Goal: Task Accomplishment & Management: Use online tool/utility

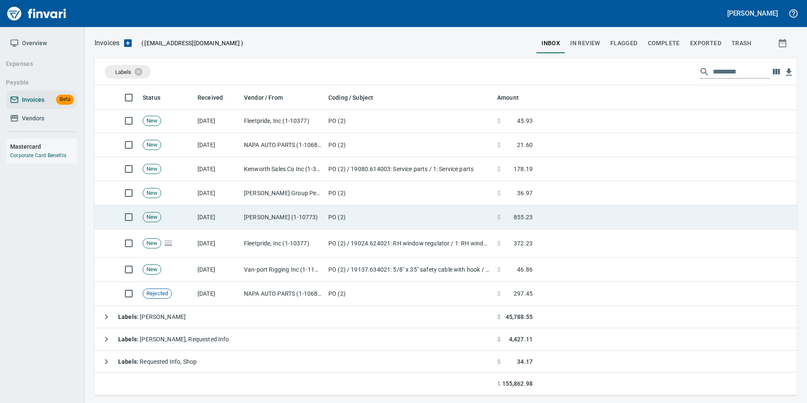
scroll to position [302, 0]
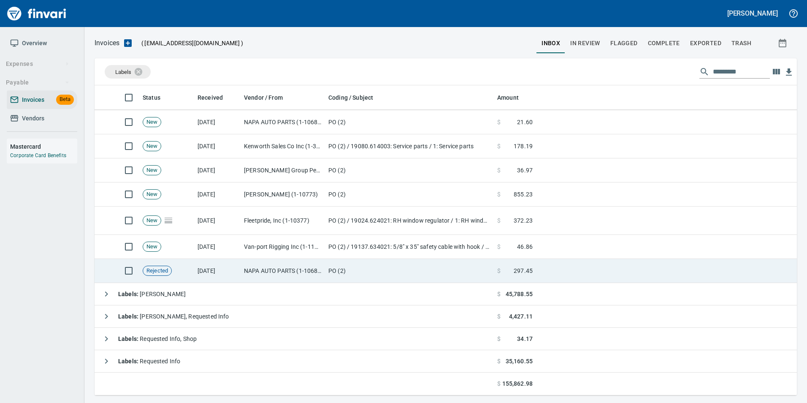
click at [440, 273] on td "PO (2)" at bounding box center [409, 271] width 169 height 24
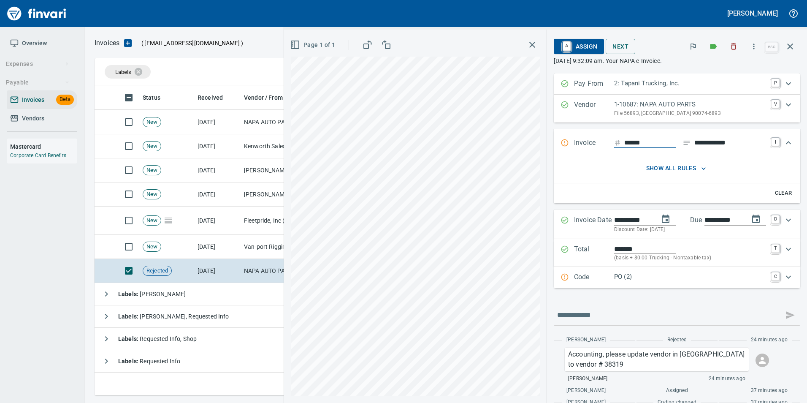
click at [629, 109] on p "File 56893, Los Angeles CA 90074-6893" at bounding box center [690, 113] width 152 height 8
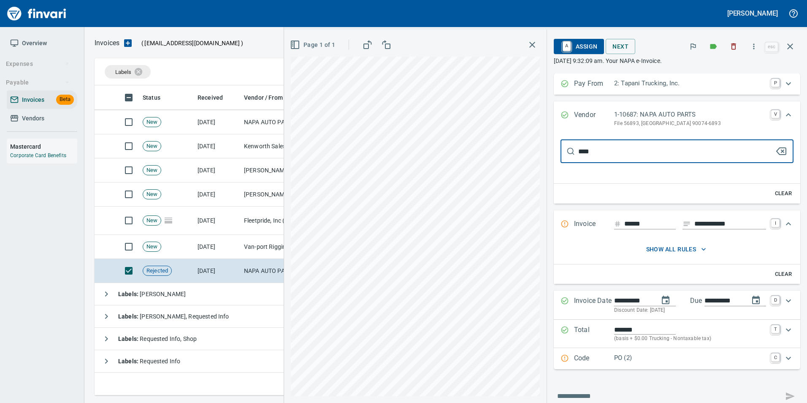
type input "*****"
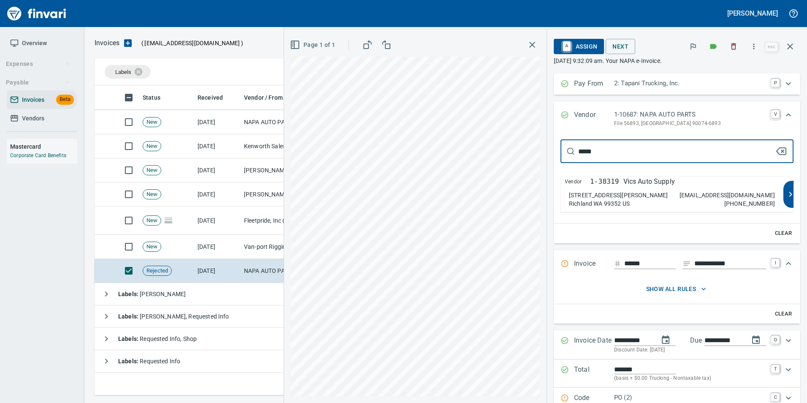
click at [653, 184] on p "Vics Auto Supply" at bounding box center [648, 181] width 51 height 10
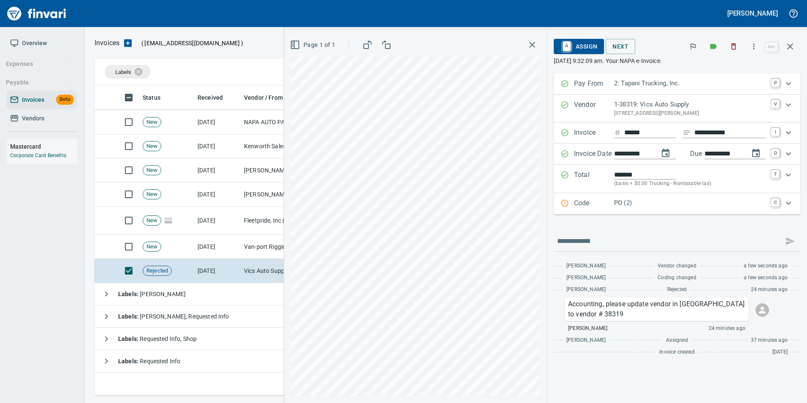
click at [580, 45] on span "A Assign" at bounding box center [578, 46] width 37 height 14
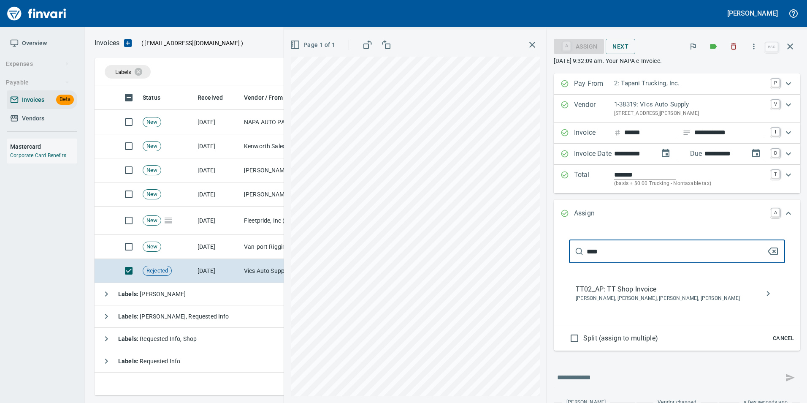
type input "****"
click at [648, 293] on span "TT02_AP: TT Shop Invoice" at bounding box center [670, 289] width 189 height 10
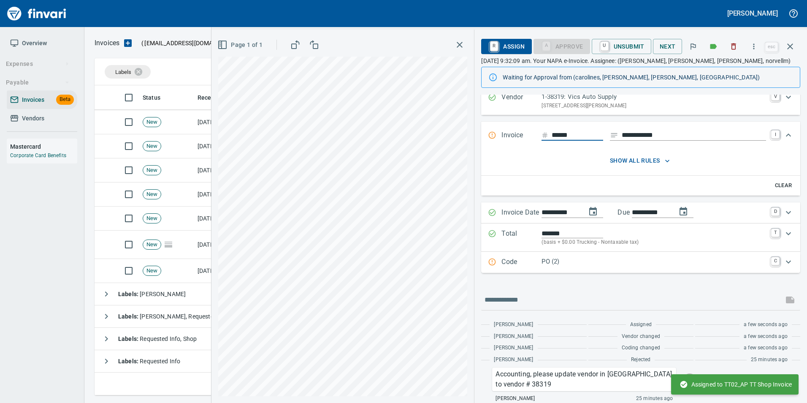
scroll to position [62, 0]
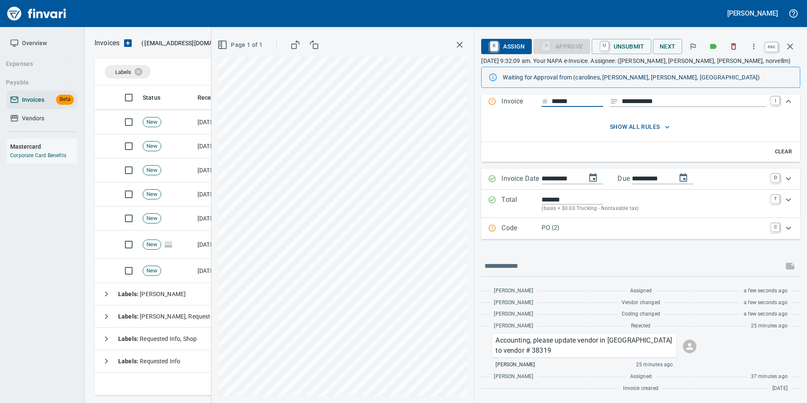
click at [789, 46] on icon "button" at bounding box center [790, 46] width 10 height 10
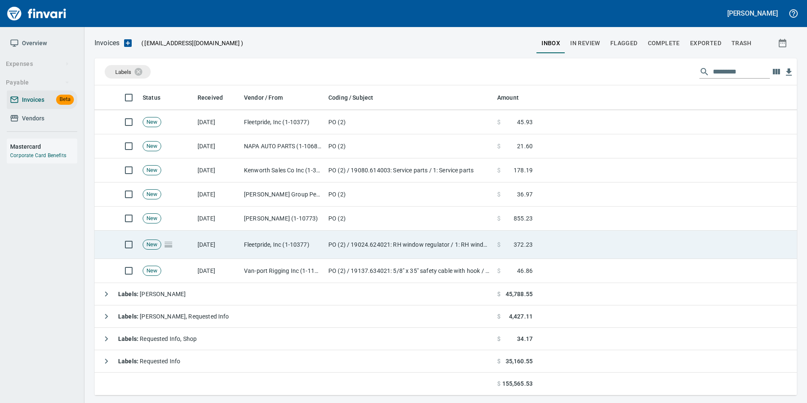
scroll to position [303, 690]
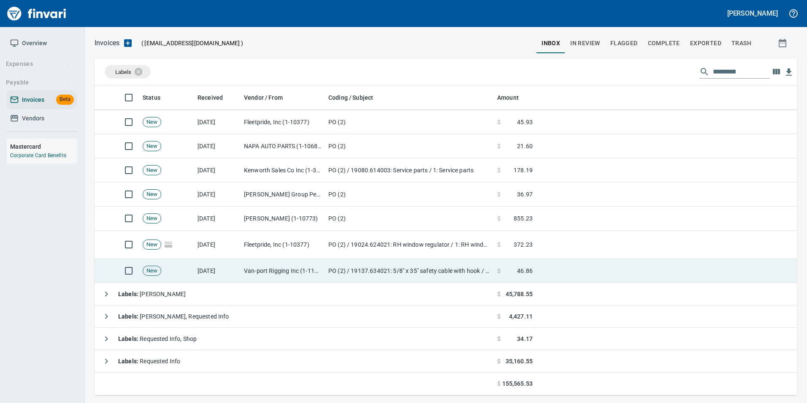
drag, startPoint x: 614, startPoint y: 267, endPoint x: 610, endPoint y: 263, distance: 6.0
click at [610, 263] on td at bounding box center [666, 271] width 261 height 24
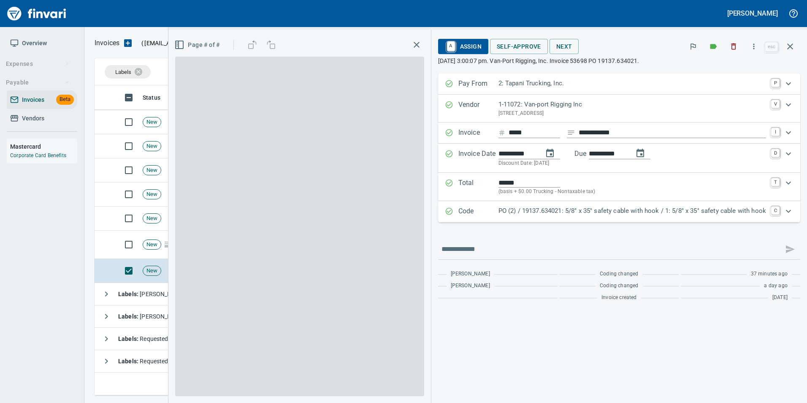
scroll to position [303, 689]
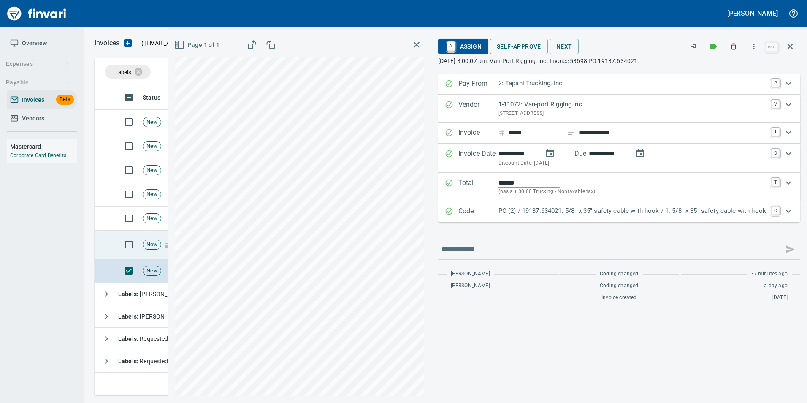
click at [155, 248] on div "New" at bounding box center [152, 244] width 19 height 10
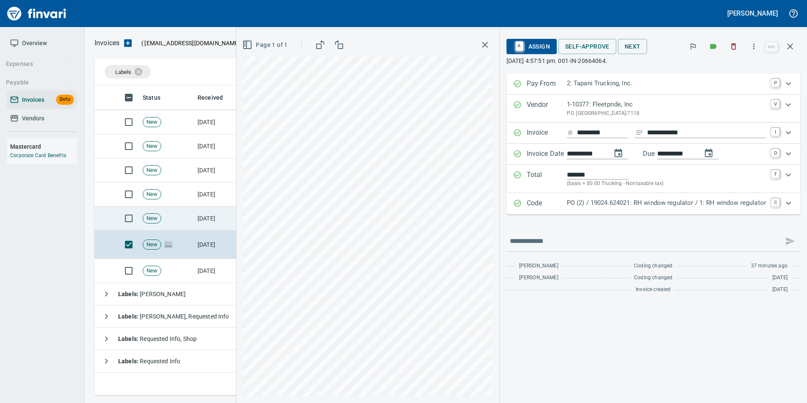
click at [157, 220] on span "New" at bounding box center [152, 218] width 18 height 8
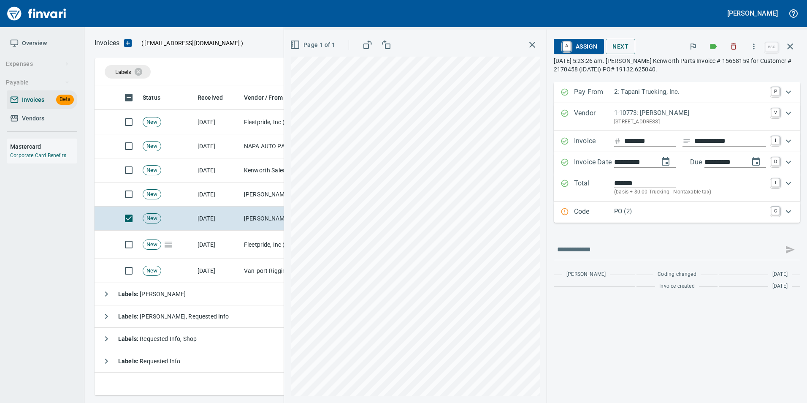
click at [564, 217] on div "Expand" at bounding box center [564, 211] width 8 height 11
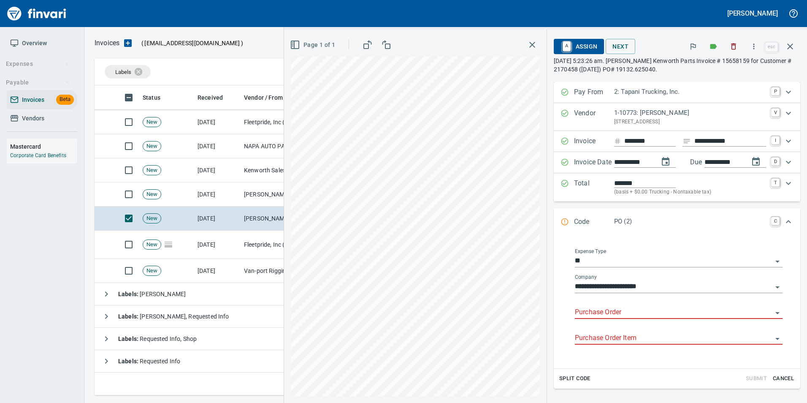
click at [575, 310] on input "Purchase Order" at bounding box center [673, 312] width 197 height 12
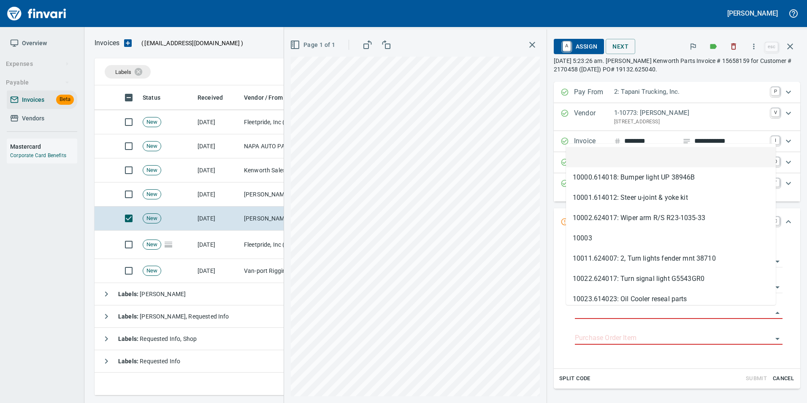
scroll to position [303, 689]
type input "**********"
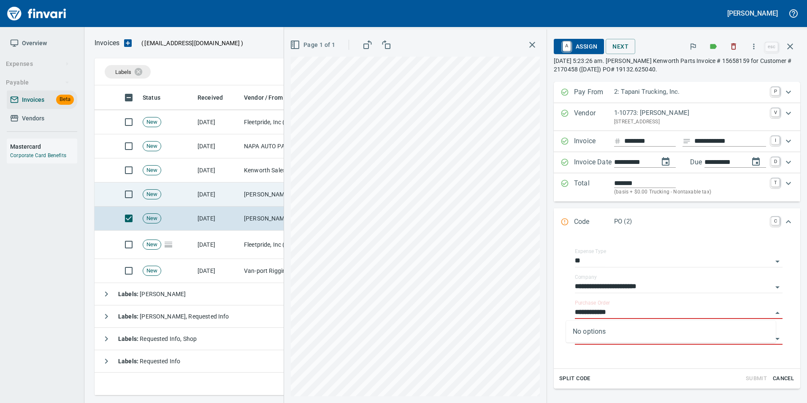
click at [258, 192] on td "Jackson Group Peterbilt(IBS) (1-38196)" at bounding box center [283, 194] width 84 height 24
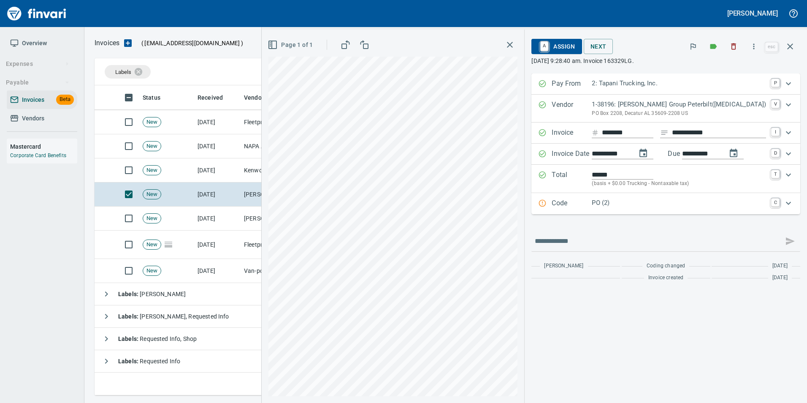
click at [571, 206] on div "Code PO (2) C" at bounding box center [658, 203] width 240 height 11
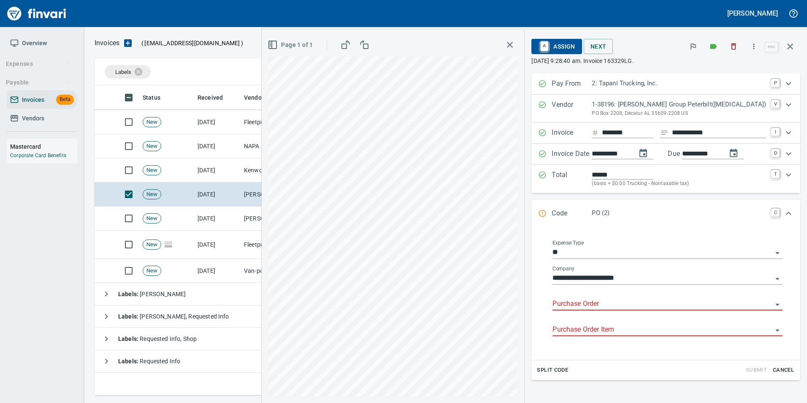
click at [595, 302] on input "Purchase Order" at bounding box center [662, 304] width 220 height 12
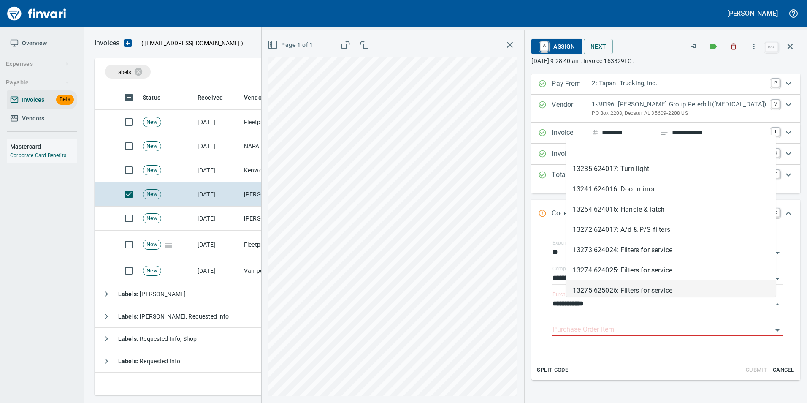
scroll to position [303, 689]
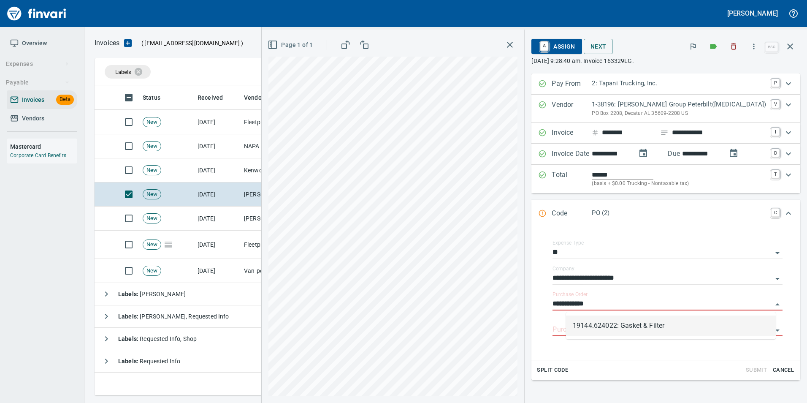
click at [630, 322] on li "19144.624022: Gasket & Filter" at bounding box center [671, 325] width 210 height 20
type input "**********"
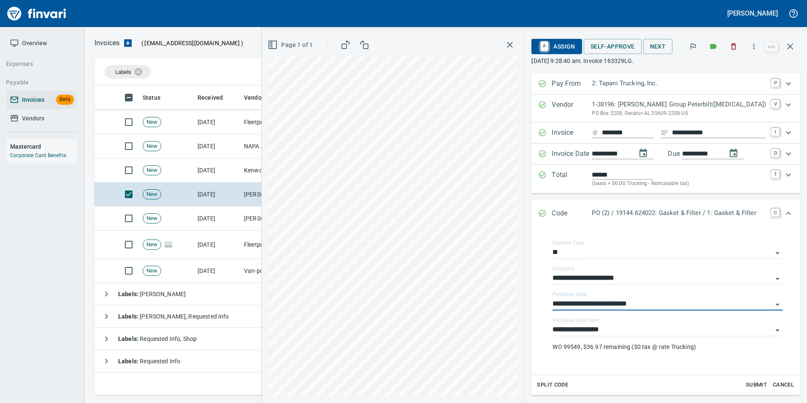
click at [546, 211] on icon "Expand" at bounding box center [542, 213] width 8 height 8
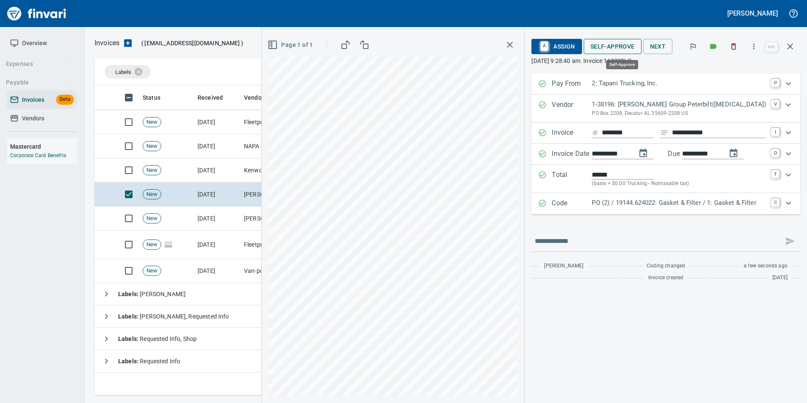
click at [609, 47] on span "Self-Approve" at bounding box center [612, 46] width 44 height 11
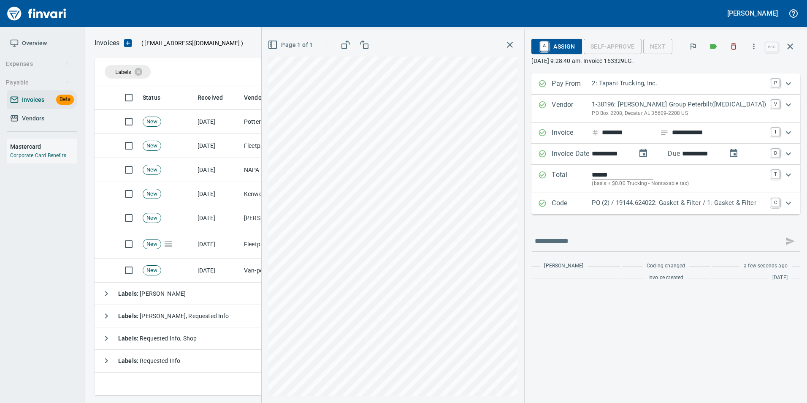
scroll to position [254, 0]
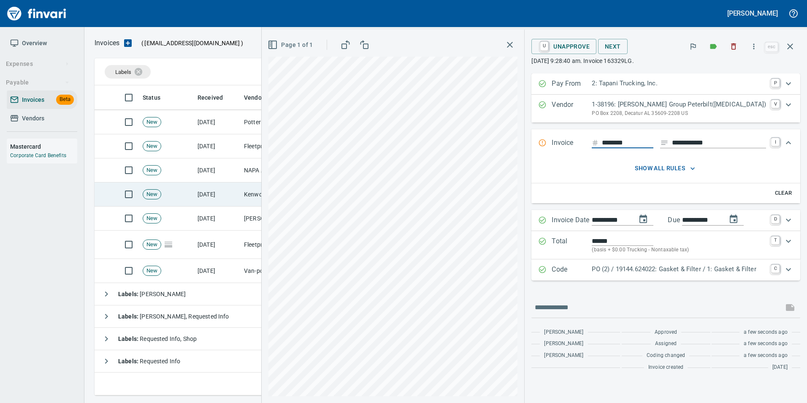
click at [244, 199] on td "Kenworth Sales Co Inc (1-38304)" at bounding box center [283, 194] width 84 height 24
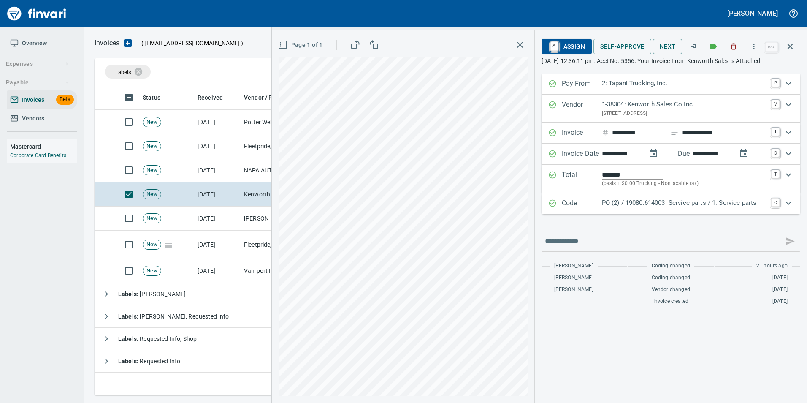
click at [609, 208] on p "PO (2) / 19080.614003: Service parts / 1: Service parts" at bounding box center [684, 203] width 164 height 10
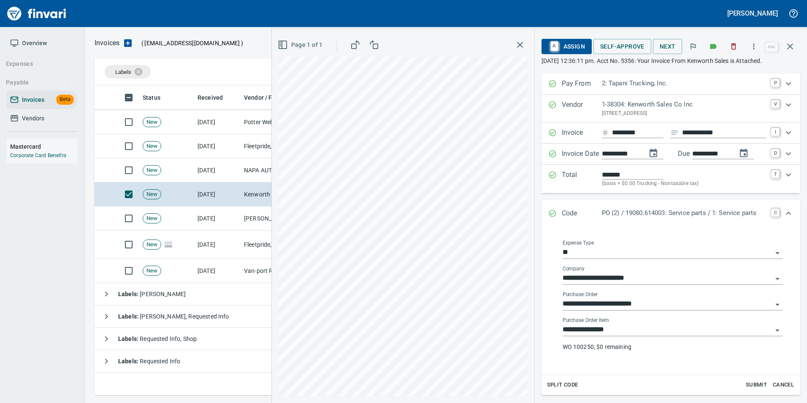
scroll to position [102, 0]
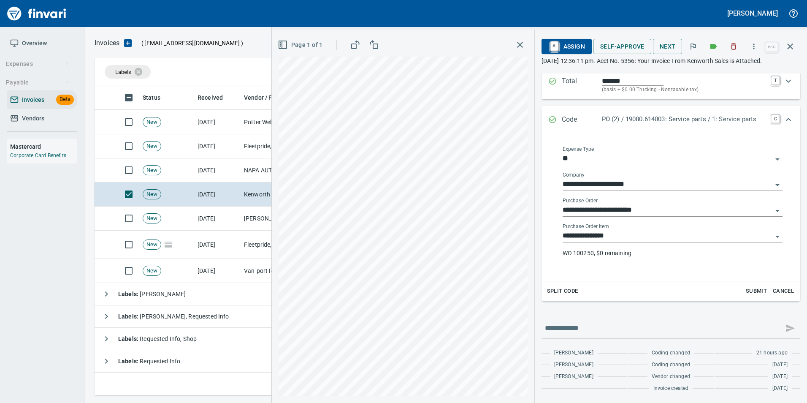
click at [619, 214] on input "**********" at bounding box center [668, 210] width 210 height 12
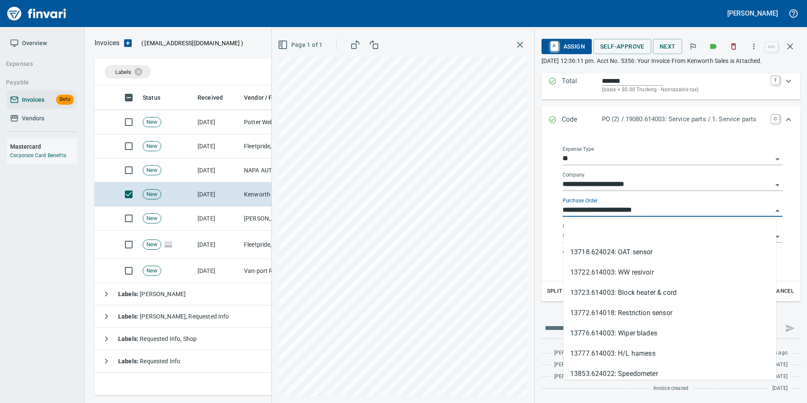
scroll to position [303, 689]
click at [621, 228] on li at bounding box center [669, 232] width 213 height 20
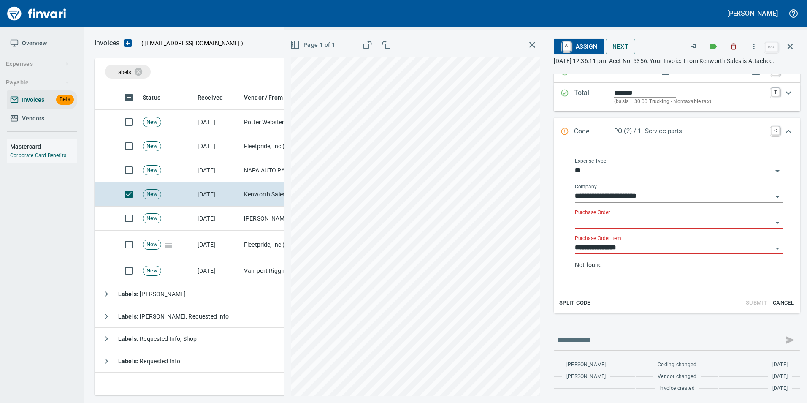
scroll to position [102, 0]
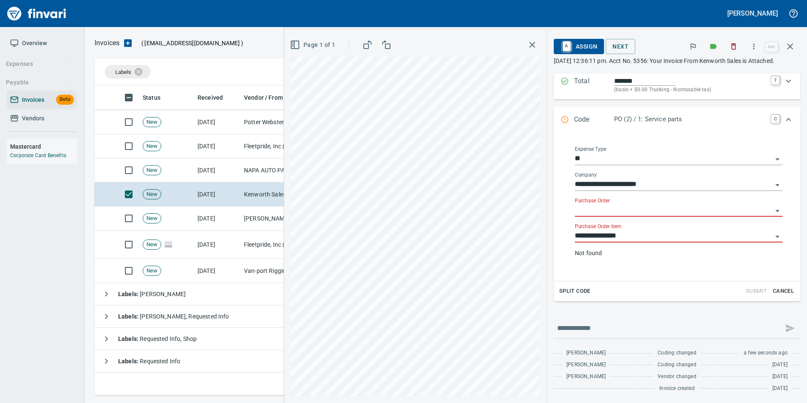
click at [619, 242] on input "**********" at bounding box center [673, 236] width 197 height 12
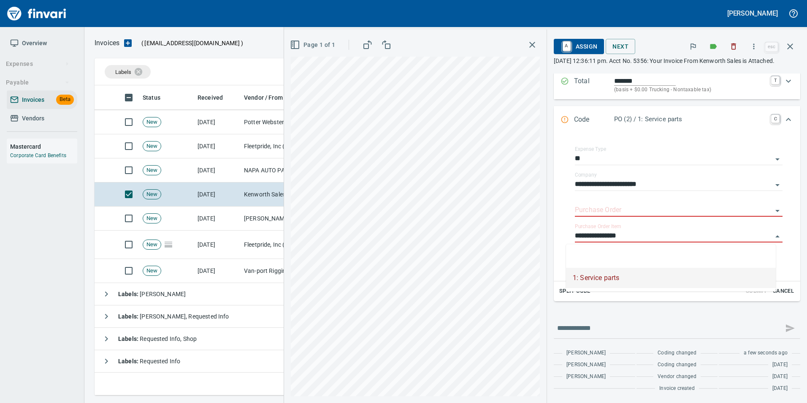
click at [619, 252] on li at bounding box center [671, 257] width 210 height 20
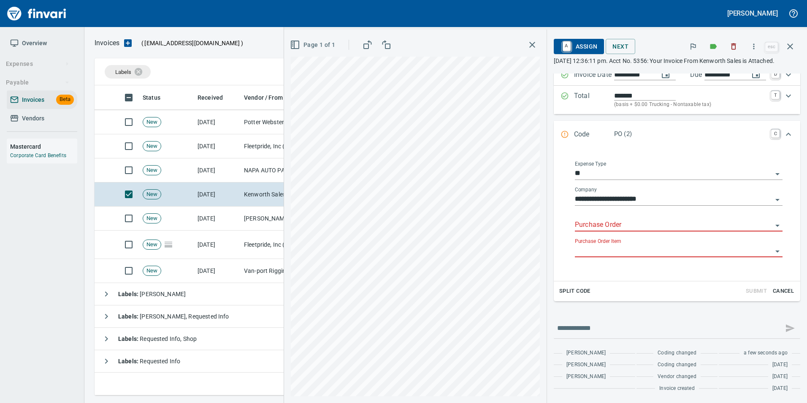
scroll to position [87, 0]
click at [601, 229] on input "Purchase Order" at bounding box center [673, 225] width 197 height 12
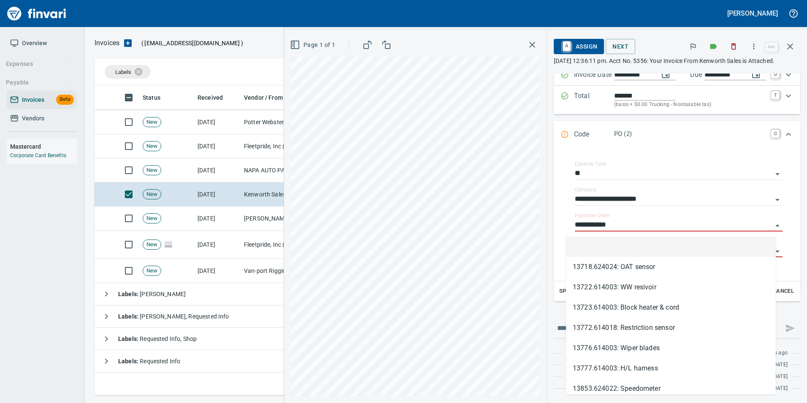
scroll to position [303, 689]
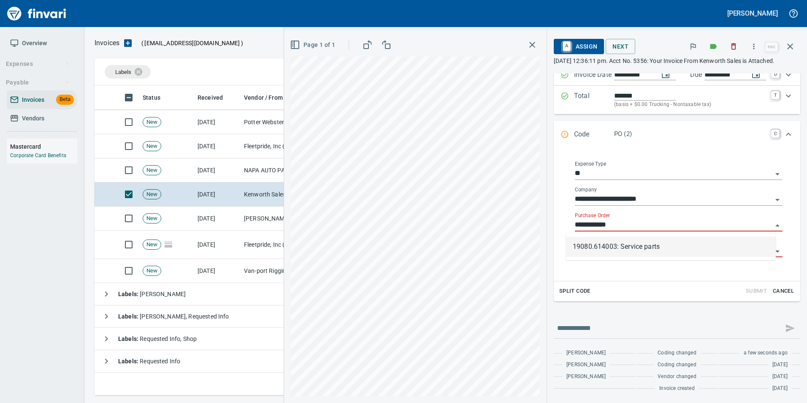
click at [618, 243] on li "19080.614003: Service parts" at bounding box center [671, 246] width 210 height 20
type input "**********"
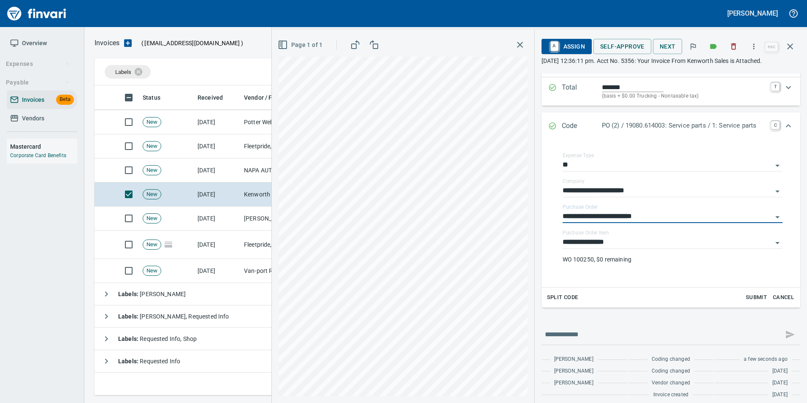
click at [787, 49] on icon "button" at bounding box center [790, 46] width 10 height 10
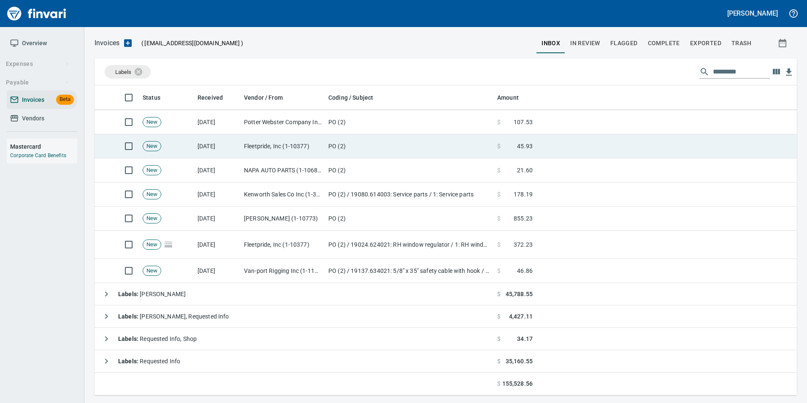
scroll to position [303, 689]
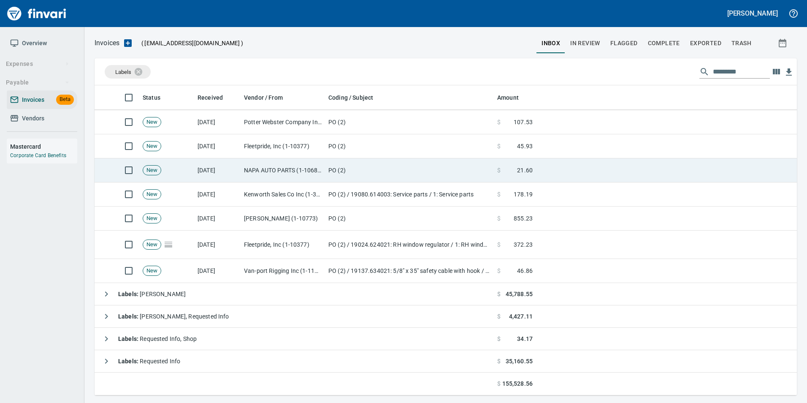
click at [330, 173] on td "PO (2)" at bounding box center [409, 170] width 169 height 24
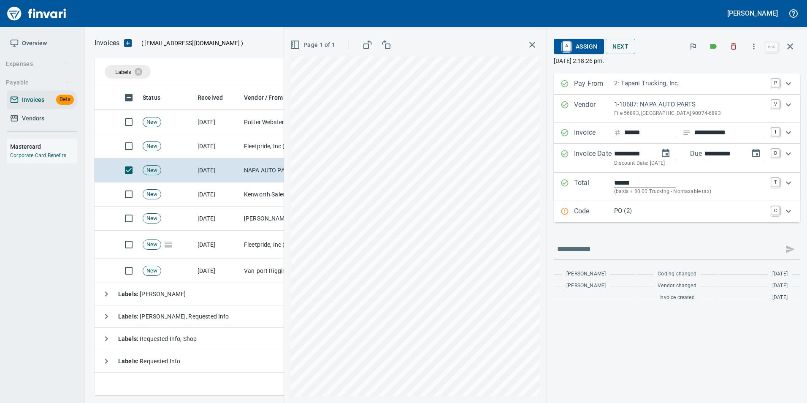
click at [598, 209] on p "Code" at bounding box center [594, 211] width 40 height 11
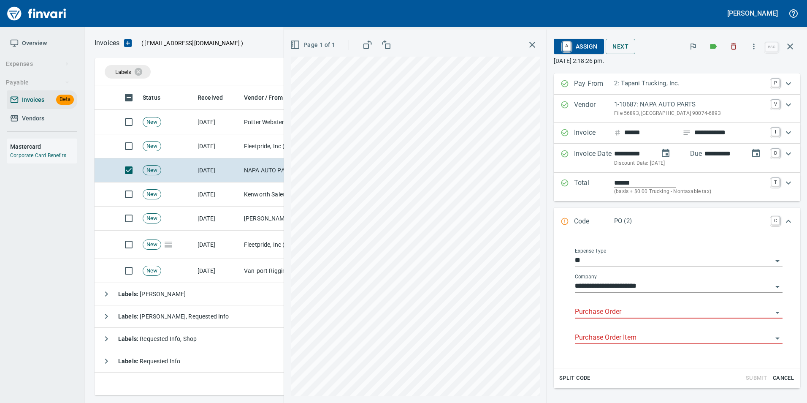
click at [598, 310] on input "Purchase Order" at bounding box center [673, 312] width 197 height 12
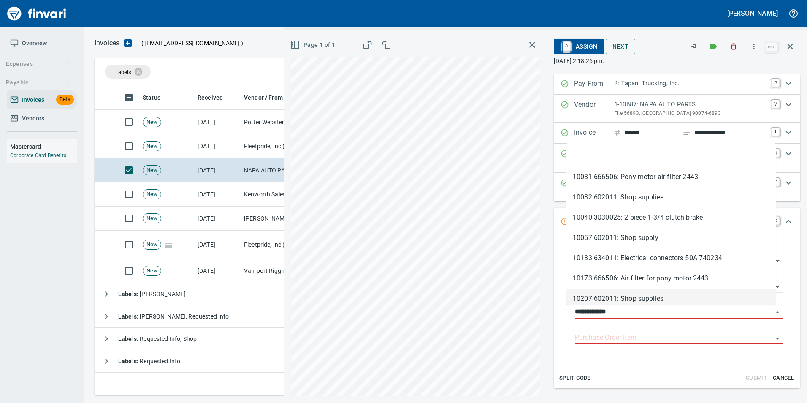
scroll to position [303, 689]
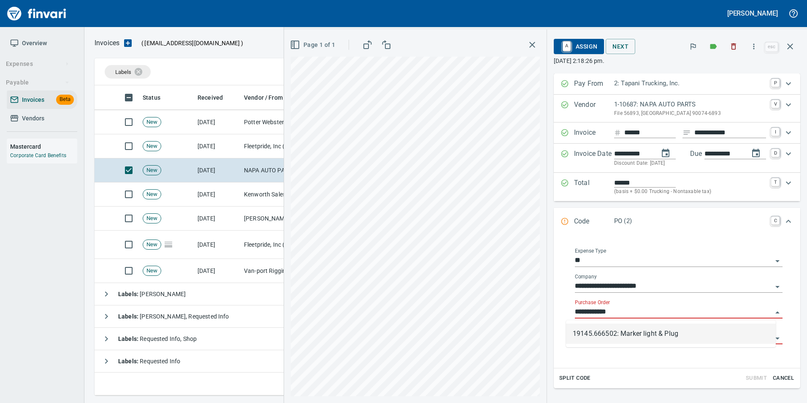
click at [641, 338] on li "19145.666502: Marker light & Plug" at bounding box center [671, 333] width 210 height 20
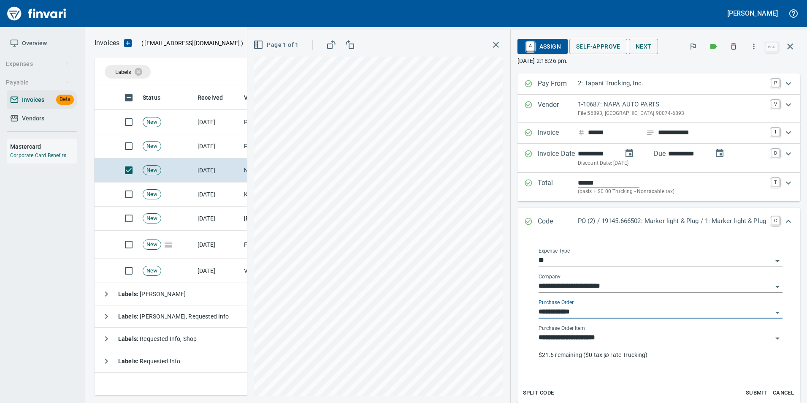
type input "**********"
click at [525, 219] on icon "Expand" at bounding box center [528, 221] width 7 height 7
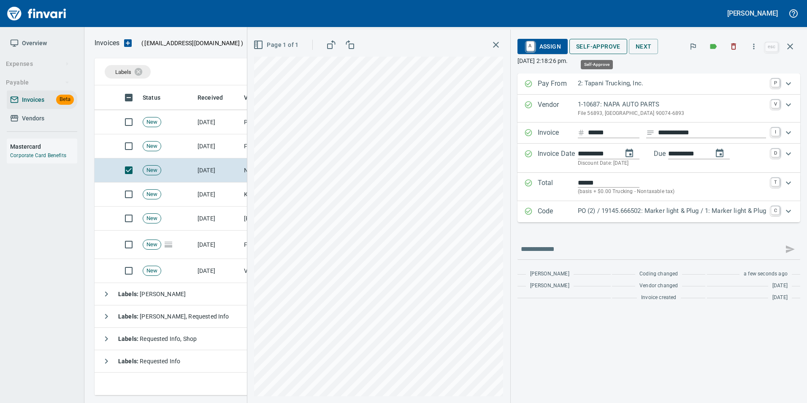
click at [592, 47] on span "Self-Approve" at bounding box center [598, 46] width 44 height 11
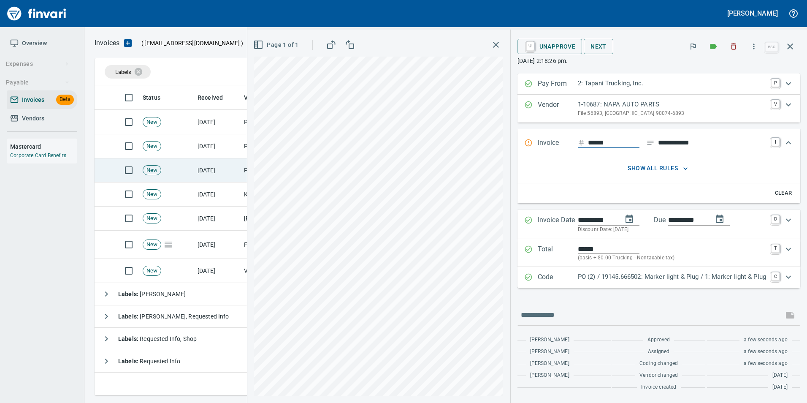
click at [216, 167] on td "9/24/2025" at bounding box center [217, 170] width 46 height 24
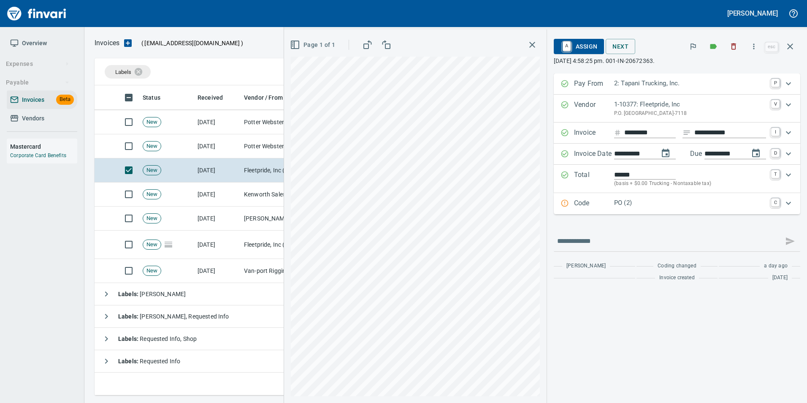
click at [579, 204] on p "Code" at bounding box center [594, 203] width 40 height 11
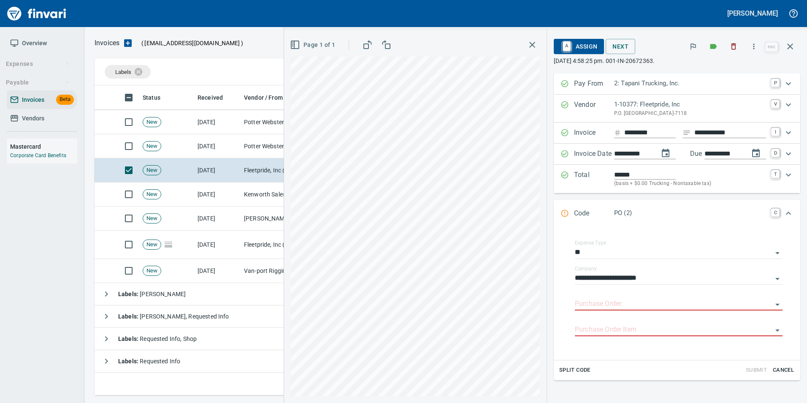
click at [575, 303] on input "Purchase Order" at bounding box center [673, 304] width 197 height 12
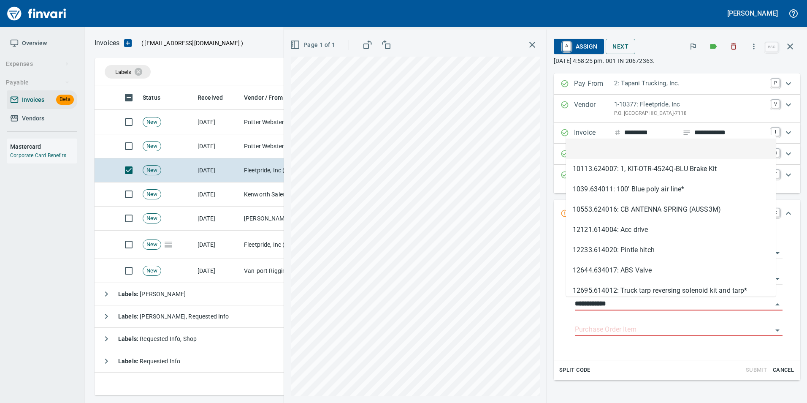
scroll to position [303, 689]
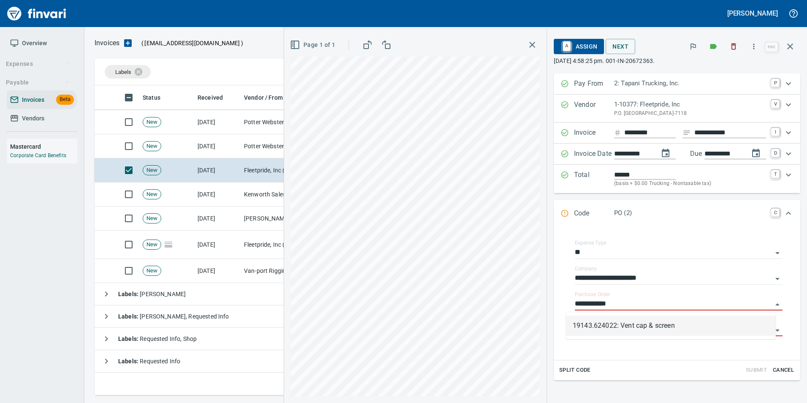
click at [619, 319] on li "19143.624022: Vent cap & screen" at bounding box center [671, 325] width 210 height 20
type input "**********"
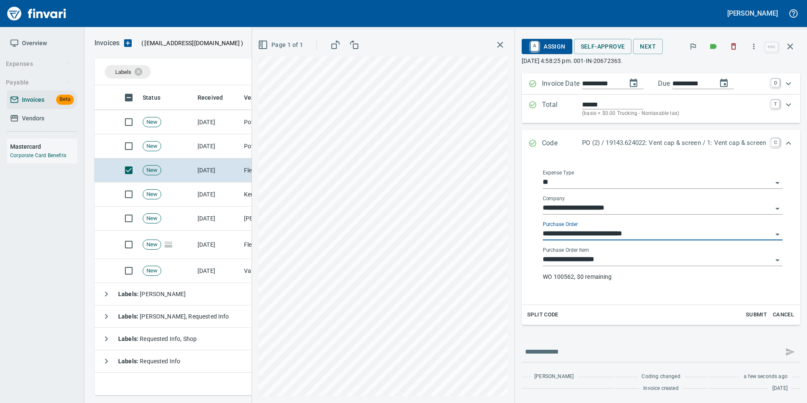
scroll to position [0, 0]
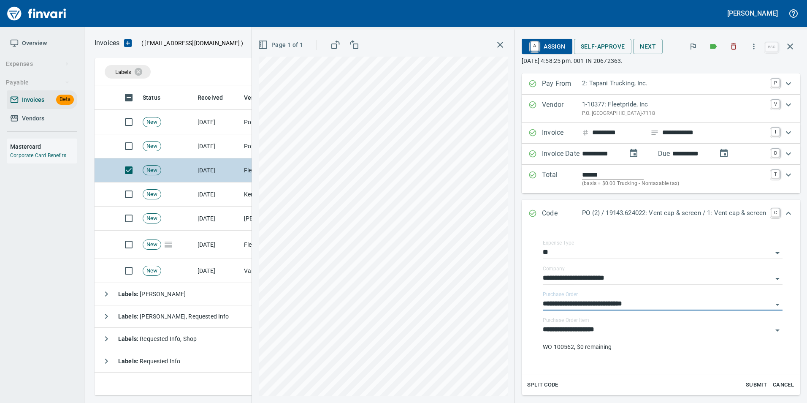
click at [174, 144] on td "New" at bounding box center [166, 146] width 55 height 24
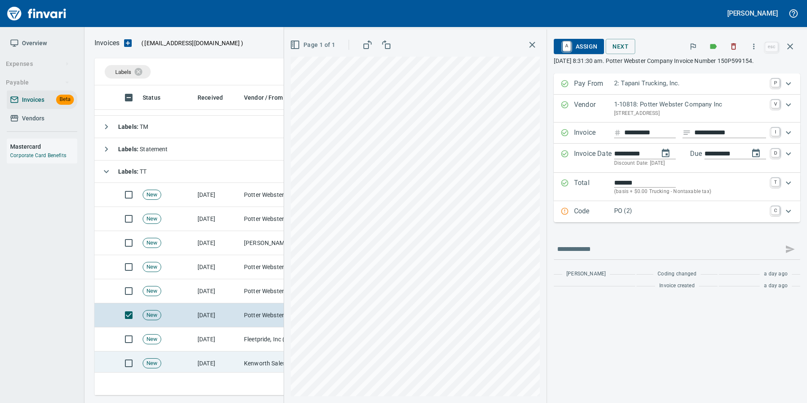
scroll to position [103, 0]
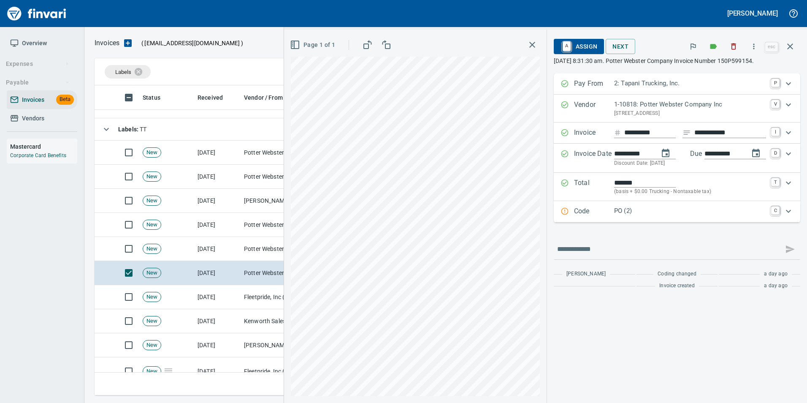
click at [601, 213] on p "Code" at bounding box center [594, 211] width 40 height 11
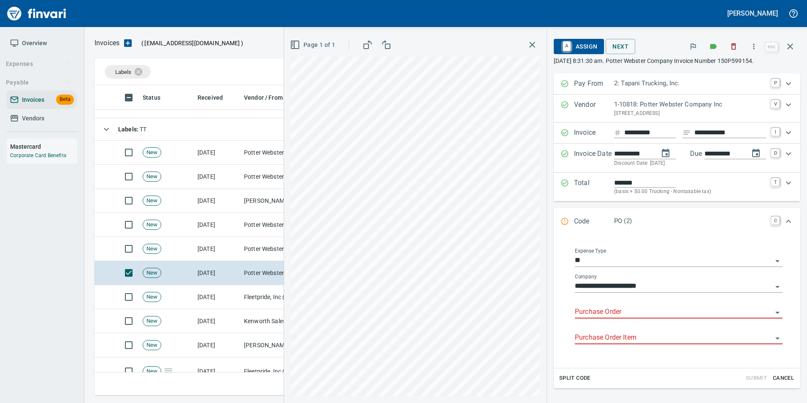
drag, startPoint x: 608, startPoint y: 310, endPoint x: 603, endPoint y: 308, distance: 5.3
click at [609, 310] on input "Purchase Order" at bounding box center [673, 312] width 197 height 12
click at [617, 332] on li "19147.634024: Wheel seal,gasket,plug,brake shoe & Hardware" at bounding box center [671, 333] width 210 height 20
type input "**********"
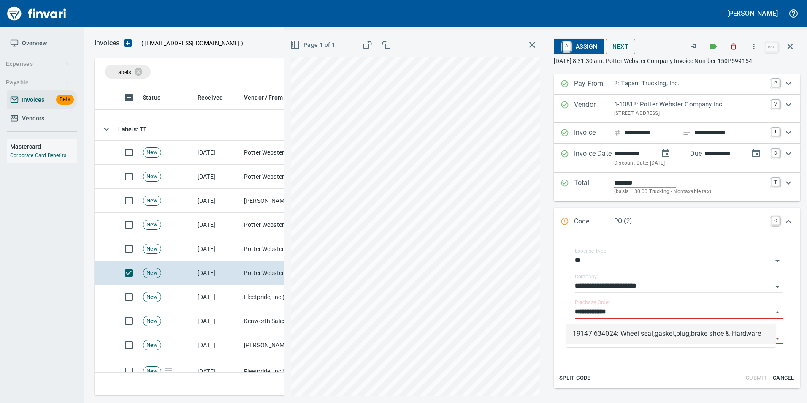
type input "**********"
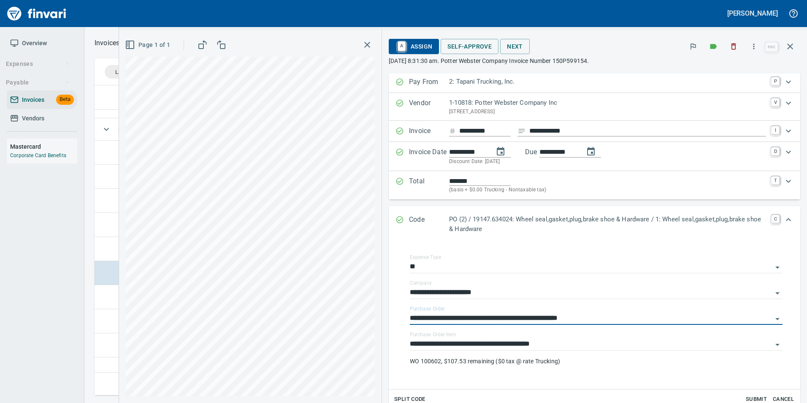
scroll to position [0, 0]
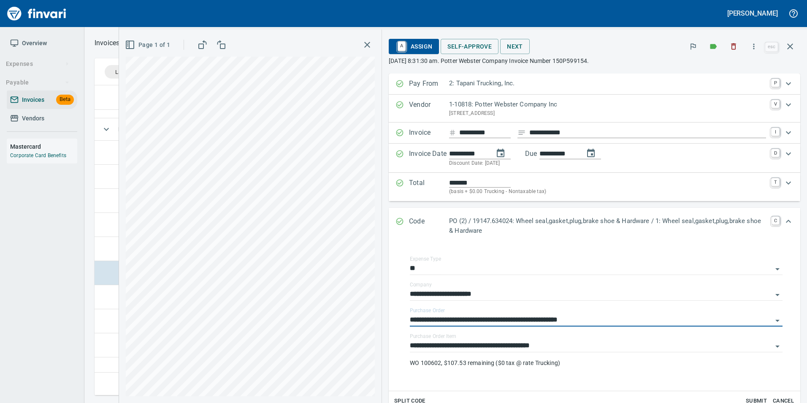
click at [400, 219] on icon "Expand" at bounding box center [399, 221] width 8 height 8
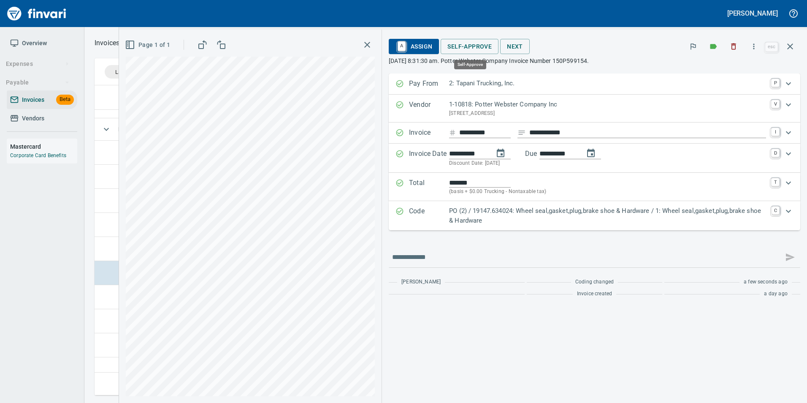
click at [456, 45] on span "Self-Approve" at bounding box center [469, 46] width 44 height 11
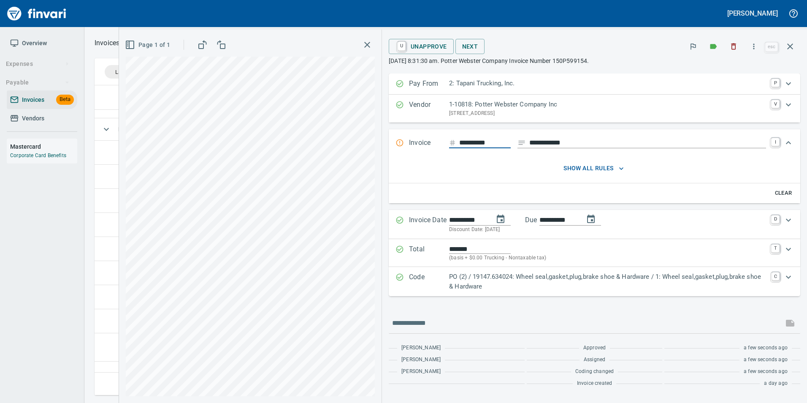
click at [712, 282] on p "PO (2) / 19147.634024: Wheel seal,gasket,plug,brake shoe & Hardware / 1: Wheel …" at bounding box center [607, 281] width 317 height 19
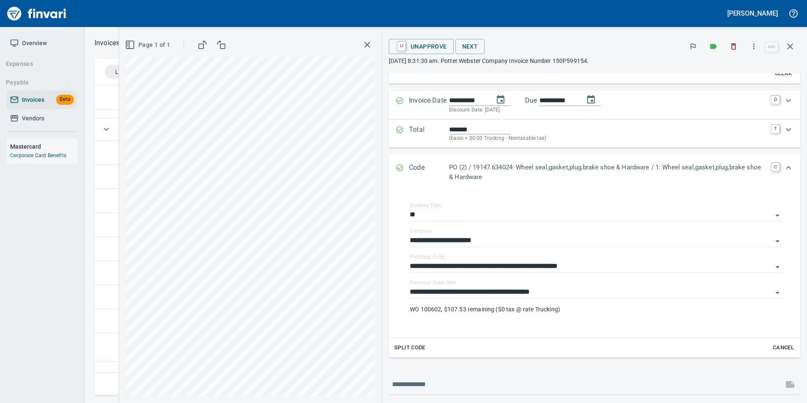
scroll to position [127, 0]
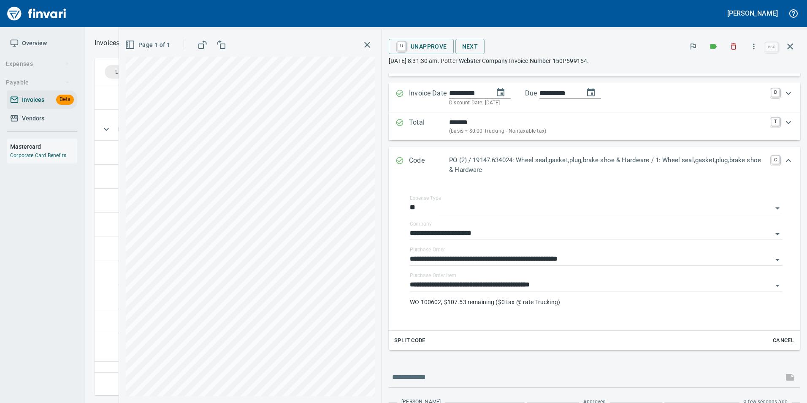
click at [398, 159] on icon "Expand" at bounding box center [399, 160] width 8 height 8
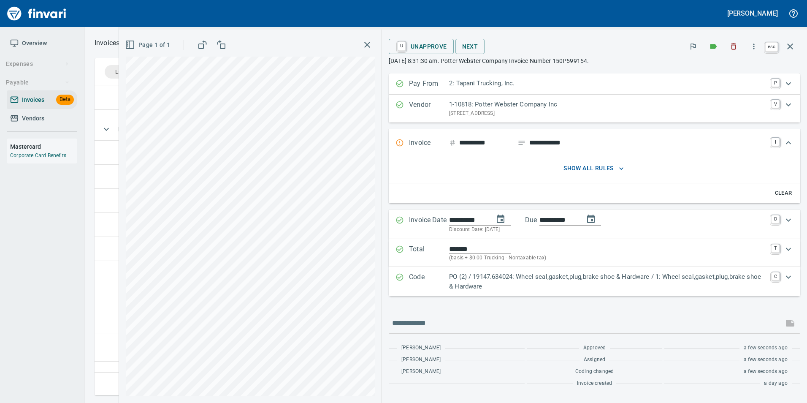
scroll to position [303, 689]
click at [798, 46] on button "button" at bounding box center [790, 46] width 20 height 20
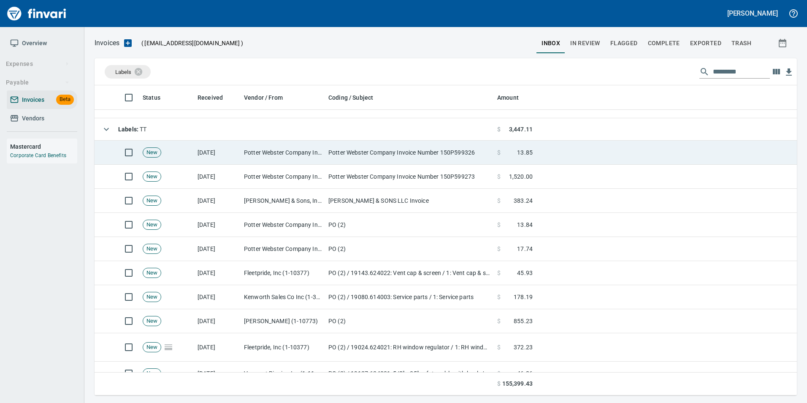
scroll to position [303, 690]
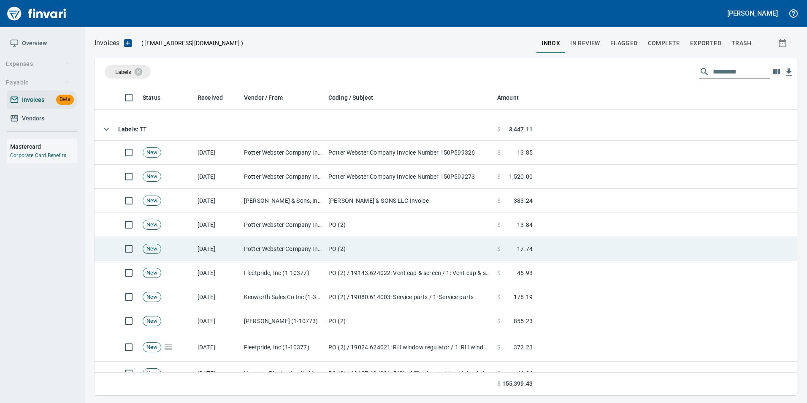
click at [328, 250] on td "PO (2)" at bounding box center [409, 249] width 169 height 24
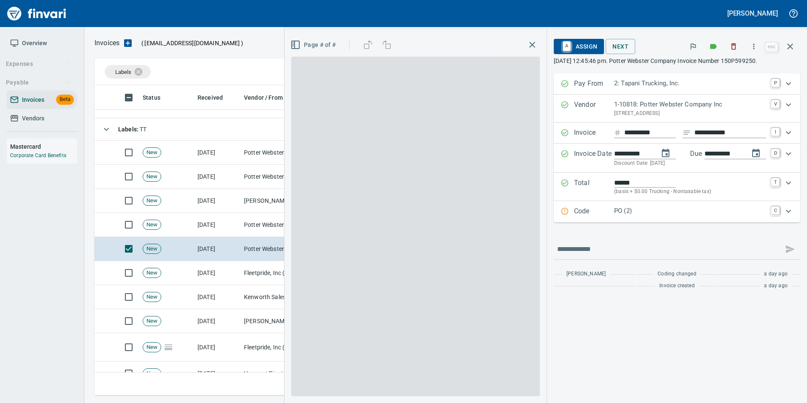
scroll to position [303, 689]
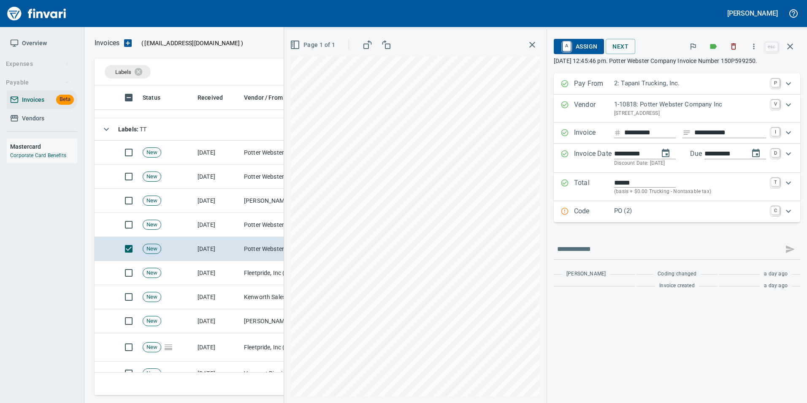
click at [603, 205] on div "Code PO (2) C" at bounding box center [677, 211] width 246 height 21
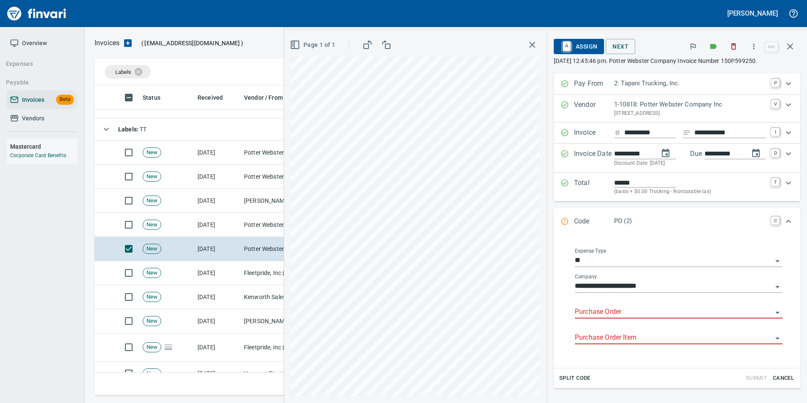
click at [592, 310] on input "Purchase Order" at bounding box center [673, 312] width 197 height 12
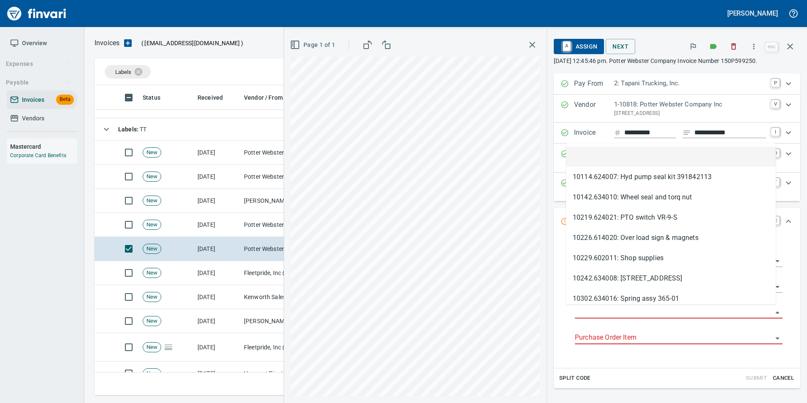
type input "**********"
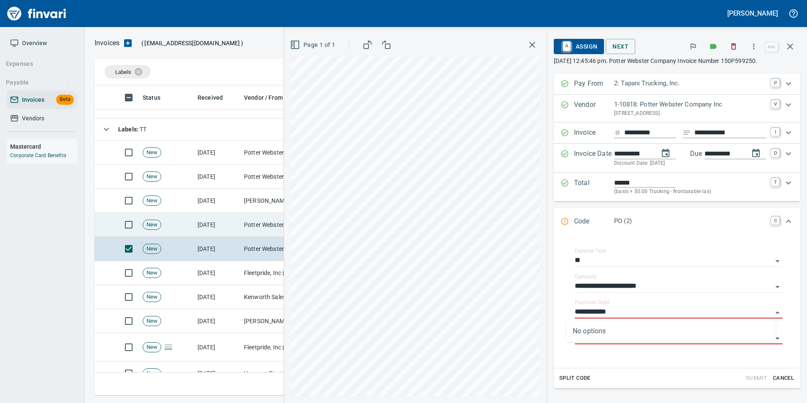
click at [268, 225] on td "Potter Webster Company Inc (1-10818)" at bounding box center [283, 225] width 84 height 24
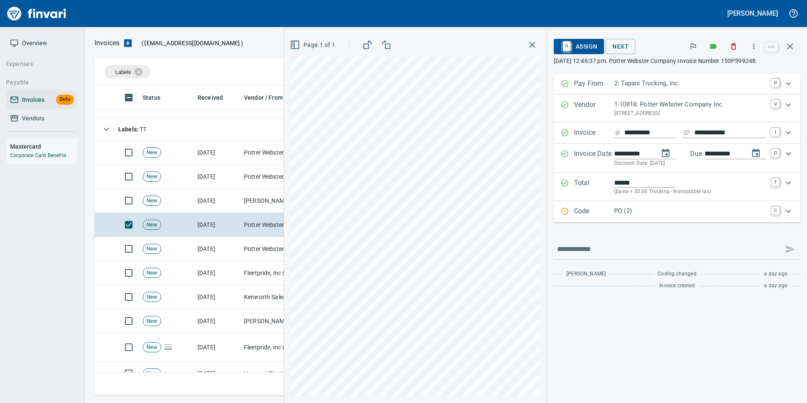
click at [570, 214] on div "Code PO (2) C" at bounding box center [669, 211] width 218 height 11
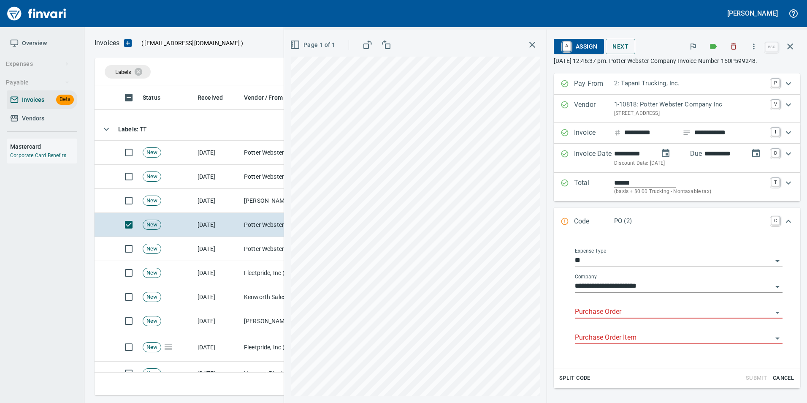
click at [581, 310] on input "Purchase Order" at bounding box center [673, 312] width 197 height 12
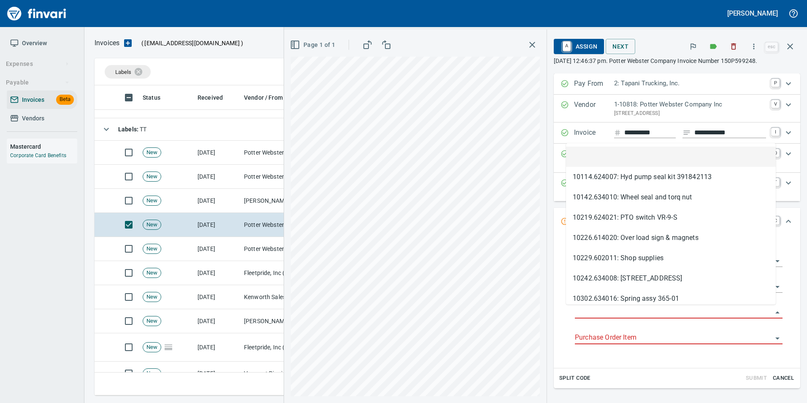
scroll to position [303, 689]
type input "**********"
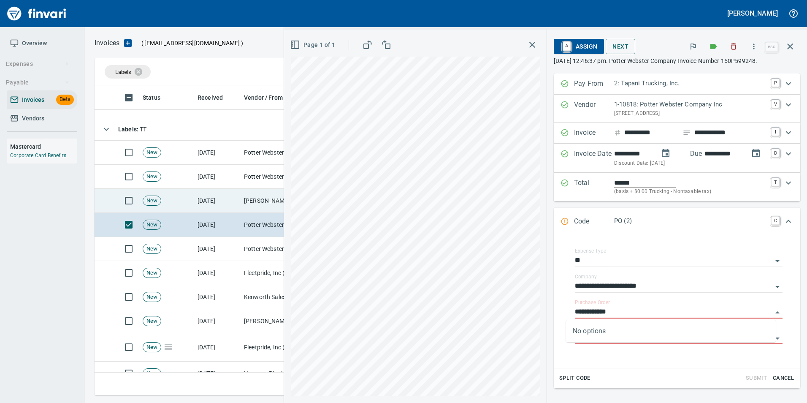
click at [266, 199] on td "JL Storedahl & Sons, Inc (1-10502)" at bounding box center [283, 201] width 84 height 24
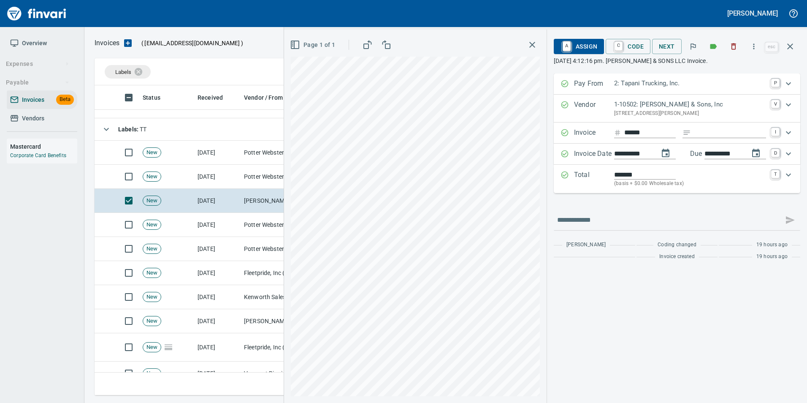
click at [591, 49] on span "A Assign" at bounding box center [578, 46] width 37 height 14
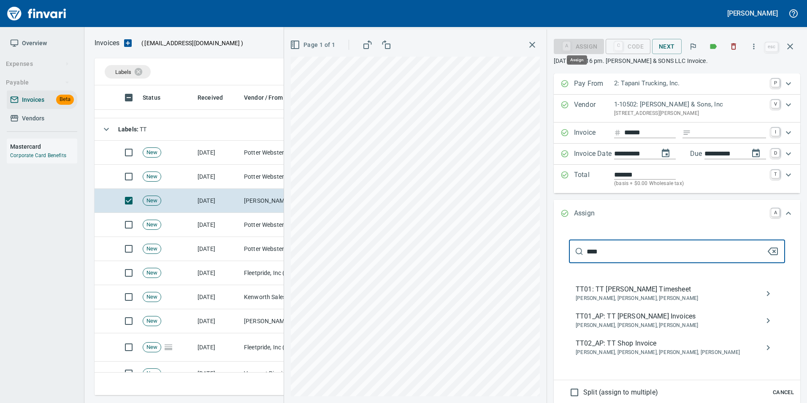
scroll to position [303, 689]
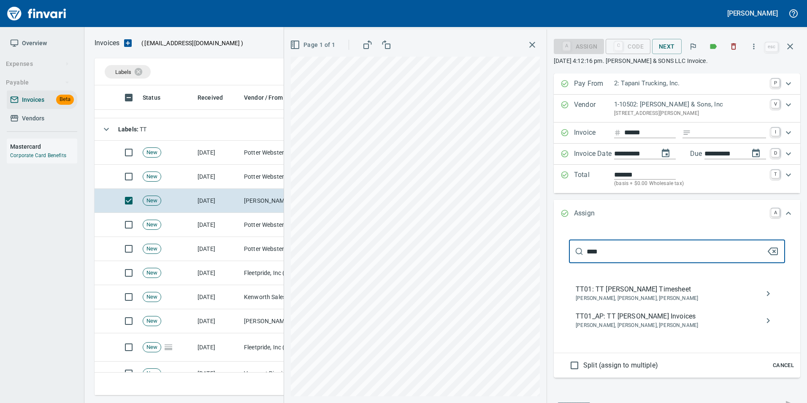
type input "****"
click at [663, 322] on span "Benji Tapani, Justin Bellcoff, Neil Kaski" at bounding box center [670, 325] width 189 height 8
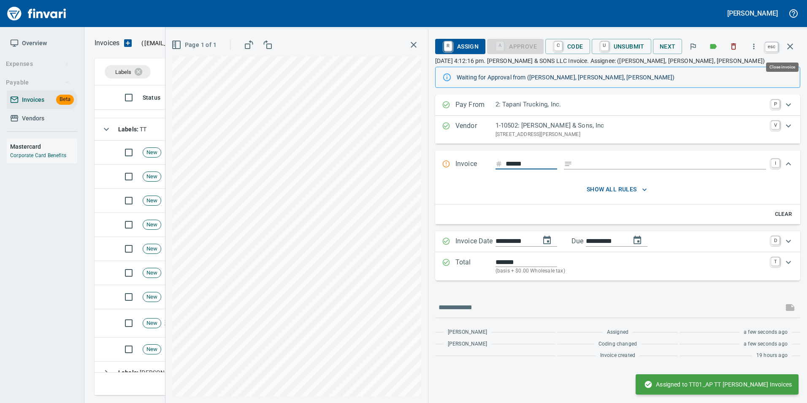
click at [791, 51] on button "button" at bounding box center [790, 46] width 20 height 20
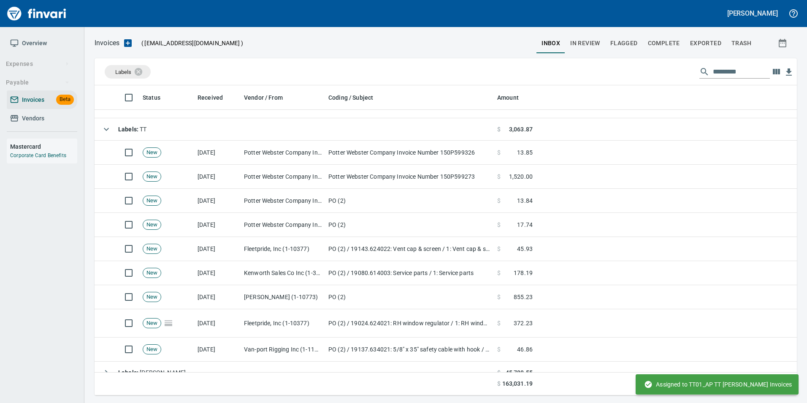
scroll to position [303, 689]
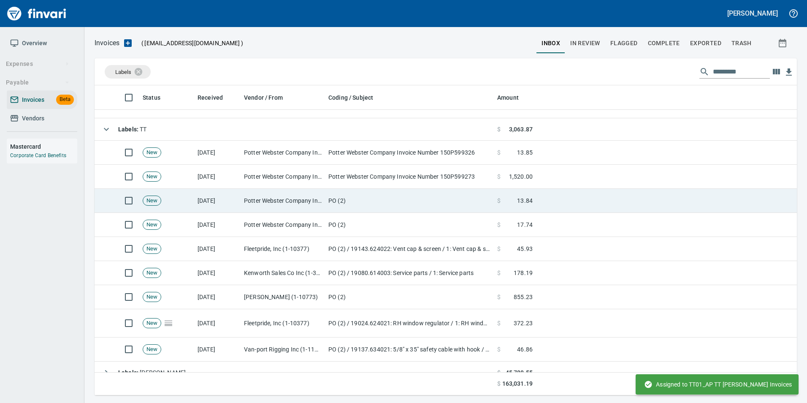
click at [277, 200] on td "Potter Webster Company Inc (1-10818)" at bounding box center [283, 201] width 84 height 24
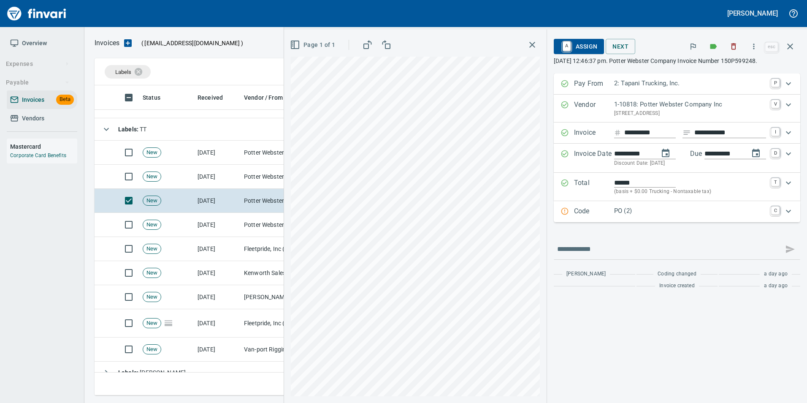
drag, startPoint x: 592, startPoint y: 216, endPoint x: 587, endPoint y: 220, distance: 6.6
click at [592, 215] on p "Code" at bounding box center [594, 211] width 40 height 11
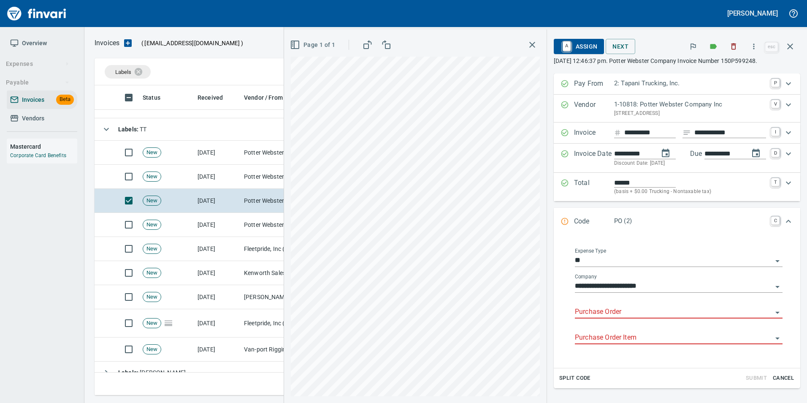
click at [587, 306] on input "Purchase Order" at bounding box center [673, 312] width 197 height 12
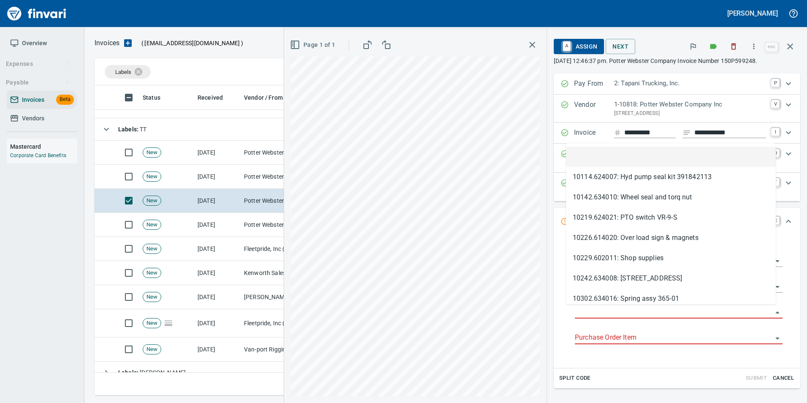
scroll to position [303, 689]
type input "**********"
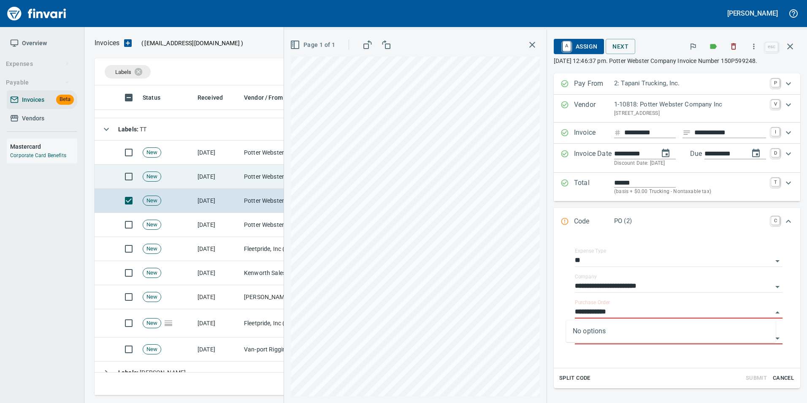
click at [250, 182] on td "Potter Webster Company Inc (1-10818)" at bounding box center [283, 177] width 84 height 24
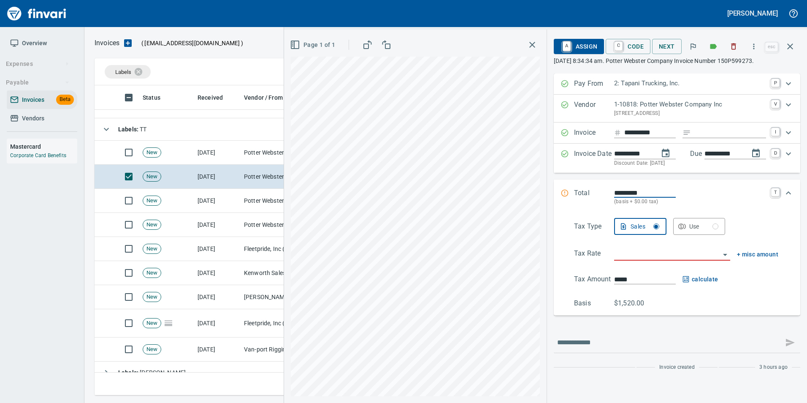
click at [728, 132] on input "Expand" at bounding box center [730, 132] width 72 height 11
type input "**********"
click at [621, 257] on input "search" at bounding box center [667, 254] width 106 height 12
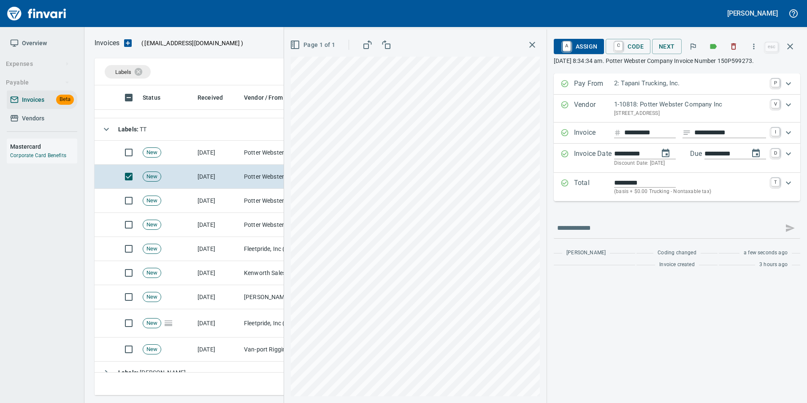
type input "**********"
click at [623, 45] on span "C Code" at bounding box center [627, 46] width 31 height 14
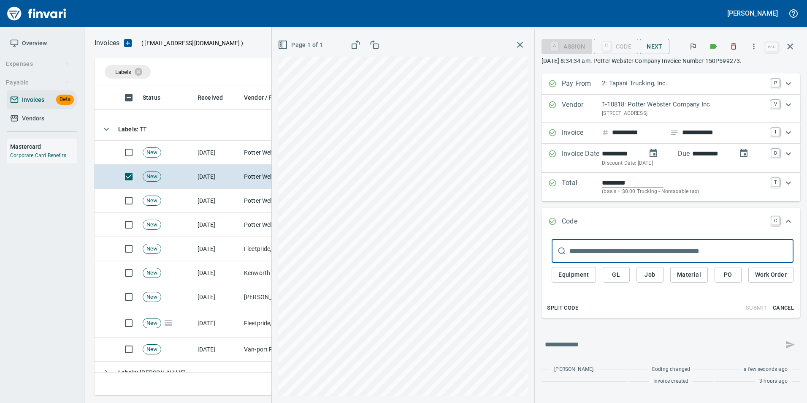
click at [722, 275] on span "PO" at bounding box center [728, 274] width 14 height 11
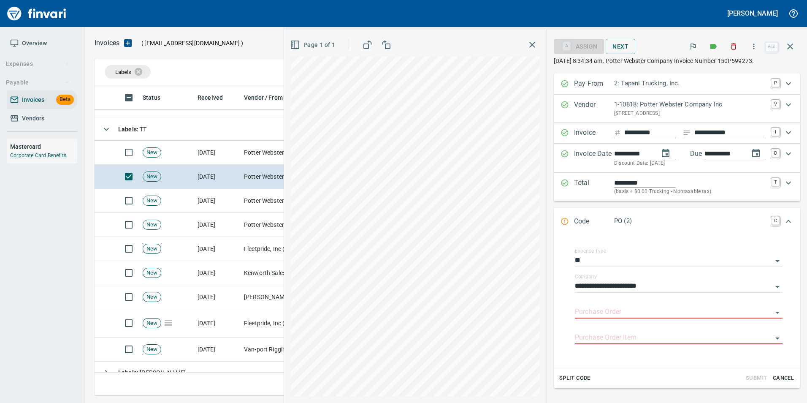
drag, startPoint x: 585, startPoint y: 309, endPoint x: 545, endPoint y: 296, distance: 42.2
click at [584, 310] on input "Purchase Order" at bounding box center [673, 312] width 197 height 12
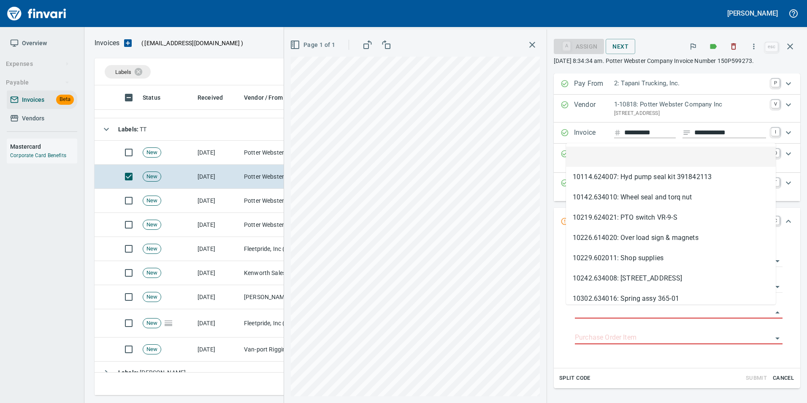
type input "**********"
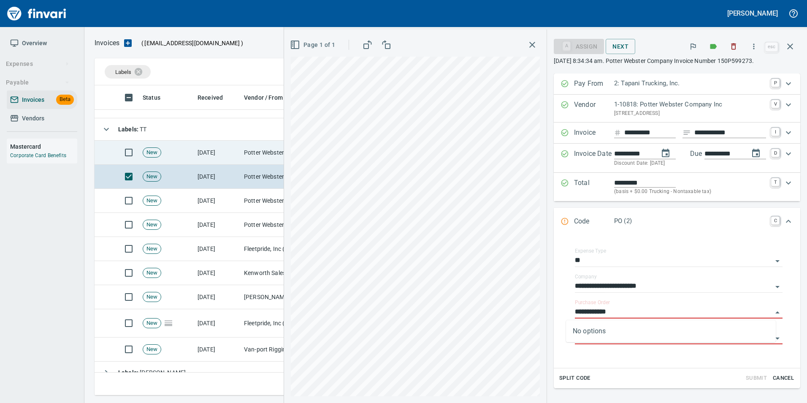
click at [268, 153] on td "Potter Webster Company Inc (1-10818)" at bounding box center [283, 153] width 84 height 24
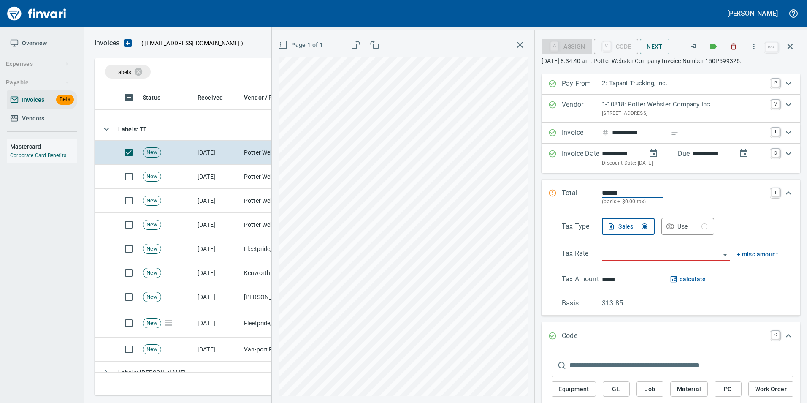
click at [695, 135] on input "Expand" at bounding box center [724, 132] width 84 height 11
type input "**********"
click at [639, 257] on input "search" at bounding box center [661, 254] width 118 height 12
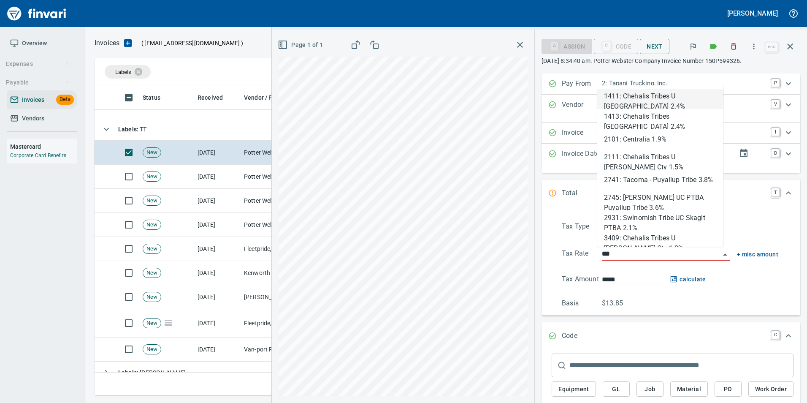
scroll to position [303, 689]
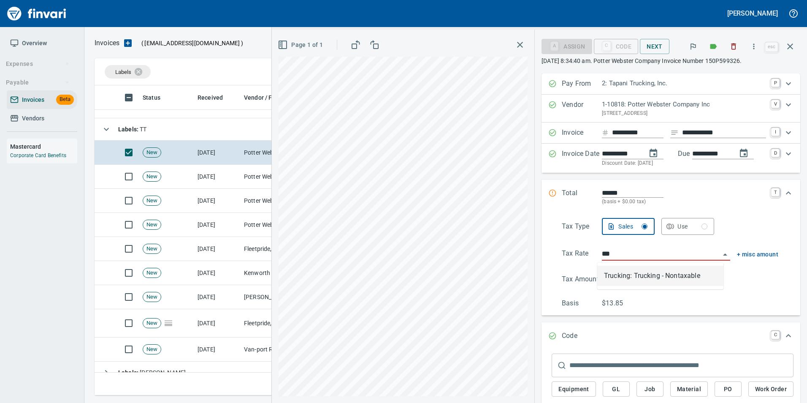
click at [647, 273] on li "Trucking: Trucking - Nontaxable" at bounding box center [660, 275] width 126 height 20
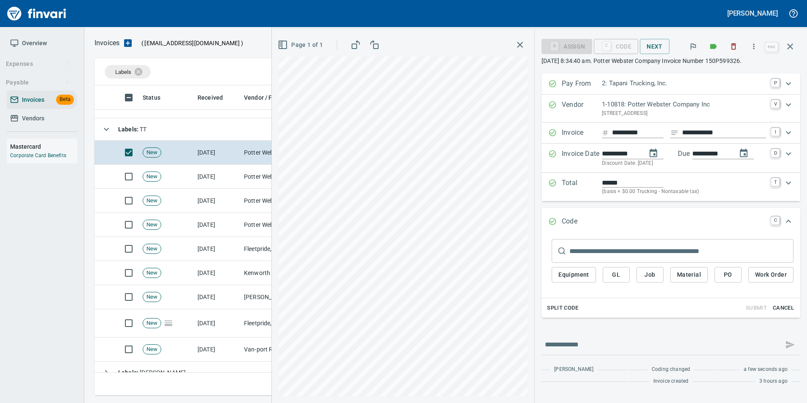
type input "**********"
click at [725, 278] on span "PO" at bounding box center [728, 274] width 14 height 11
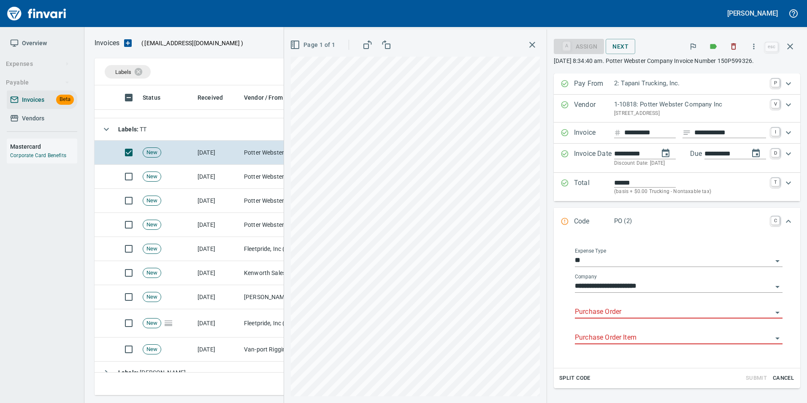
click at [577, 311] on input "Purchase Order" at bounding box center [673, 312] width 197 height 12
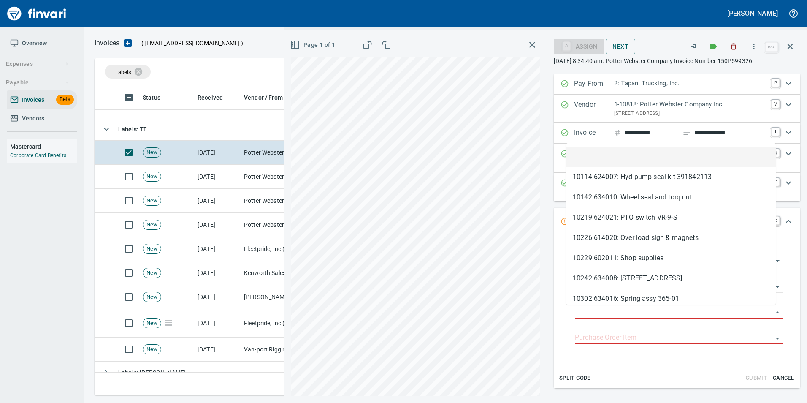
type input "**********"
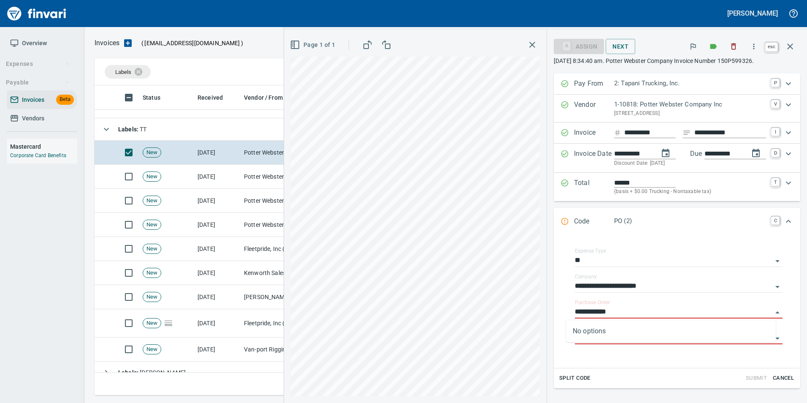
click at [795, 52] on button "button" at bounding box center [790, 46] width 20 height 20
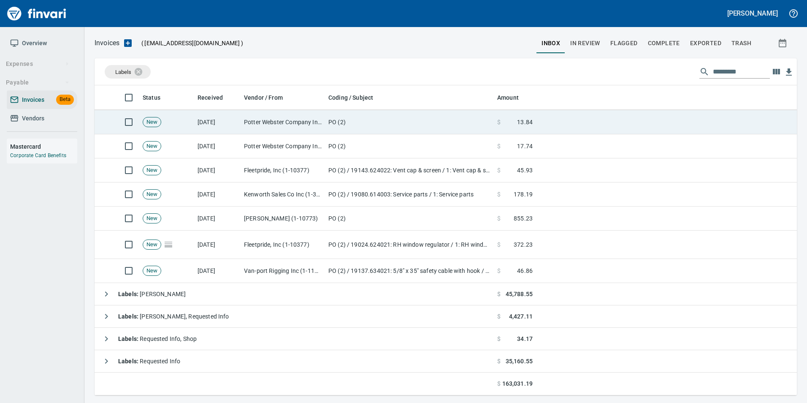
scroll to position [97, 0]
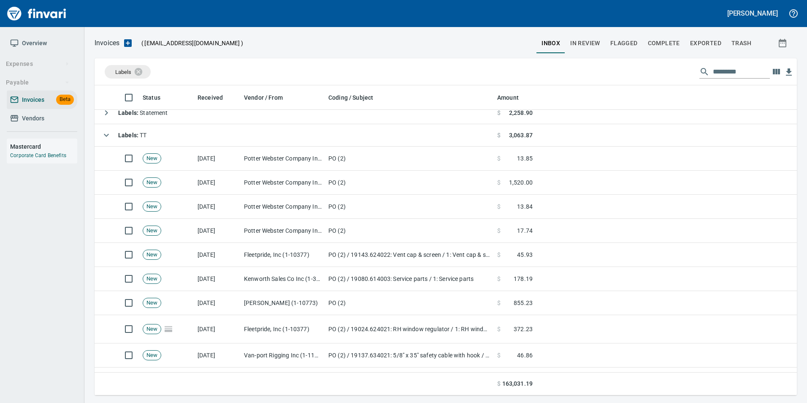
click at [90, 137] on div "Labels Status Received Vendor / From Coding / Subject Amount Labels : Shop $ 39…" at bounding box center [445, 226] width 722 height 337
click at [100, 133] on button "button" at bounding box center [106, 135] width 17 height 17
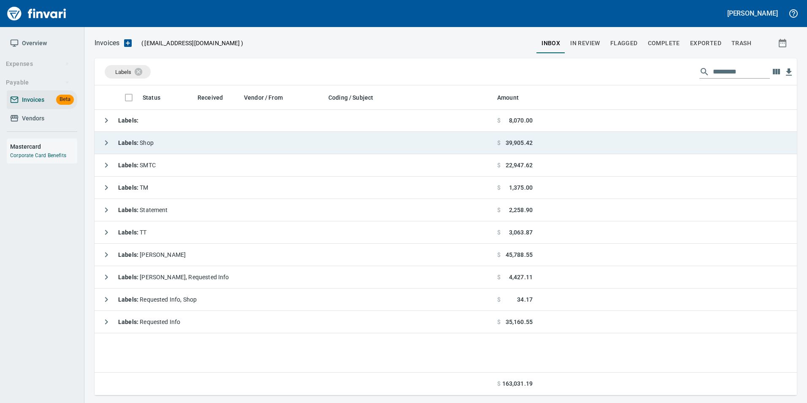
scroll to position [303, 696]
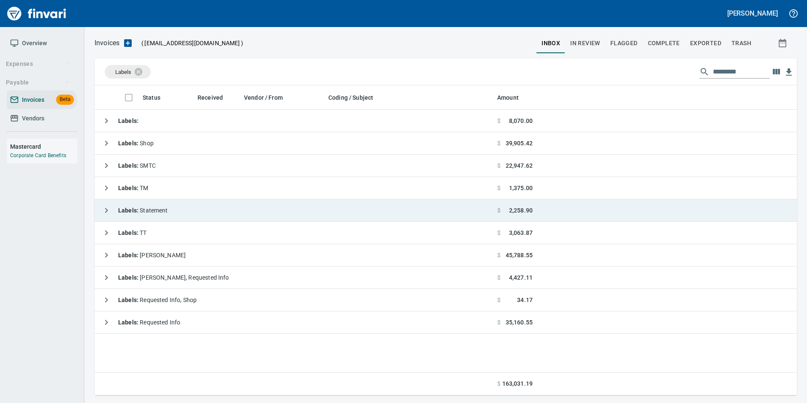
click at [107, 210] on icon "button" at bounding box center [106, 210] width 10 height 10
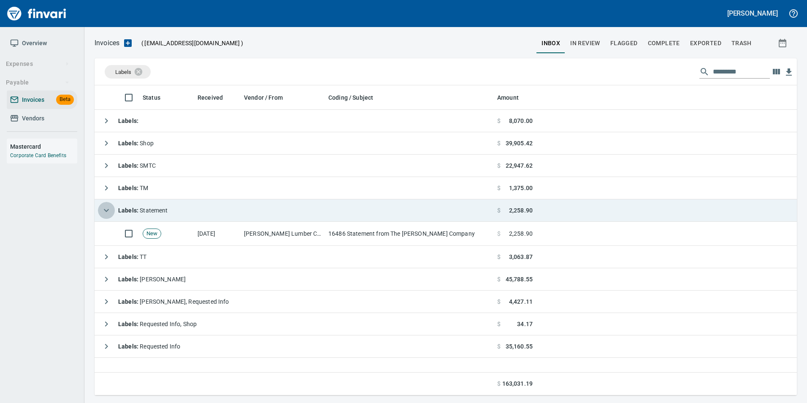
click at [107, 210] on icon "button" at bounding box center [106, 210] width 5 height 3
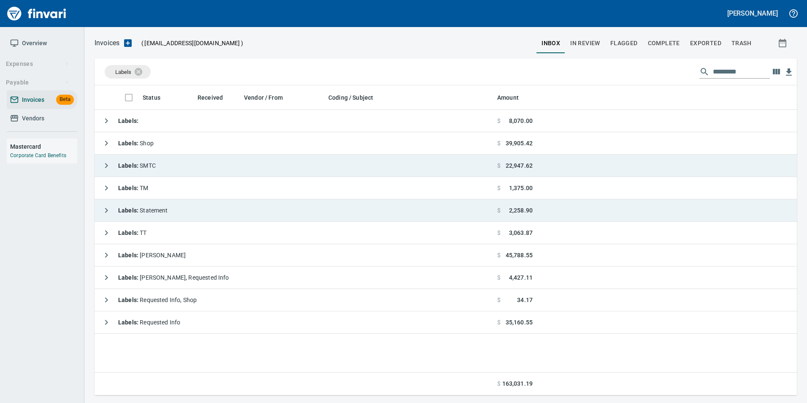
click at [108, 165] on icon "button" at bounding box center [106, 165] width 10 height 10
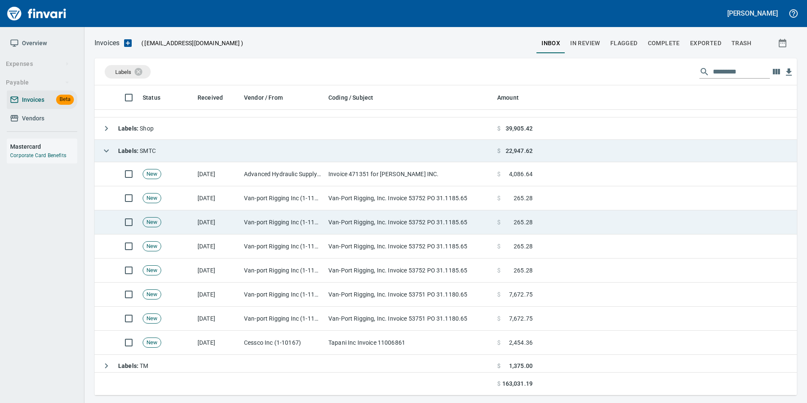
scroll to position [0, 0]
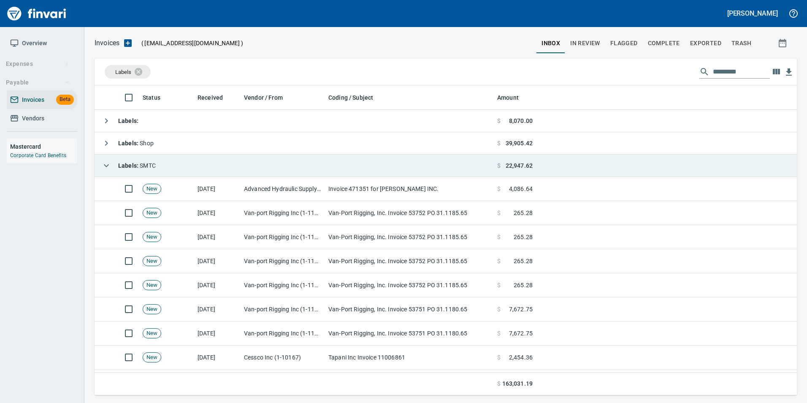
click at [106, 162] on icon "button" at bounding box center [106, 165] width 10 height 10
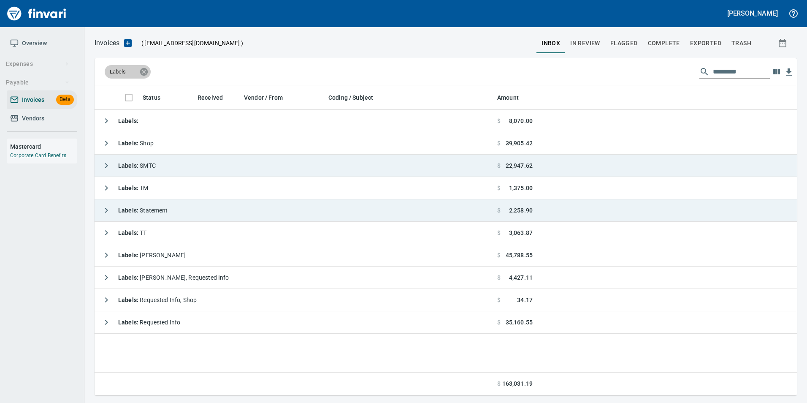
click at [140, 72] on icon at bounding box center [143, 71] width 9 height 9
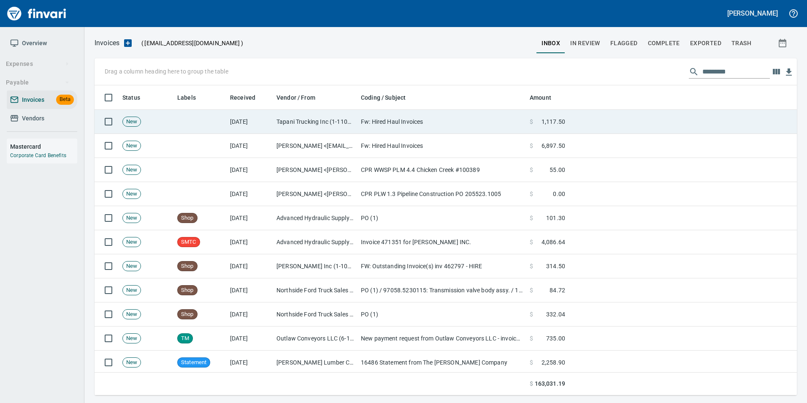
scroll to position [303, 690]
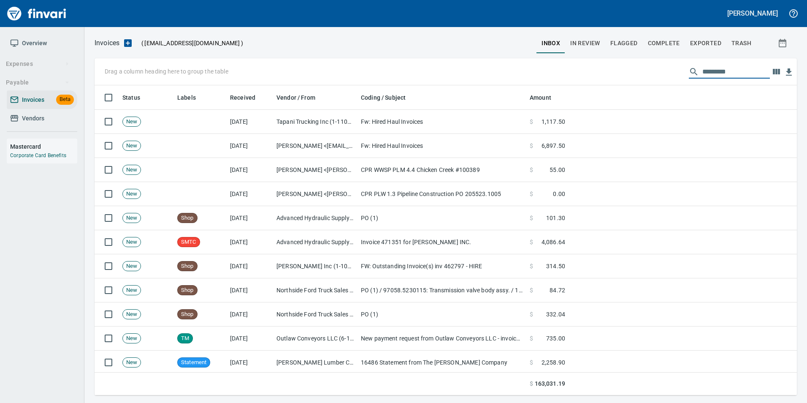
click at [756, 73] on input "text" at bounding box center [736, 72] width 68 height 14
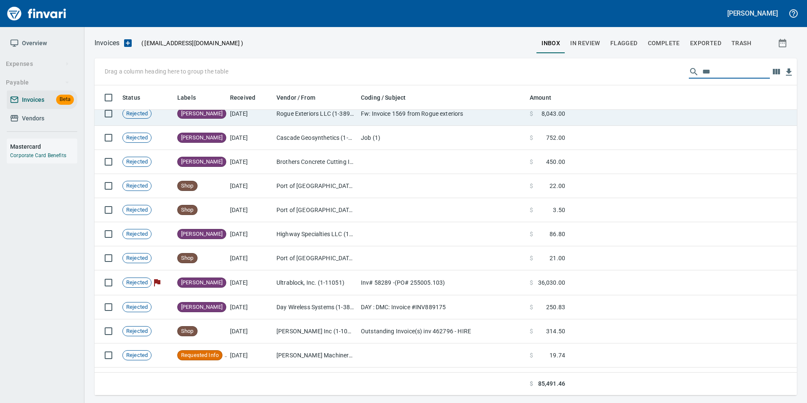
scroll to position [127, 0]
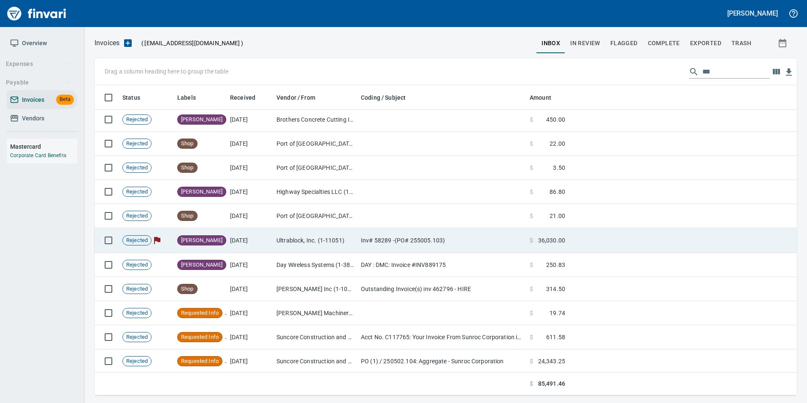
click at [288, 245] on td "Ultrablock, Inc. (1-11051)" at bounding box center [315, 240] width 84 height 25
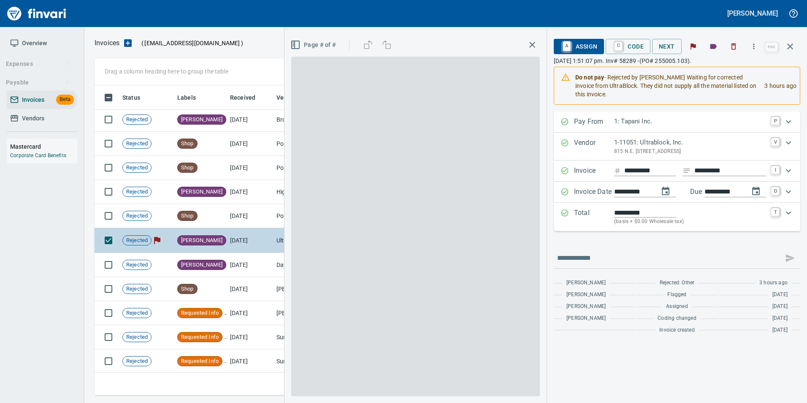
scroll to position [303, 689]
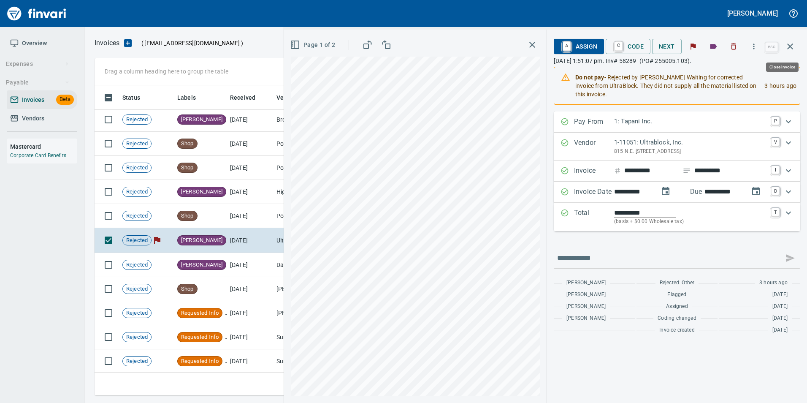
drag, startPoint x: 791, startPoint y: 53, endPoint x: 787, endPoint y: 57, distance: 5.7
click at [791, 52] on button "button" at bounding box center [790, 46] width 20 height 20
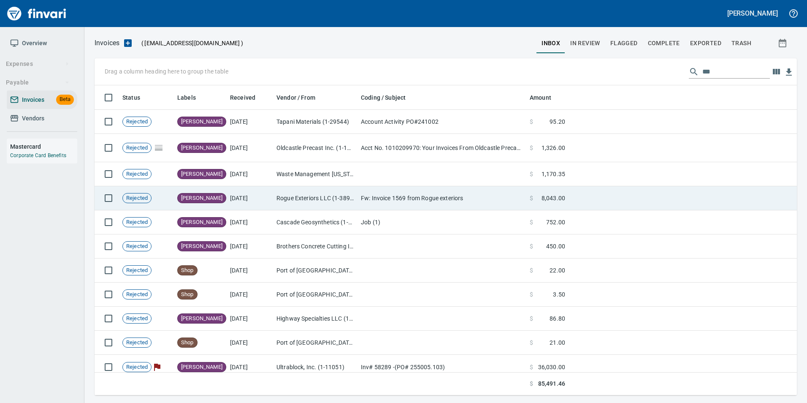
click at [291, 192] on td "Rogue Exteriors LLC (1-38991)" at bounding box center [315, 198] width 84 height 24
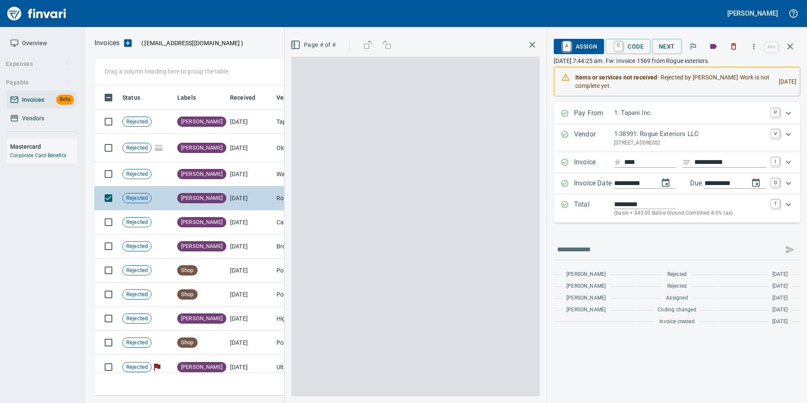
scroll to position [303, 689]
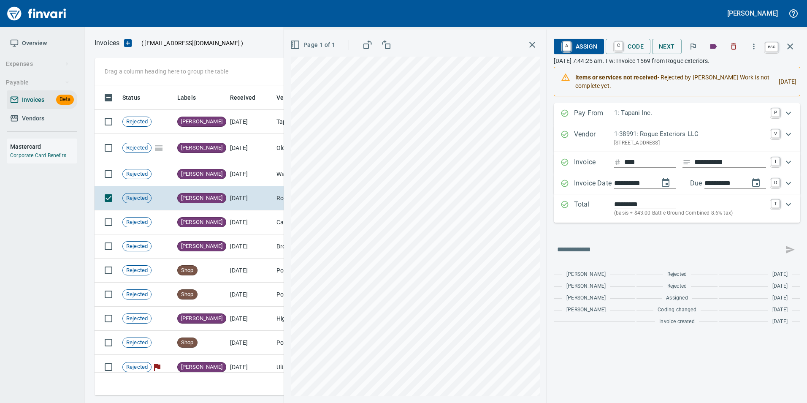
click at [792, 49] on icon "button" at bounding box center [790, 46] width 10 height 10
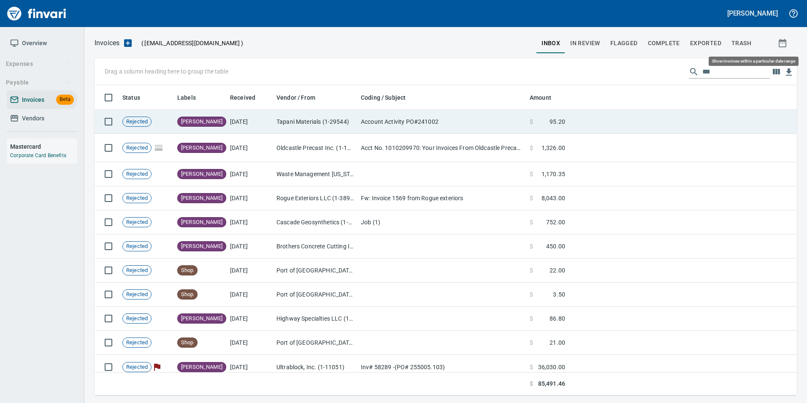
scroll to position [303, 690]
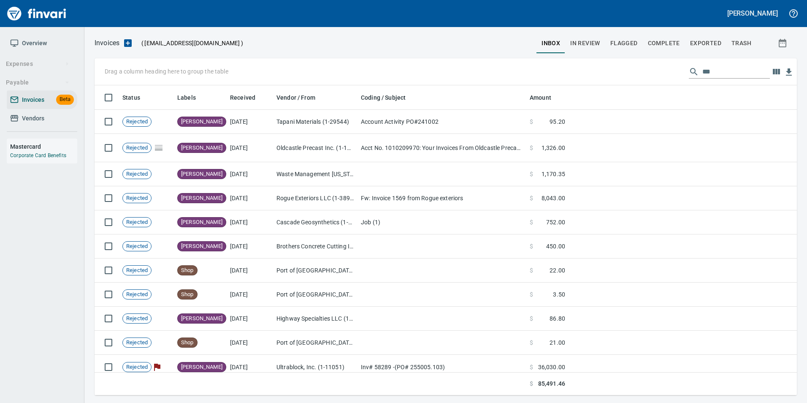
click at [712, 71] on input "***" at bounding box center [736, 72] width 68 height 14
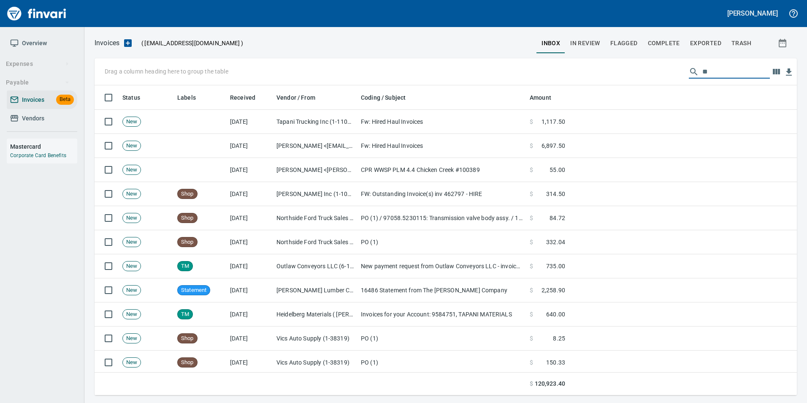
type input "*"
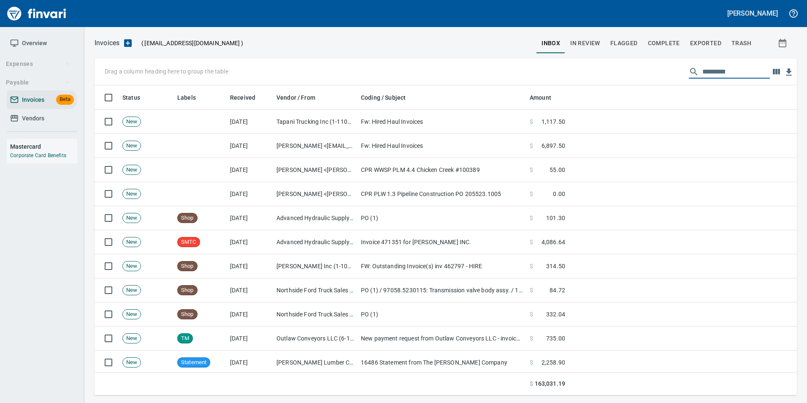
click at [585, 37] on button "In Review" at bounding box center [585, 43] width 40 height 20
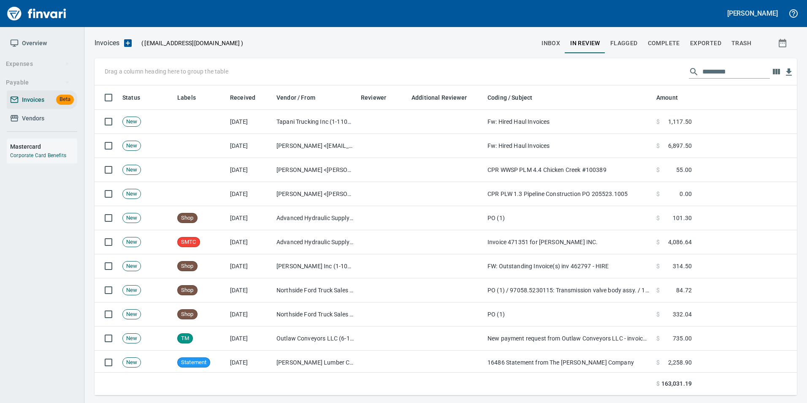
scroll to position [303, 690]
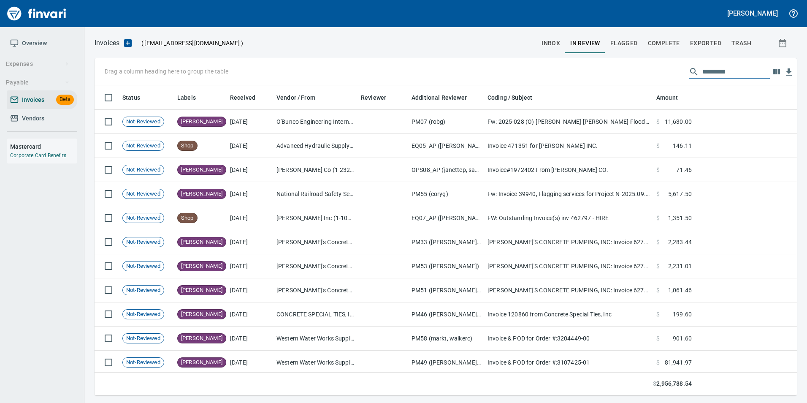
click at [717, 71] on input "text" at bounding box center [736, 72] width 68 height 14
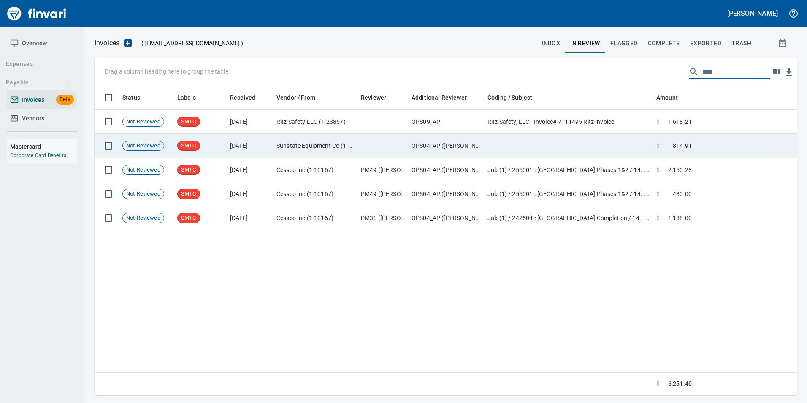
type input "****"
click at [444, 151] on td "OPS04_AP (jolenep, martye, megt, tyat, tylerc)" at bounding box center [446, 146] width 76 height 24
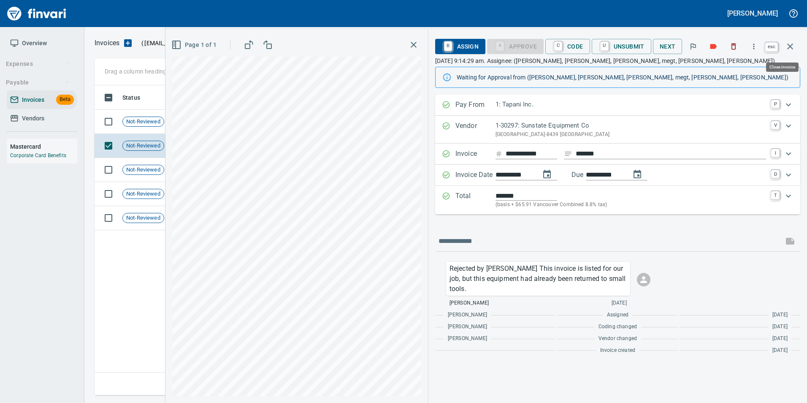
click at [795, 49] on icon "button" at bounding box center [790, 46] width 10 height 10
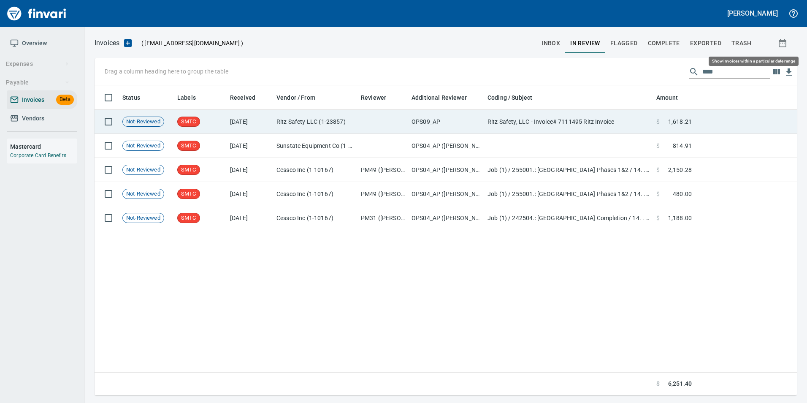
scroll to position [303, 695]
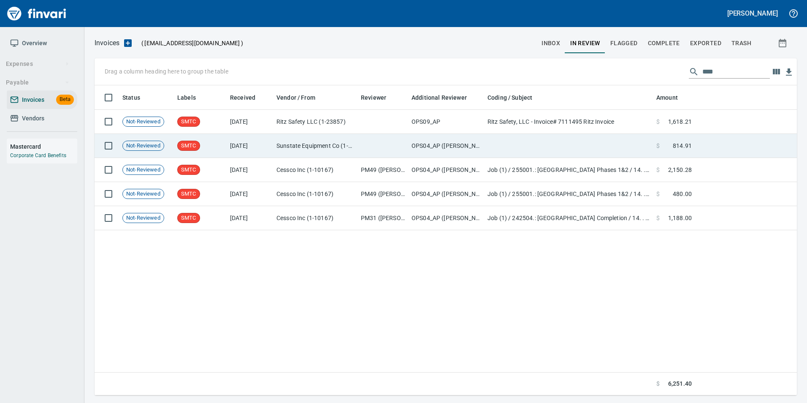
click at [390, 146] on td at bounding box center [382, 146] width 51 height 24
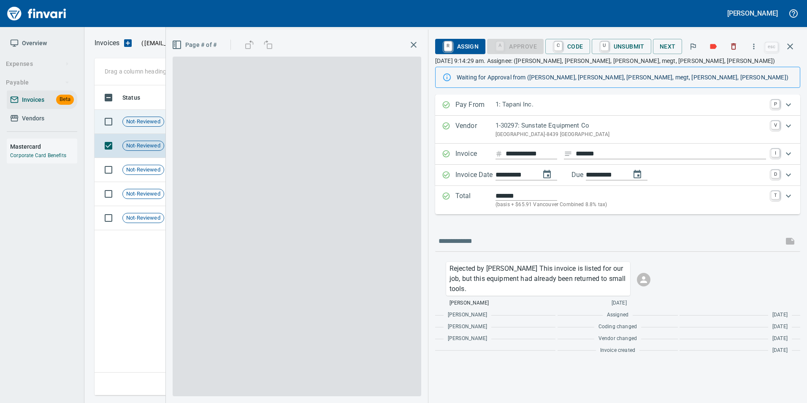
click at [157, 118] on span "Not-Reviewed" at bounding box center [143, 122] width 41 height 8
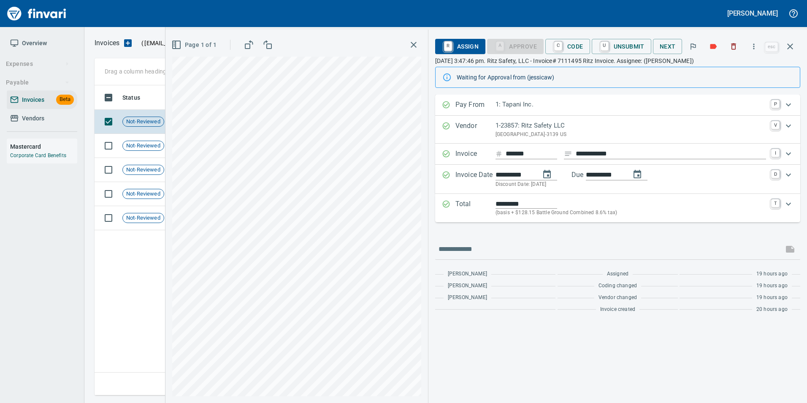
click at [790, 42] on icon "button" at bounding box center [790, 46] width 10 height 10
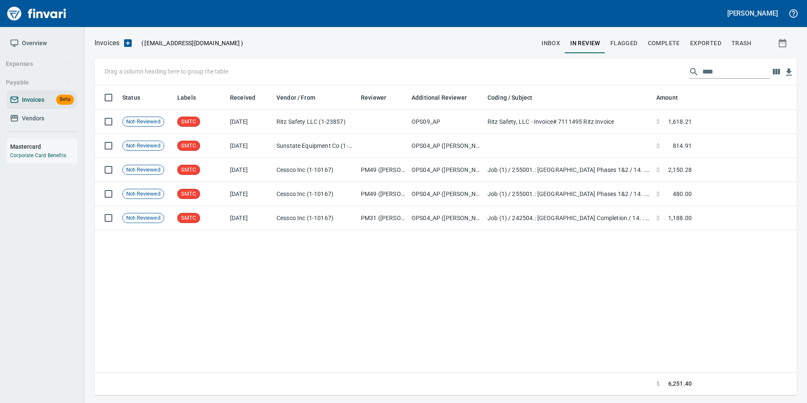
click at [660, 39] on span "Complete" at bounding box center [664, 43] width 32 height 11
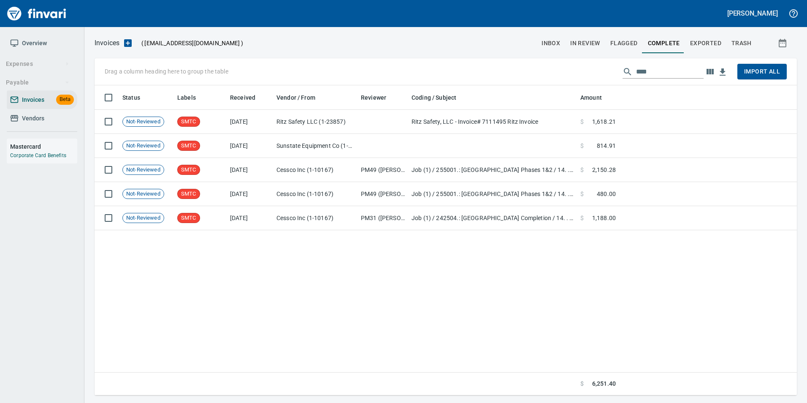
scroll to position [303, 696]
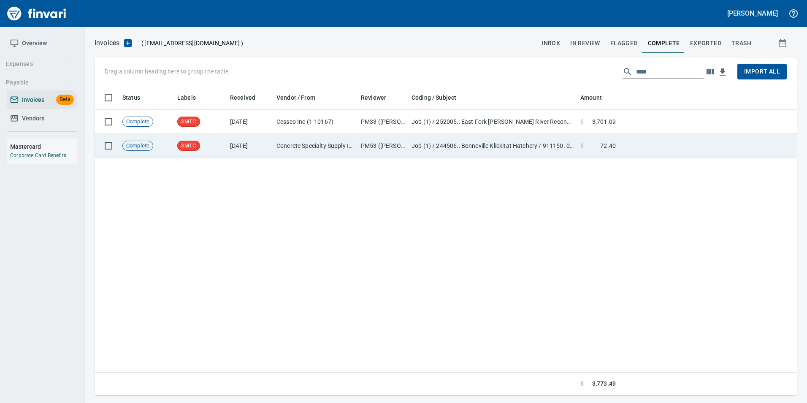
click at [667, 143] on td at bounding box center [708, 146] width 178 height 24
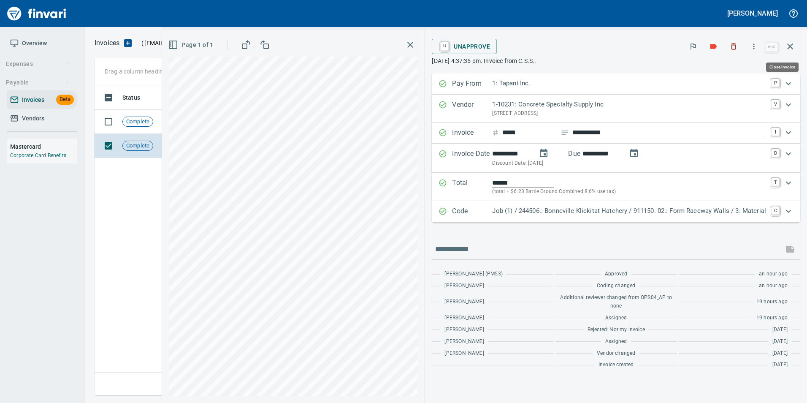
scroll to position [303, 695]
click at [790, 48] on icon "button" at bounding box center [790, 46] width 10 height 10
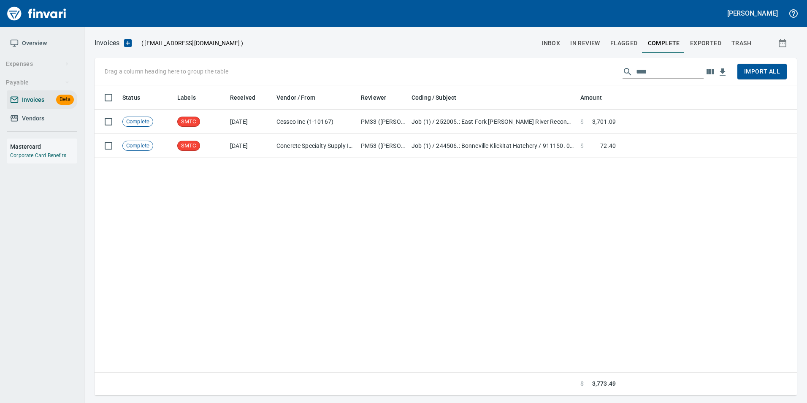
scroll to position [303, 696]
click at [551, 43] on span "inbox" at bounding box center [550, 43] width 19 height 11
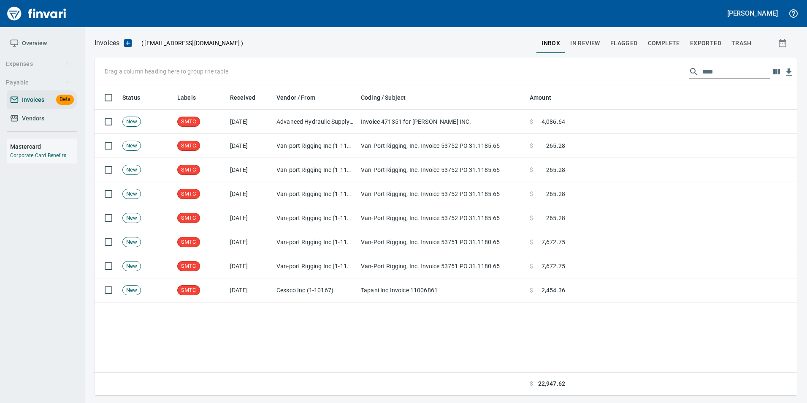
scroll to position [1, 1]
click at [709, 70] on input "****" at bounding box center [736, 72] width 68 height 14
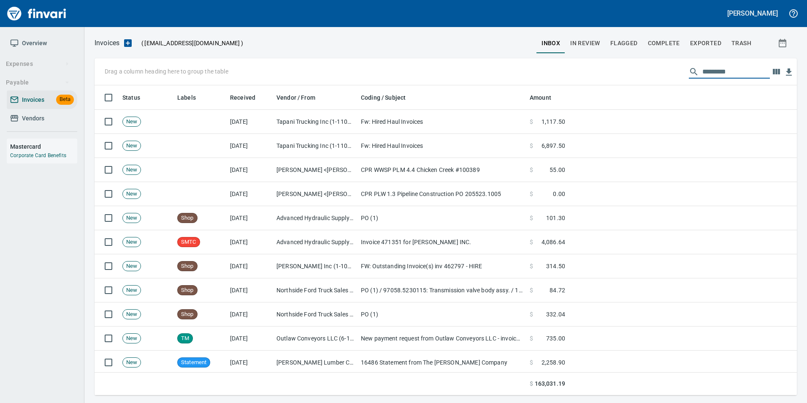
scroll to position [303, 690]
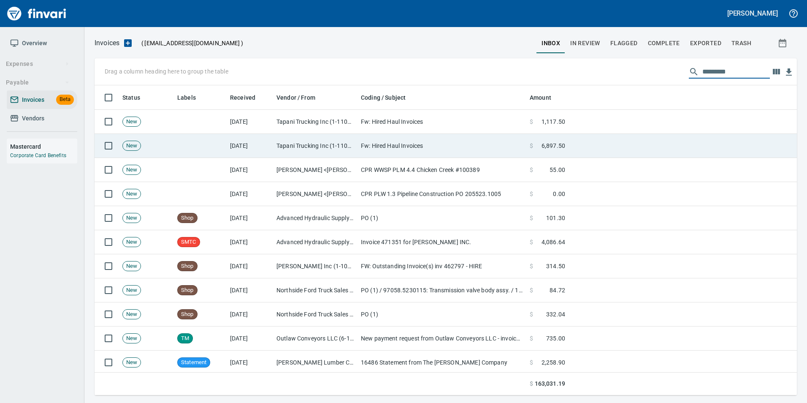
click at [371, 146] on td "Fw: Hired Haul Invoices" at bounding box center [441, 146] width 169 height 24
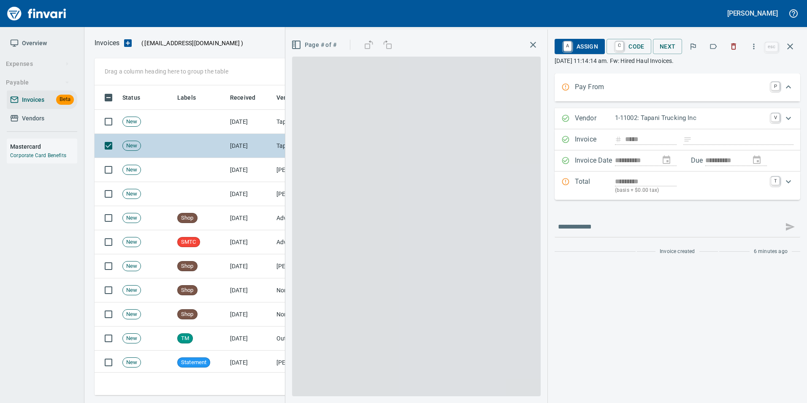
scroll to position [303, 689]
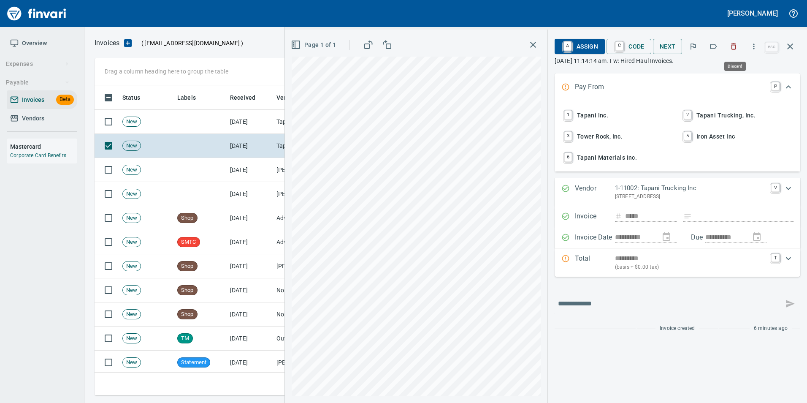
click at [738, 45] on icon "button" at bounding box center [733, 46] width 8 height 8
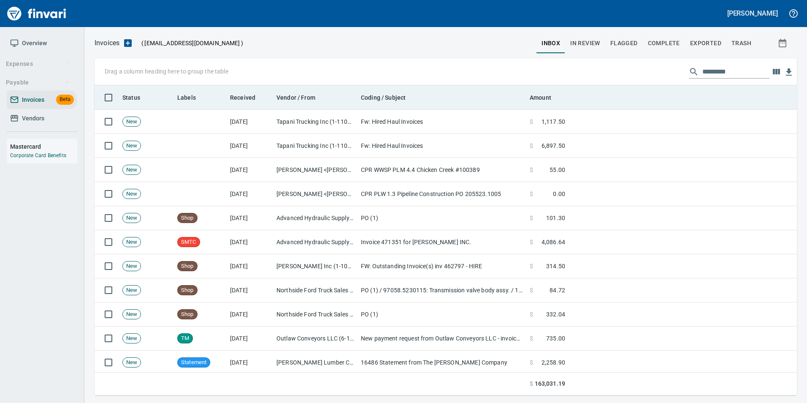
scroll to position [303, 689]
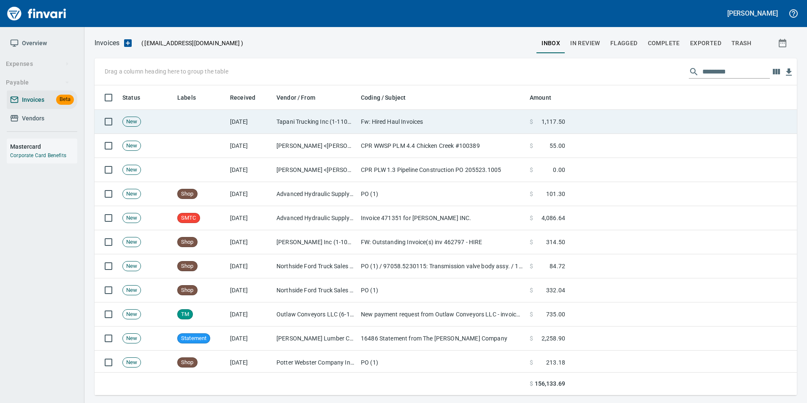
click at [580, 114] on td at bounding box center [682, 122] width 228 height 24
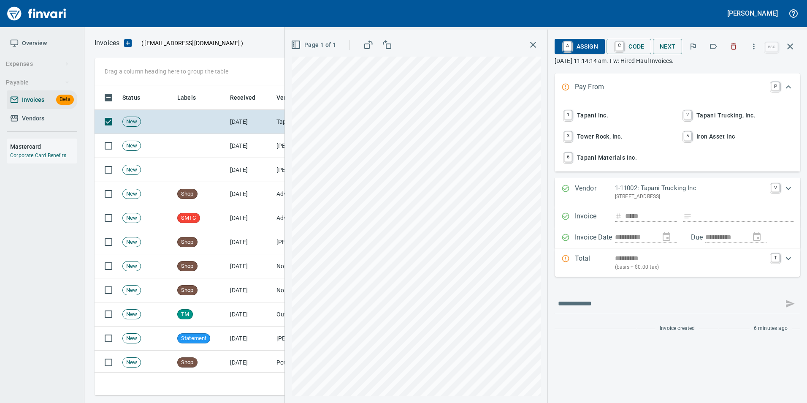
scroll to position [303, 689]
click at [737, 46] on icon "button" at bounding box center [733, 46] width 8 height 8
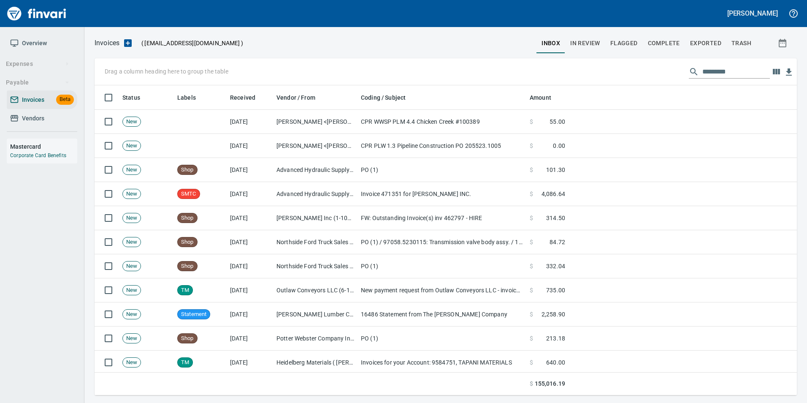
scroll to position [303, 689]
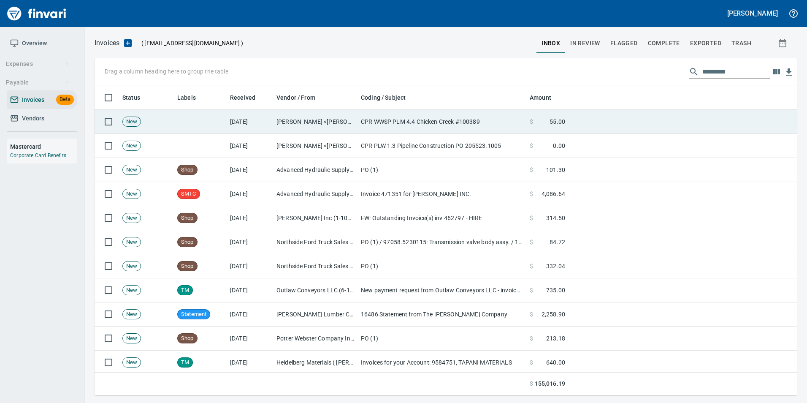
click at [706, 112] on td at bounding box center [682, 122] width 228 height 24
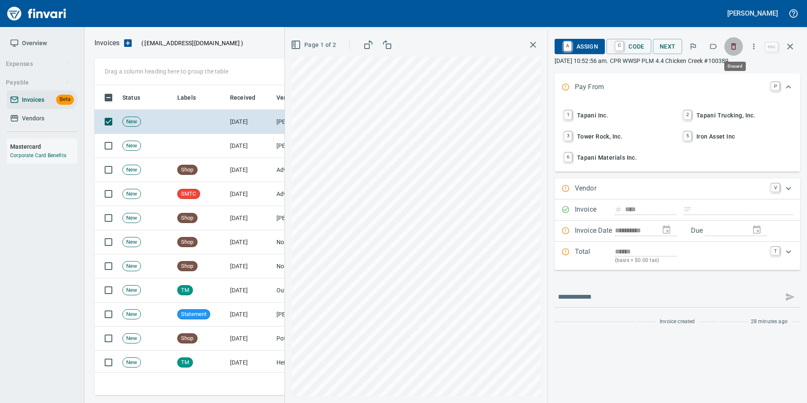
scroll to position [303, 689]
click at [730, 42] on button "button" at bounding box center [733, 46] width 19 height 19
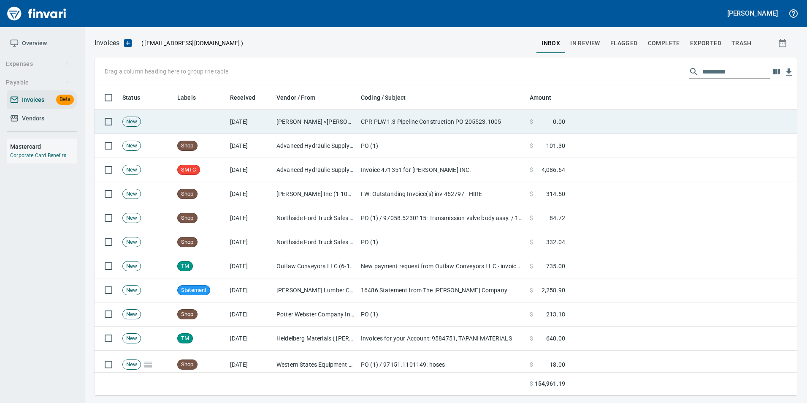
click at [661, 128] on td at bounding box center [682, 122] width 228 height 24
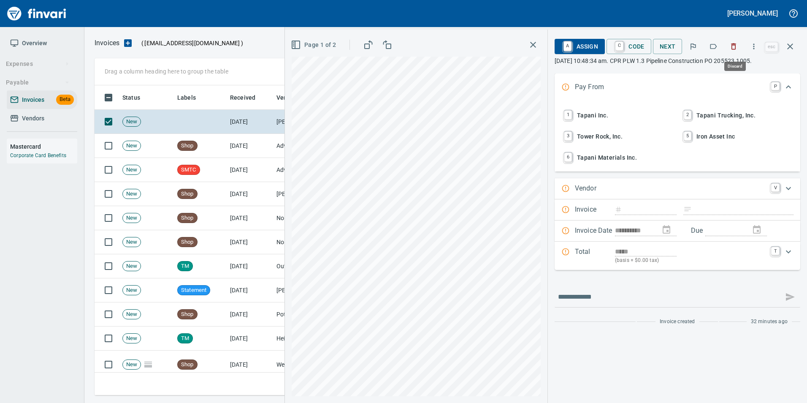
click at [732, 51] on button "button" at bounding box center [733, 46] width 19 height 19
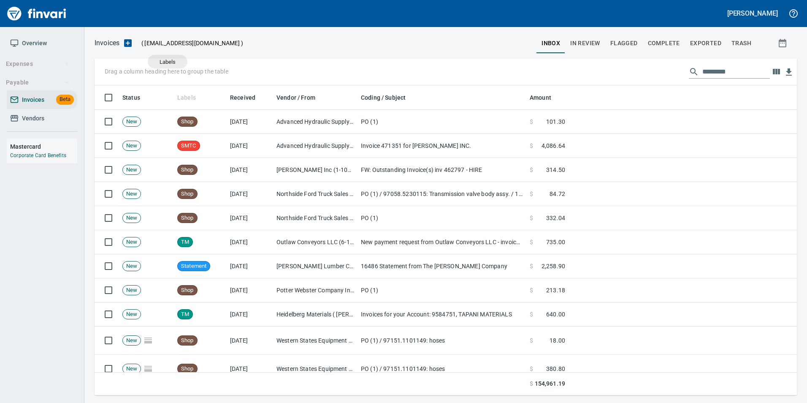
scroll to position [303, 690]
drag, startPoint x: 190, startPoint y: 92, endPoint x: 137, endPoint y: 76, distance: 55.1
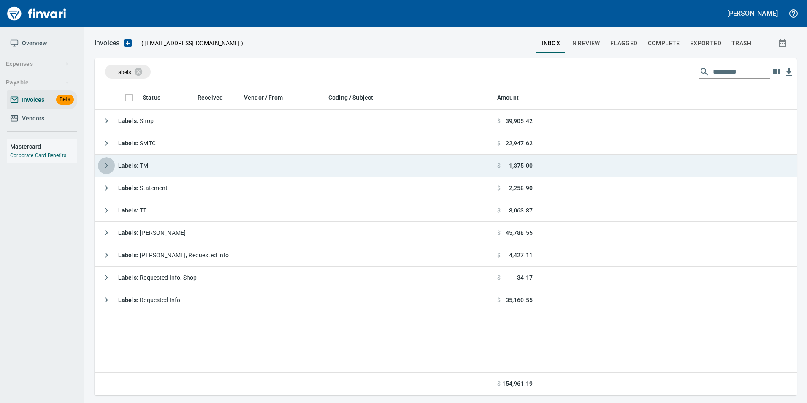
click at [107, 168] on icon "button" at bounding box center [106, 165] width 10 height 10
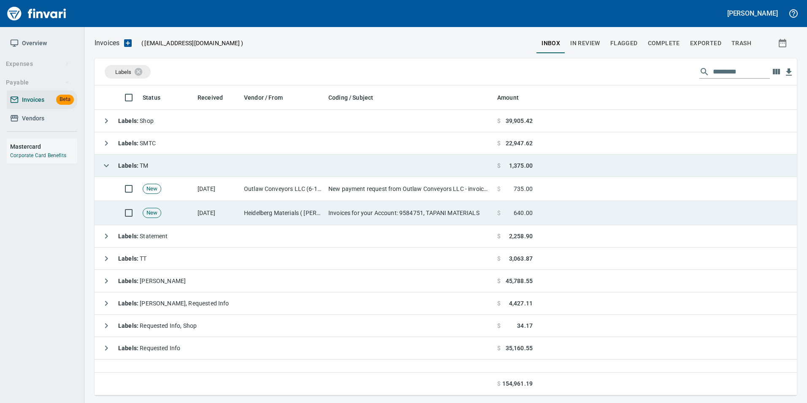
click at [275, 216] on td "Heidelberg Materials ( cadman) (6-23334)" at bounding box center [283, 213] width 84 height 24
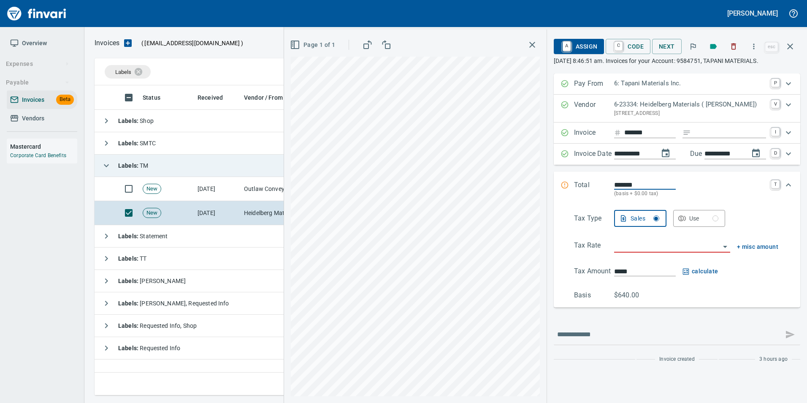
click at [640, 243] on input "search" at bounding box center [667, 246] width 106 height 12
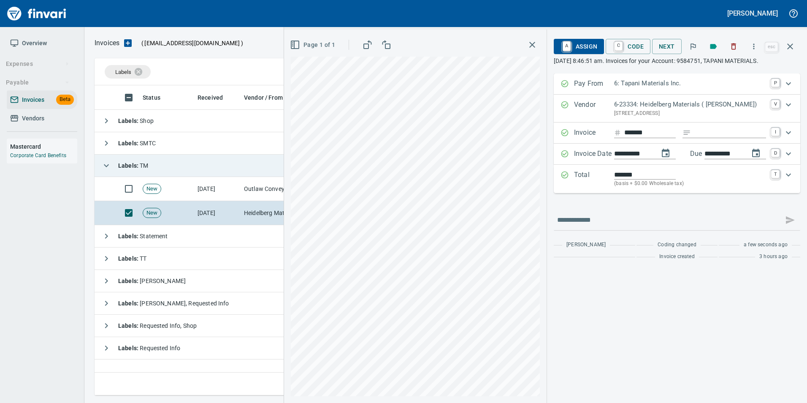
type input "**********"
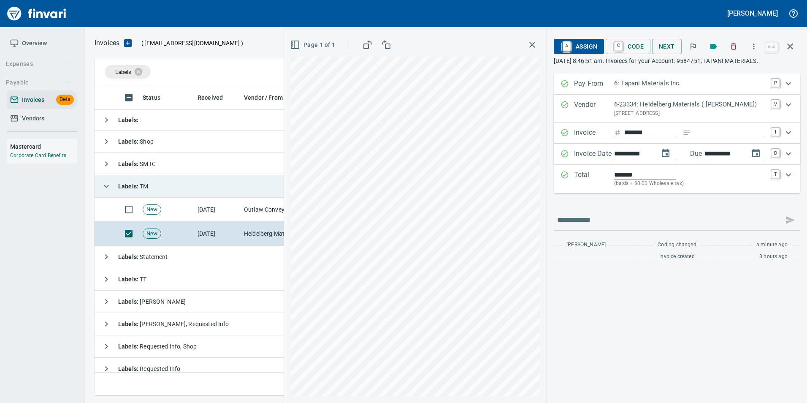
scroll to position [303, 689]
drag, startPoint x: 721, startPoint y: 155, endPoint x: 713, endPoint y: 160, distance: 9.5
click at [713, 160] on Date "**********" at bounding box center [677, 153] width 246 height 21
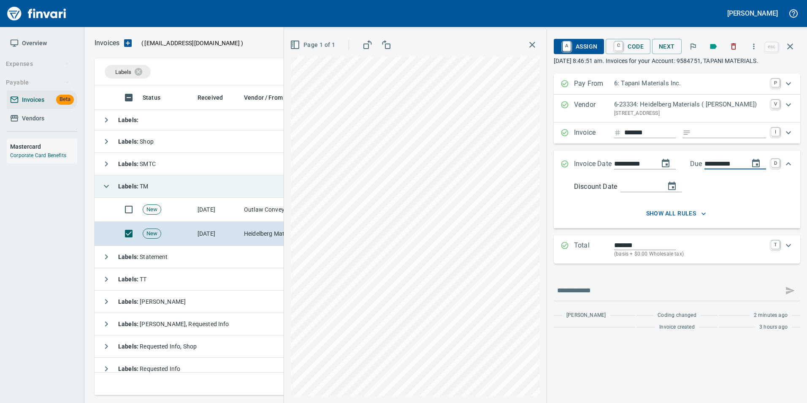
type input "**********"
click at [712, 272] on div "**********" at bounding box center [677, 203] width 246 height 261
click at [708, 215] on span "show all rules" at bounding box center [675, 213] width 197 height 11
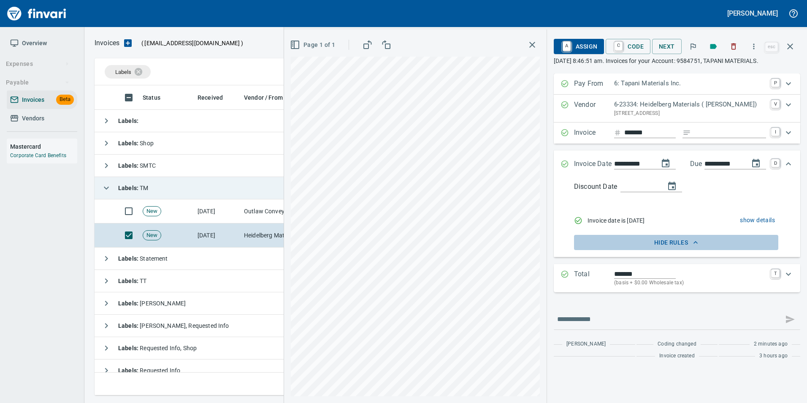
click at [695, 244] on icon "button" at bounding box center [695, 242] width 8 height 8
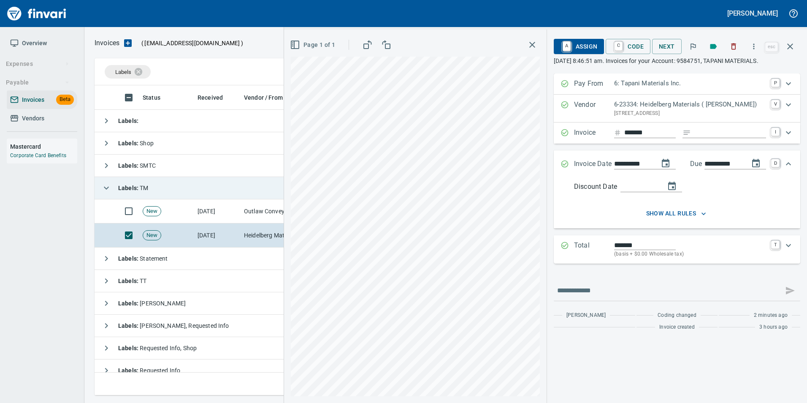
click at [565, 165] on icon "Expand" at bounding box center [564, 164] width 8 height 8
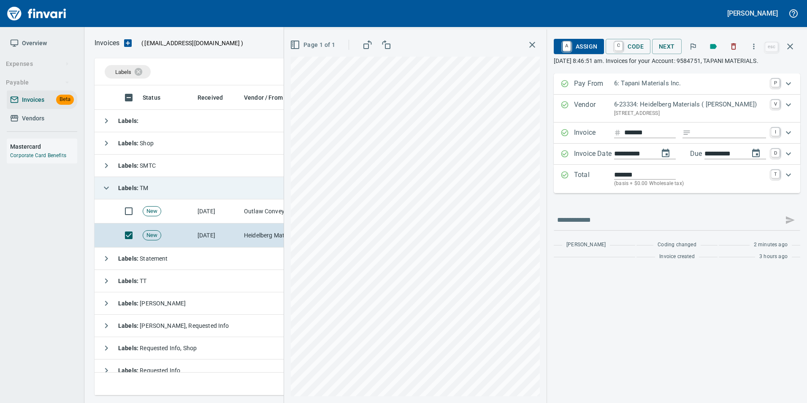
click at [574, 46] on span "A Assign" at bounding box center [578, 46] width 37 height 14
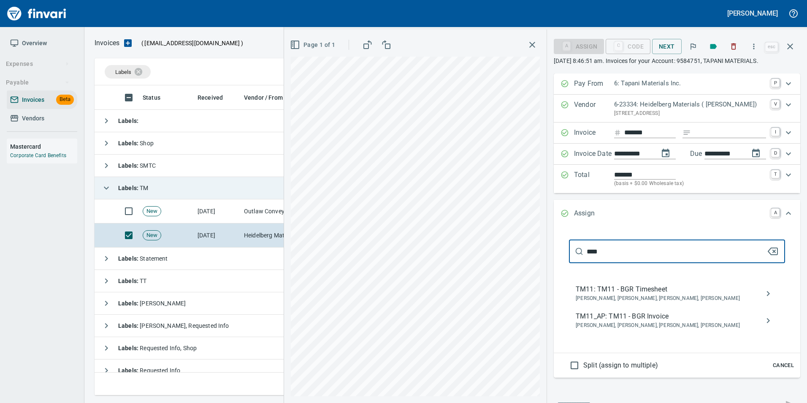
type input "****"
click at [649, 315] on span "TM11_AP: TM11 - BGR Invoice" at bounding box center [670, 316] width 189 height 10
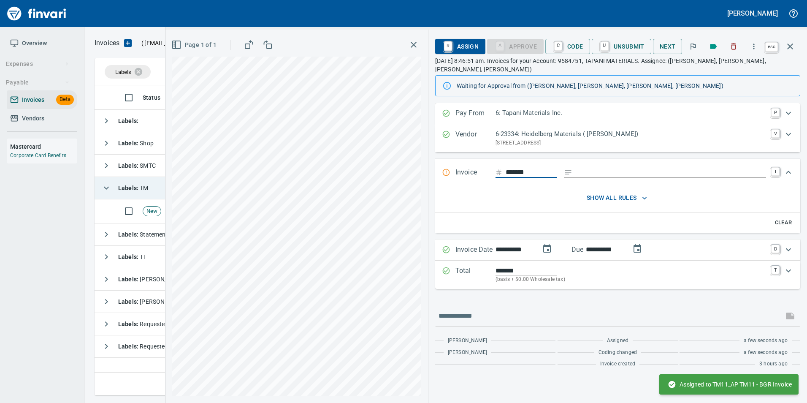
click at [790, 52] on button "button" at bounding box center [790, 46] width 20 height 20
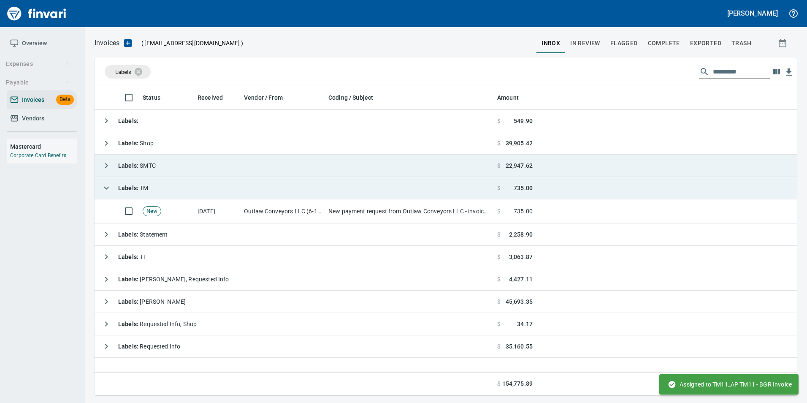
scroll to position [303, 695]
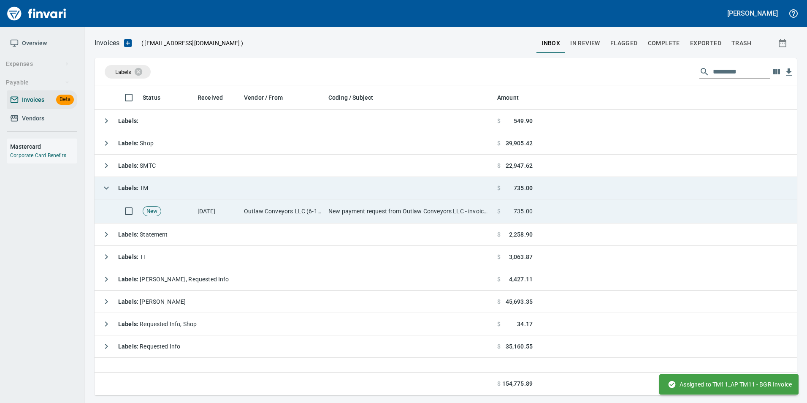
click at [548, 216] on td at bounding box center [666, 211] width 261 height 24
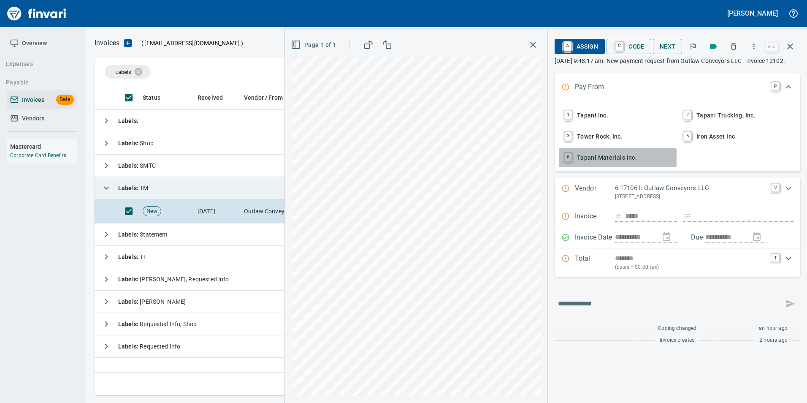
click at [603, 162] on span "6 Tapani Materials Inc." at bounding box center [617, 157] width 111 height 14
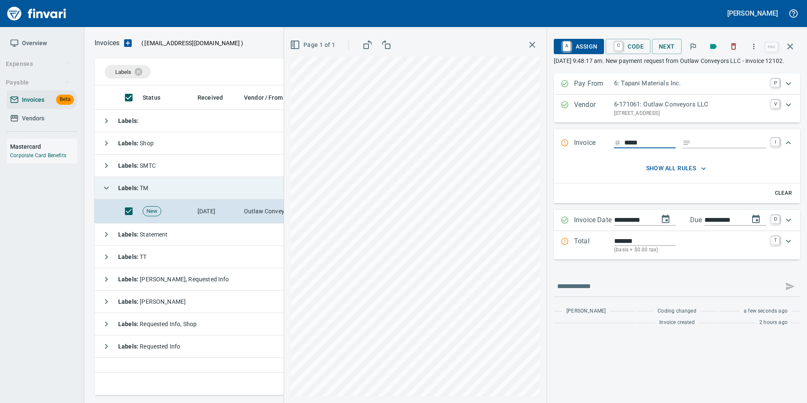
click at [722, 225] on input "**********" at bounding box center [723, 220] width 38 height 11
click at [721, 225] on input "**********" at bounding box center [723, 220] width 38 height 11
type input "**********"
click at [562, 245] on icon "Expand" at bounding box center [564, 241] width 8 height 8
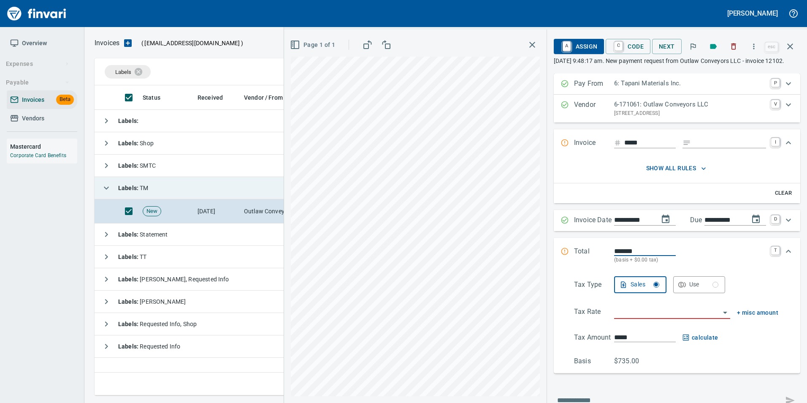
click at [625, 318] on input "search" at bounding box center [667, 312] width 106 height 12
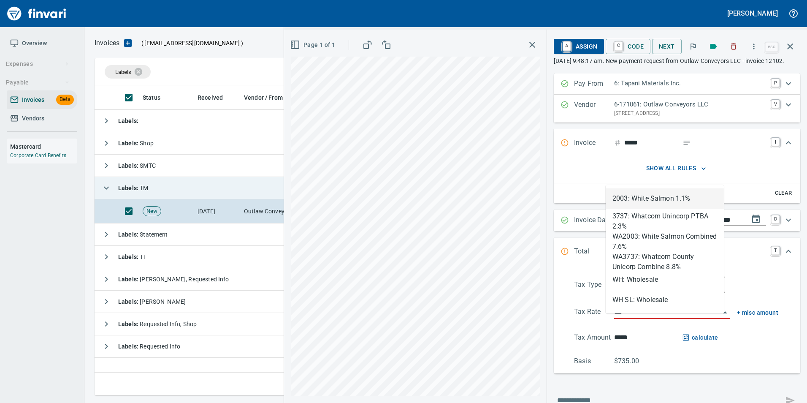
scroll to position [303, 695]
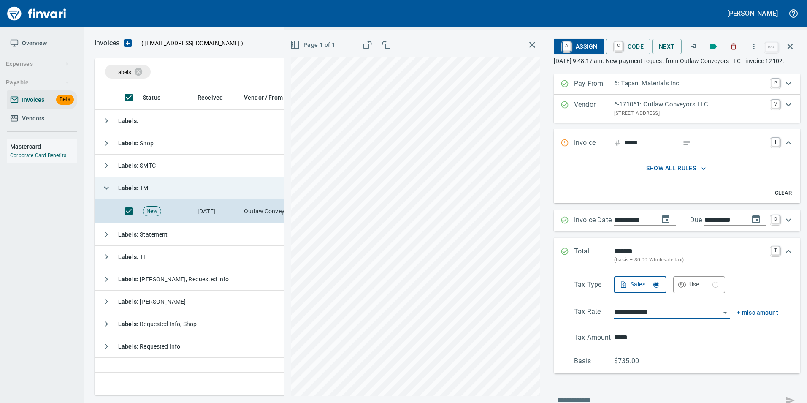
type input "**********"
click at [554, 254] on div "Total ******* (basis + $0.00 Wholesale tax) T" at bounding box center [677, 255] width 246 height 35
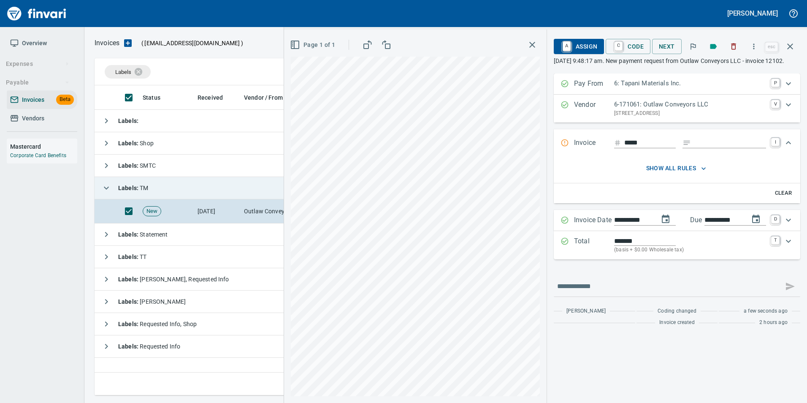
click at [651, 148] on input "*****" at bounding box center [649, 143] width 51 height 11
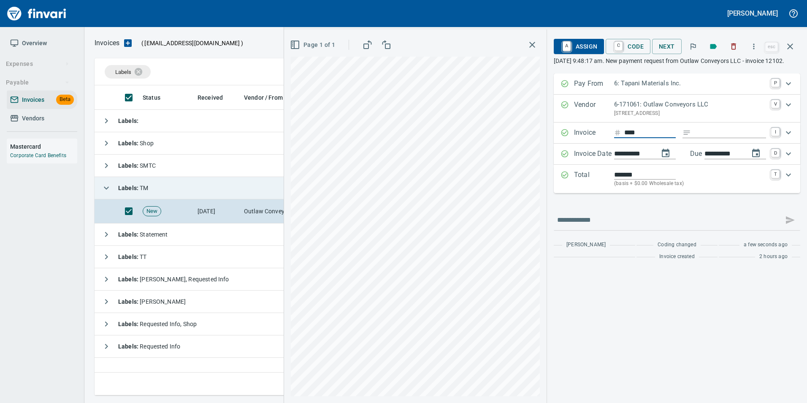
type input "*****"
click at [712, 137] on input "Expand" at bounding box center [730, 132] width 72 height 11
click at [652, 224] on input "text" at bounding box center [668, 220] width 223 height 14
click at [638, 205] on div "**********" at bounding box center [677, 168] width 246 height 191
click at [570, 46] on link "A" at bounding box center [567, 46] width 8 height 9
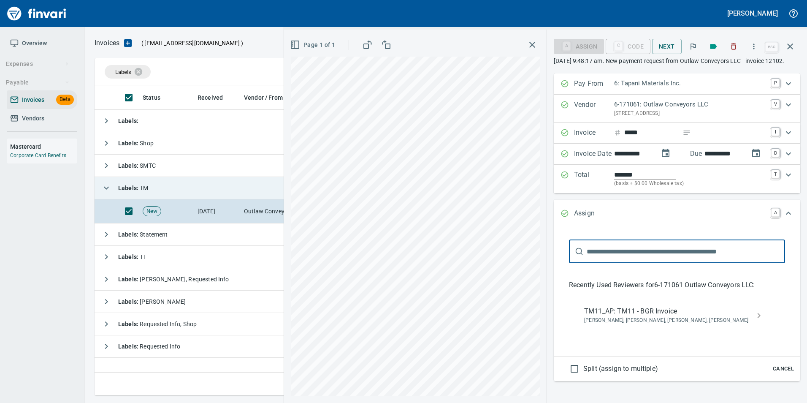
click at [671, 325] on span "Bryan Skoko, Michael Maddux, Sam Rhoades, Shane Tapani" at bounding box center [670, 320] width 172 height 8
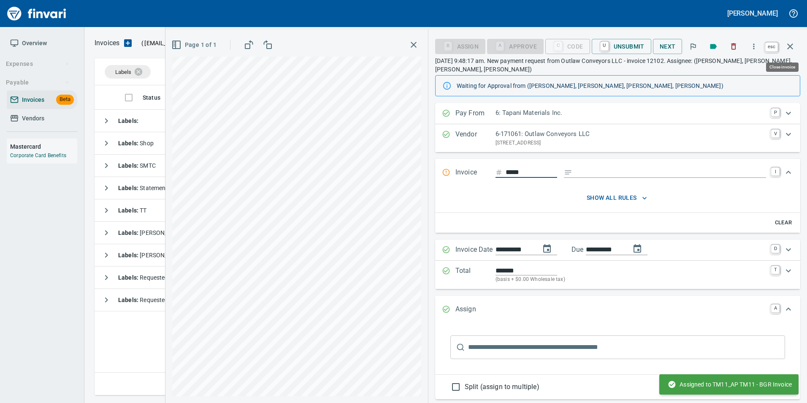
click at [793, 44] on icon "button" at bounding box center [790, 46] width 10 height 10
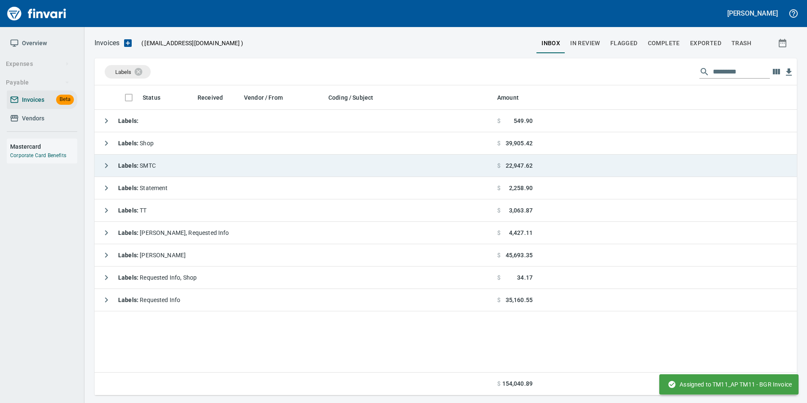
scroll to position [303, 696]
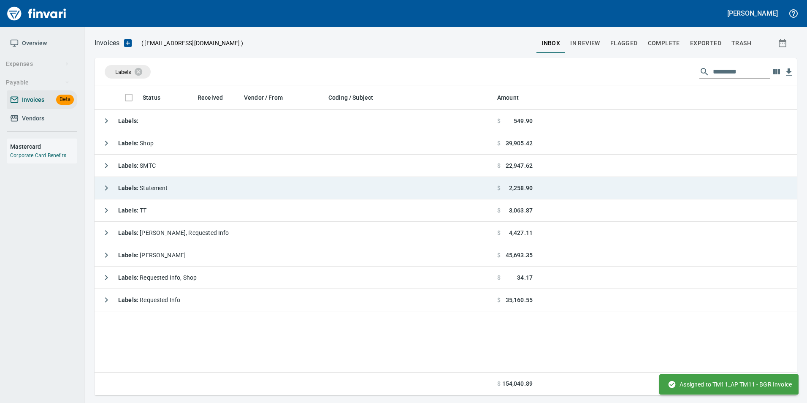
click at [107, 191] on icon "button" at bounding box center [106, 188] width 10 height 10
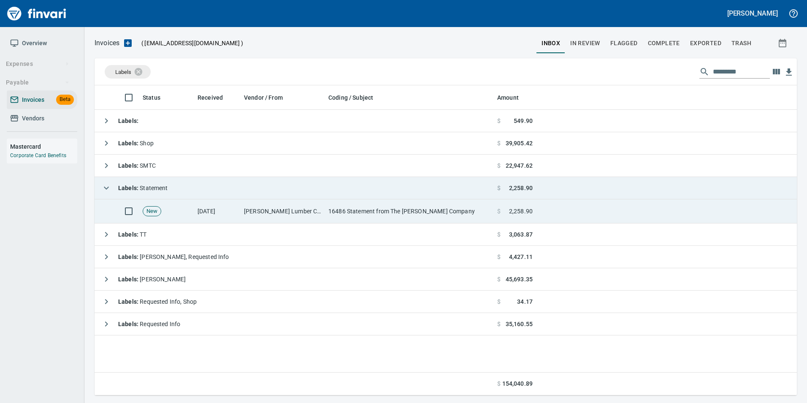
click at [216, 213] on td "[DATE]" at bounding box center [217, 211] width 46 height 24
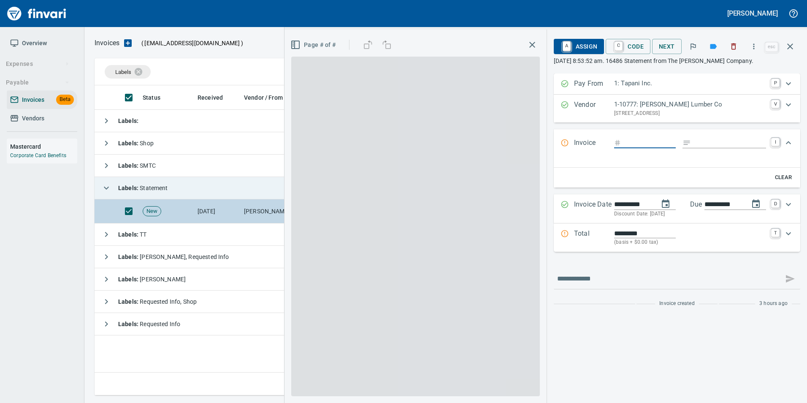
scroll to position [303, 695]
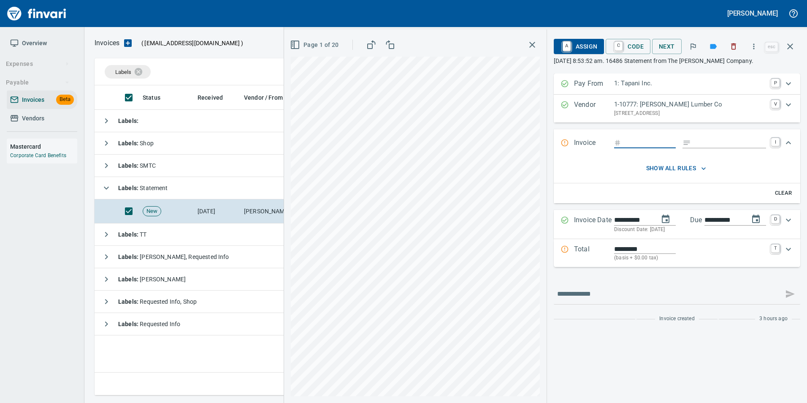
scroll to position [303, 695]
drag, startPoint x: 790, startPoint y: 49, endPoint x: 780, endPoint y: 55, distance: 10.8
click at [790, 49] on icon "button" at bounding box center [790, 46] width 10 height 10
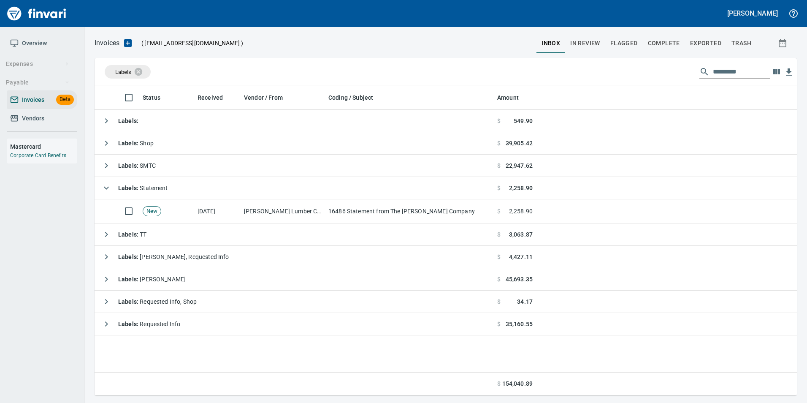
scroll to position [303, 696]
drag, startPoint x: 145, startPoint y: 72, endPoint x: 176, endPoint y: 81, distance: 32.7
click at [145, 72] on icon at bounding box center [144, 72] width 8 height 8
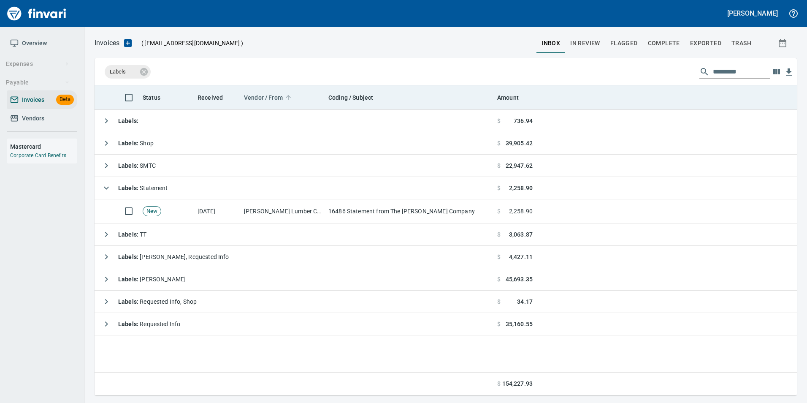
scroll to position [303, 690]
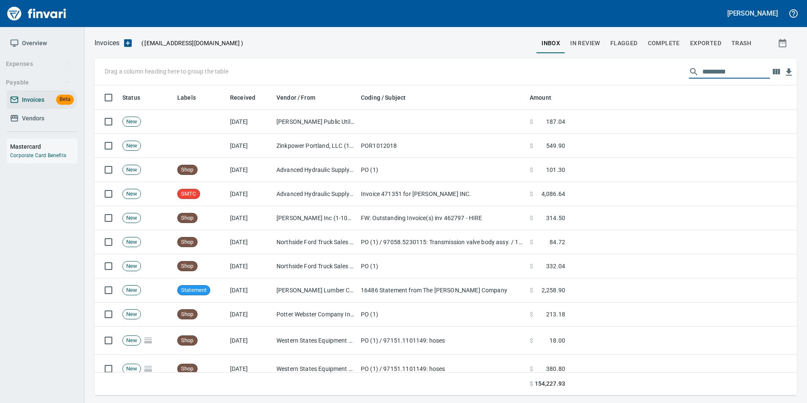
click at [738, 77] on input "text" at bounding box center [736, 72] width 68 height 14
type input "*"
click at [603, 41] on button "In Review" at bounding box center [585, 43] width 40 height 20
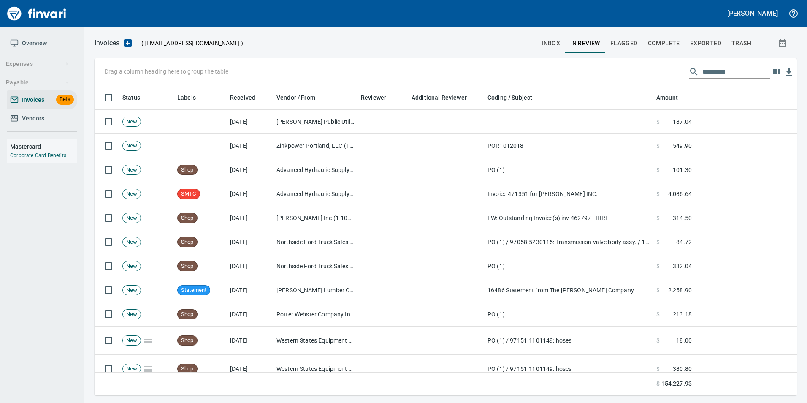
scroll to position [303, 690]
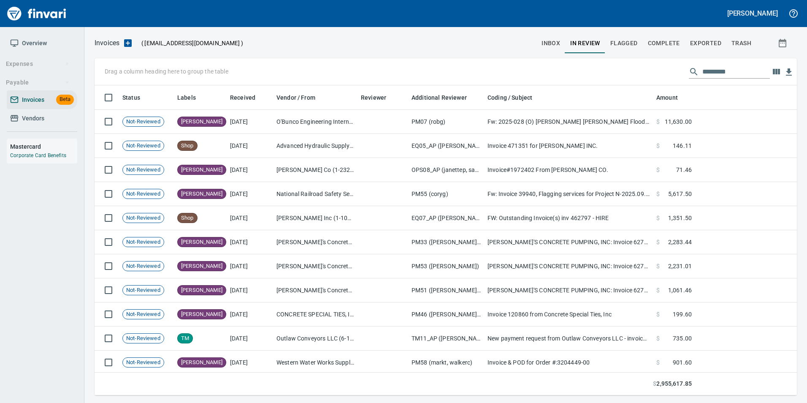
click at [722, 71] on input "text" at bounding box center [736, 72] width 68 height 14
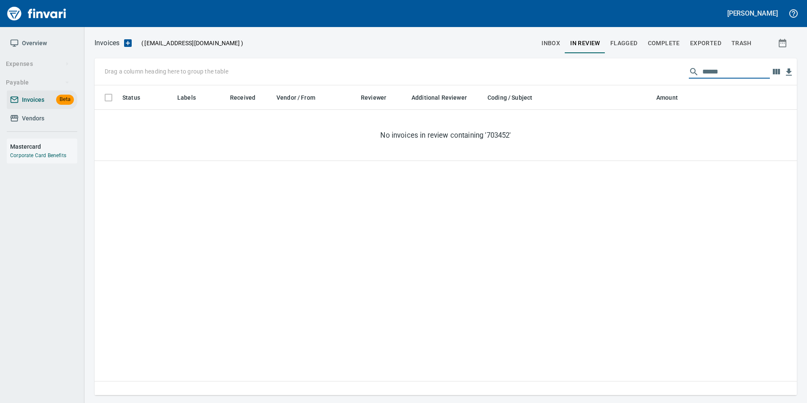
type input "******"
click at [718, 74] on input "******" at bounding box center [736, 72] width 68 height 14
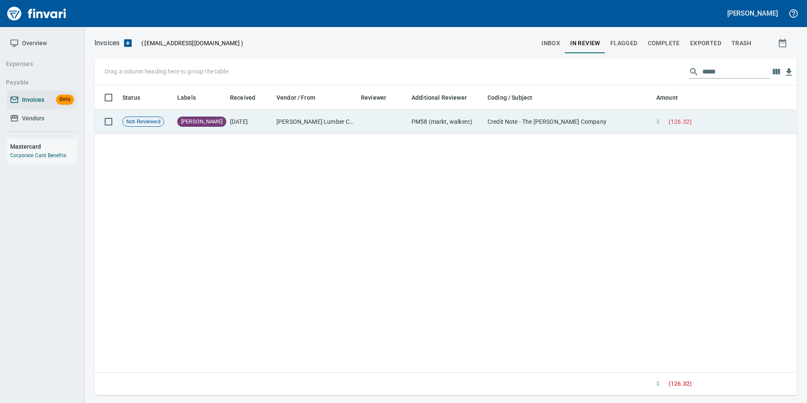
click at [685, 115] on td "$ ( 126.32 )" at bounding box center [674, 122] width 42 height 24
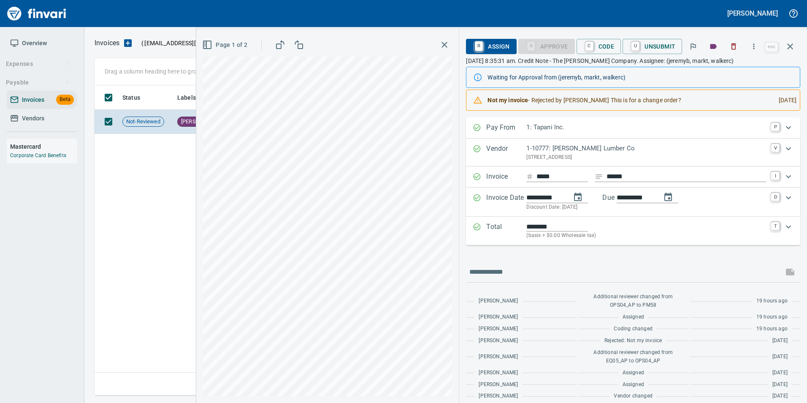
scroll to position [303, 695]
drag, startPoint x: 787, startPoint y: 52, endPoint x: 765, endPoint y: 63, distance: 24.3
click at [786, 52] on button "button" at bounding box center [790, 46] width 20 height 20
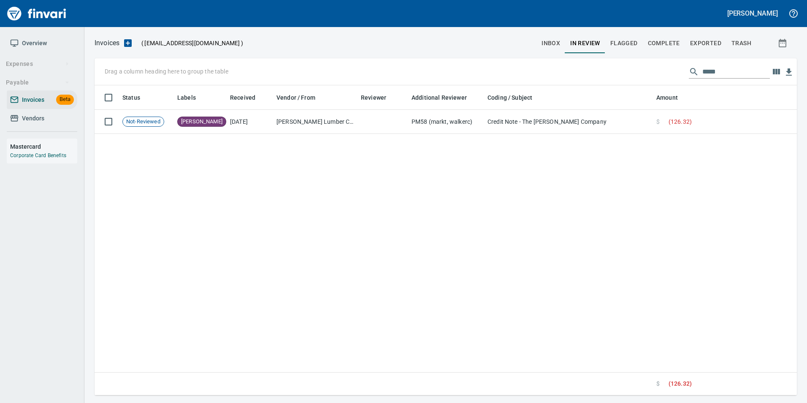
click at [727, 73] on input "*****" at bounding box center [736, 72] width 68 height 14
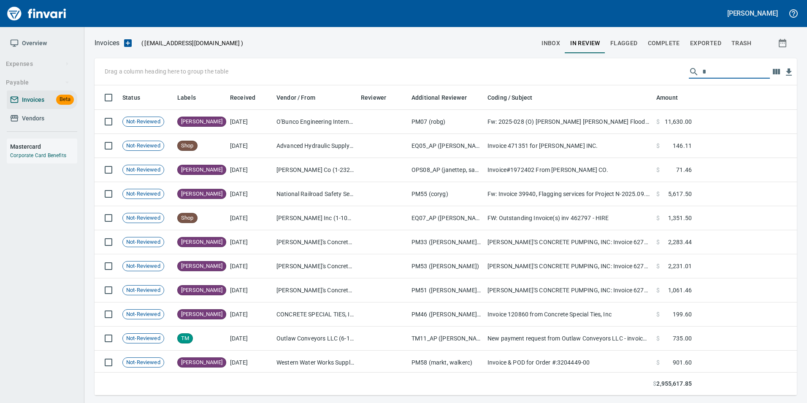
scroll to position [303, 690]
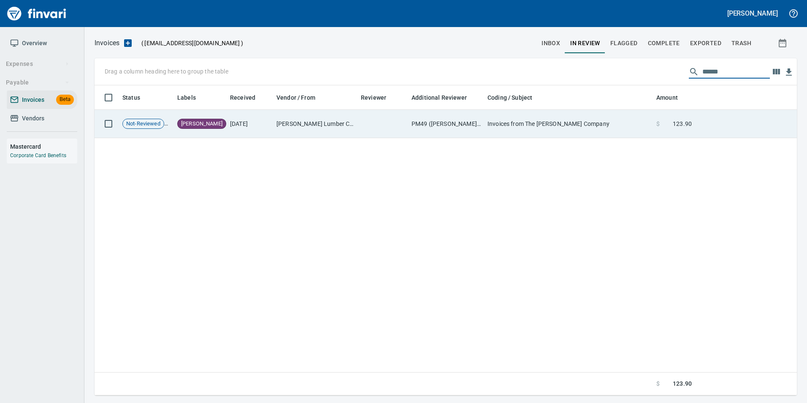
click at [704, 128] on td at bounding box center [746, 124] width 102 height 28
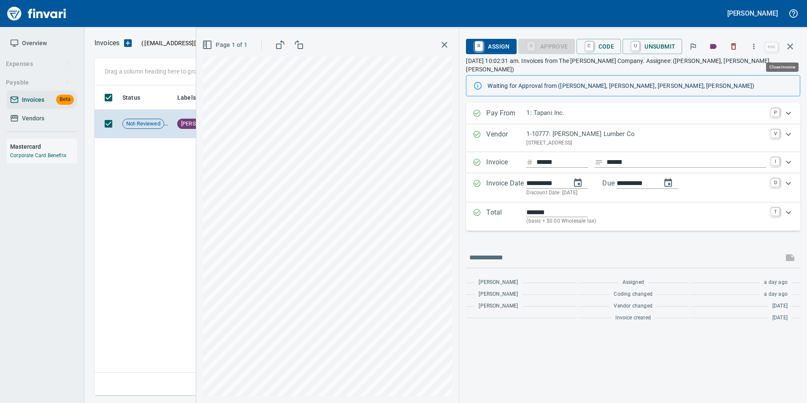
click at [792, 49] on icon "button" at bounding box center [790, 46] width 10 height 10
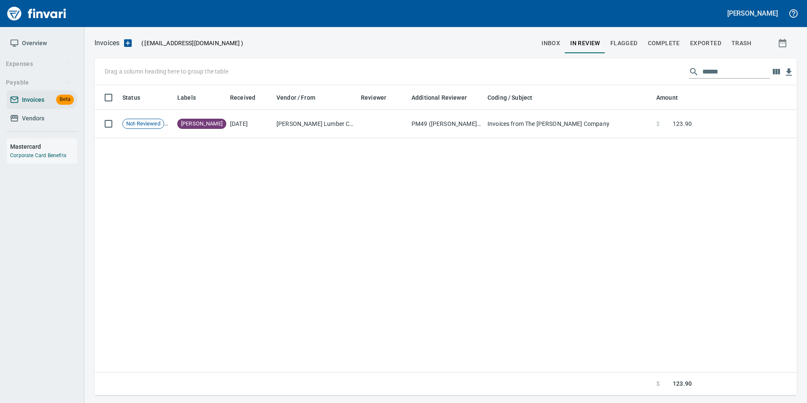
scroll to position [303, 696]
drag, startPoint x: 707, startPoint y: 73, endPoint x: 730, endPoint y: 73, distance: 22.4
click at [730, 73] on input "******" at bounding box center [736, 72] width 68 height 14
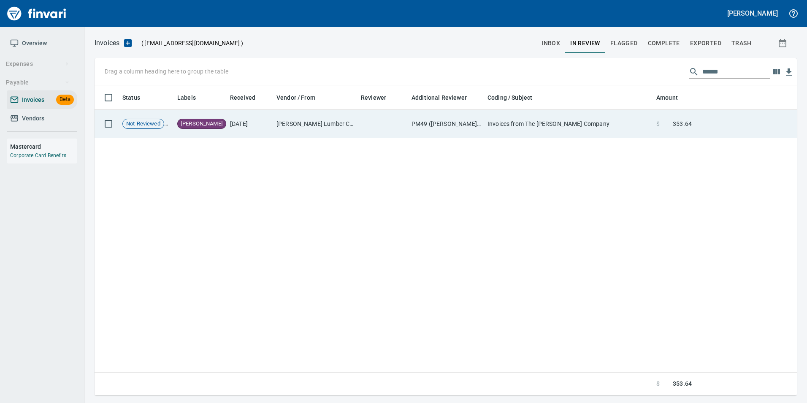
click at [727, 127] on td at bounding box center [746, 124] width 102 height 28
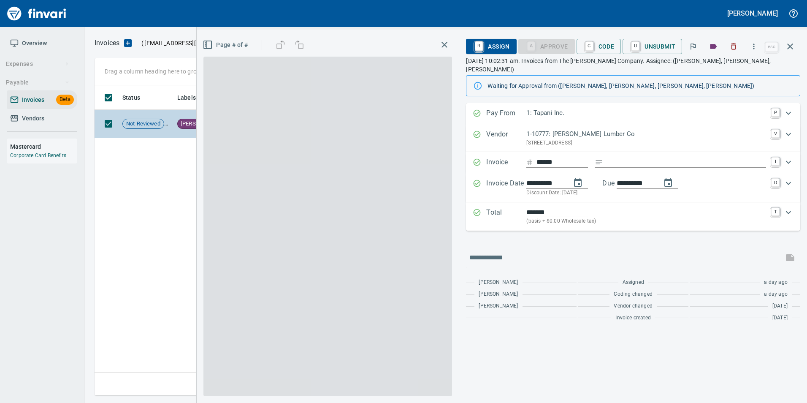
scroll to position [303, 695]
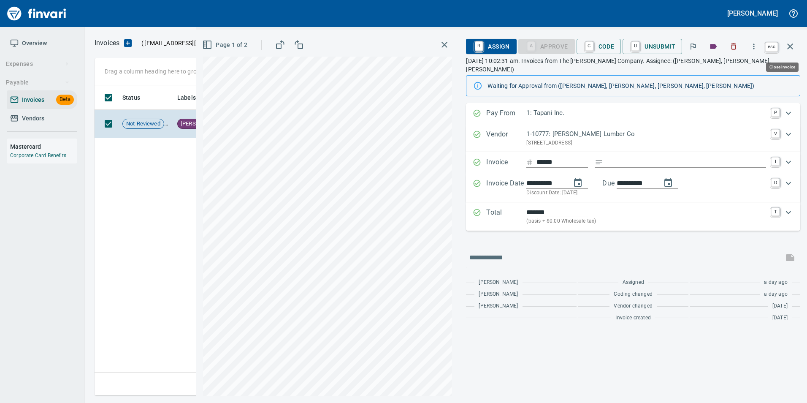
drag, startPoint x: 793, startPoint y: 44, endPoint x: 793, endPoint y: 109, distance: 65.0
click at [793, 44] on icon "button" at bounding box center [790, 46] width 10 height 10
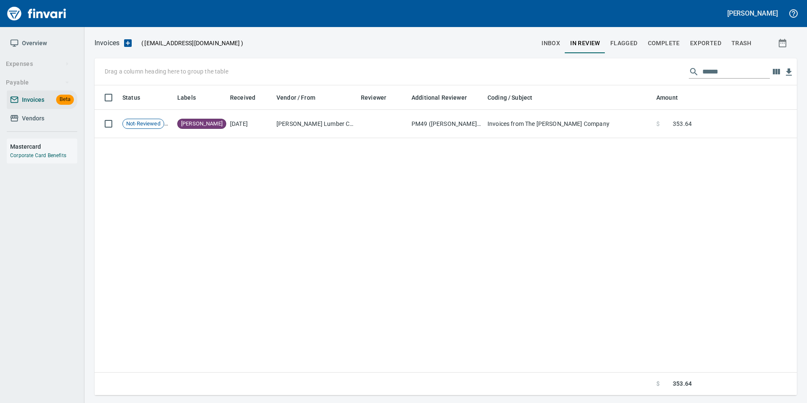
scroll to position [303, 695]
click at [714, 68] on input "******" at bounding box center [736, 72] width 68 height 14
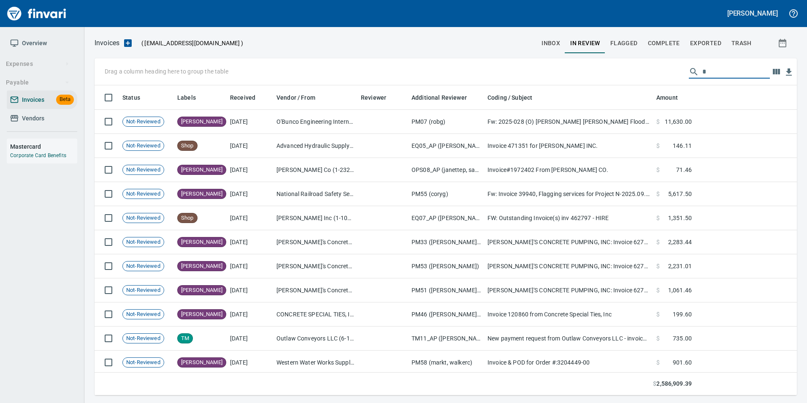
scroll to position [303, 690]
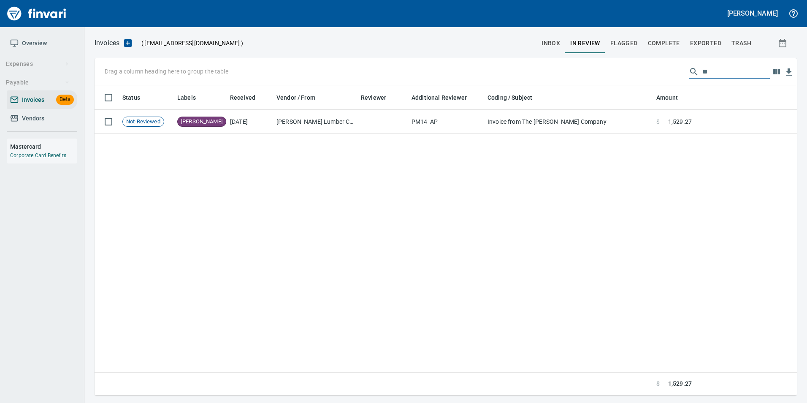
type input "*"
type input "*****"
click at [709, 72] on input "*****" at bounding box center [736, 72] width 68 height 14
click at [702, 76] on input "******" at bounding box center [736, 72] width 68 height 14
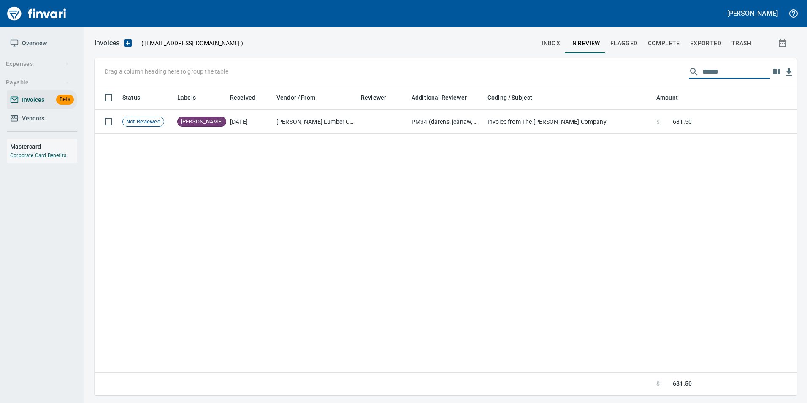
click at [702, 76] on input "******" at bounding box center [736, 72] width 68 height 14
click at [713, 72] on input "******" at bounding box center [736, 72] width 68 height 14
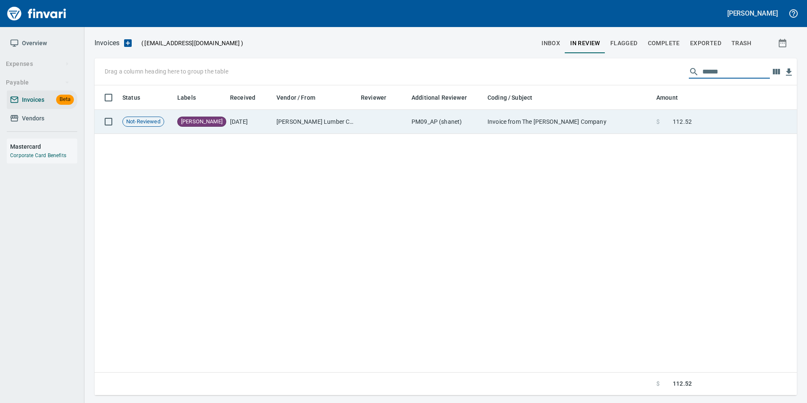
type input "******"
click at [694, 117] on td "$ 112.52" at bounding box center [674, 122] width 42 height 24
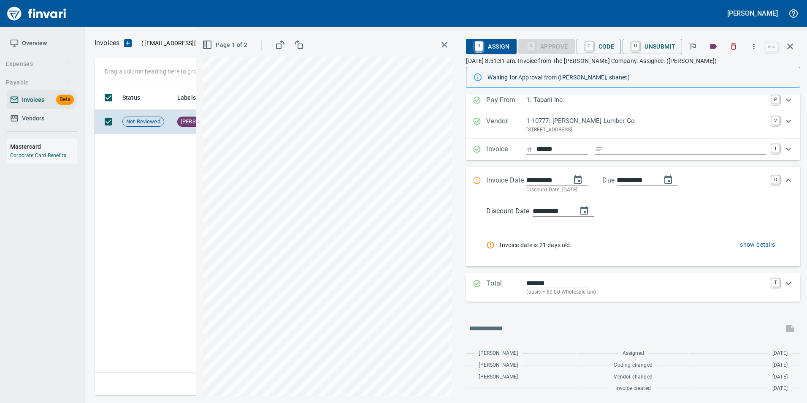
scroll to position [303, 695]
click at [791, 48] on icon "button" at bounding box center [790, 46] width 6 height 6
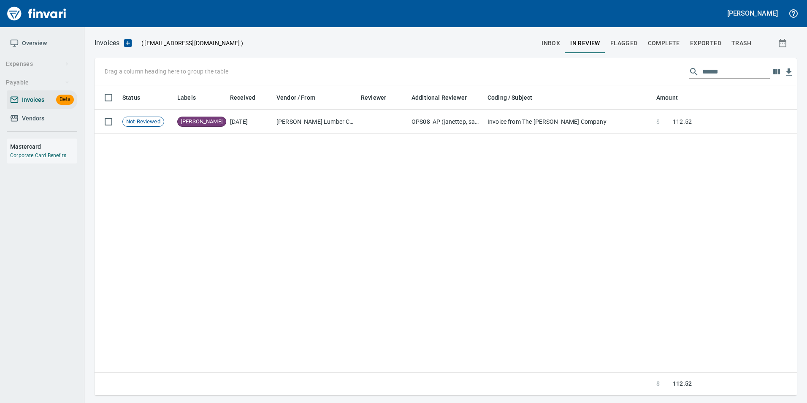
click at [707, 70] on input "******" at bounding box center [736, 72] width 68 height 14
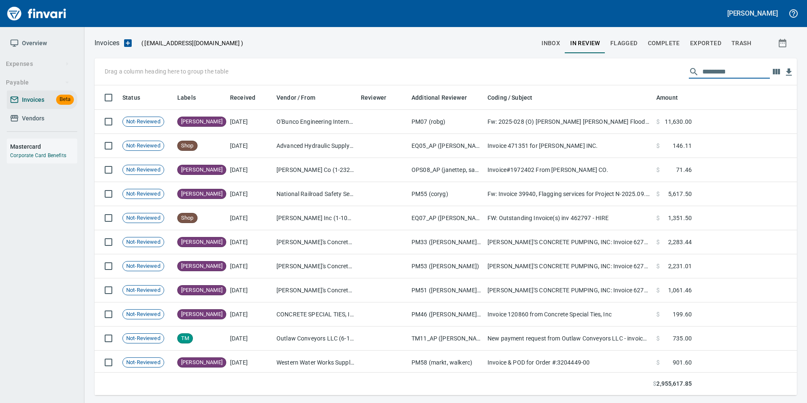
scroll to position [303, 690]
click at [542, 43] on button "inbox" at bounding box center [550, 43] width 29 height 20
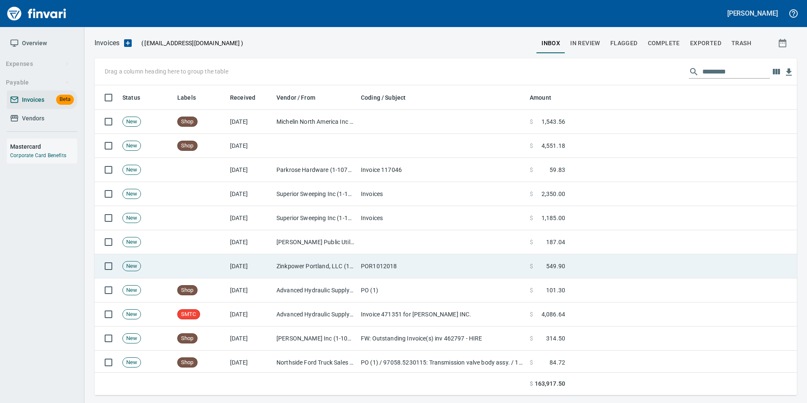
click at [343, 273] on td "Zinkpower Portland, LLC (1-10397)" at bounding box center [315, 266] width 84 height 24
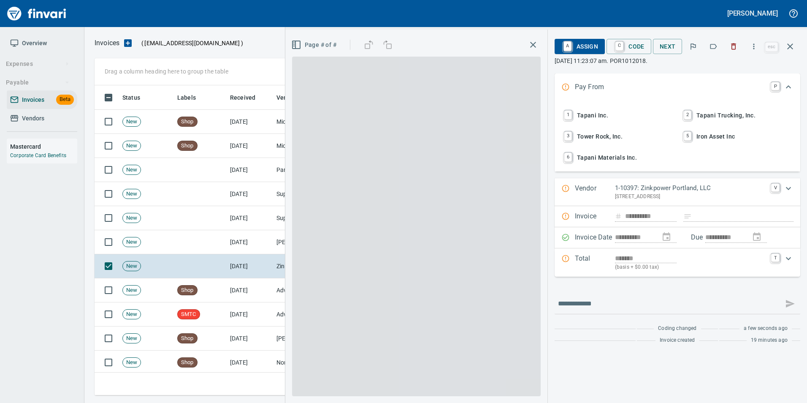
scroll to position [303, 689]
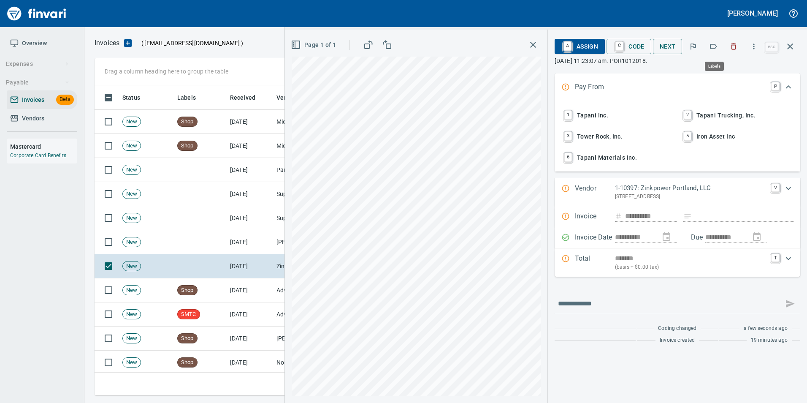
click at [706, 41] on button "button" at bounding box center [713, 46] width 19 height 19
click at [788, 48] on icon "button" at bounding box center [790, 46] width 10 height 10
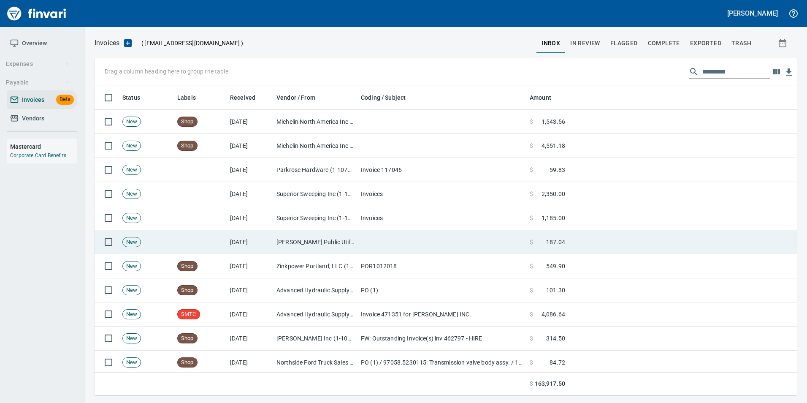
click at [373, 246] on td at bounding box center [441, 242] width 169 height 24
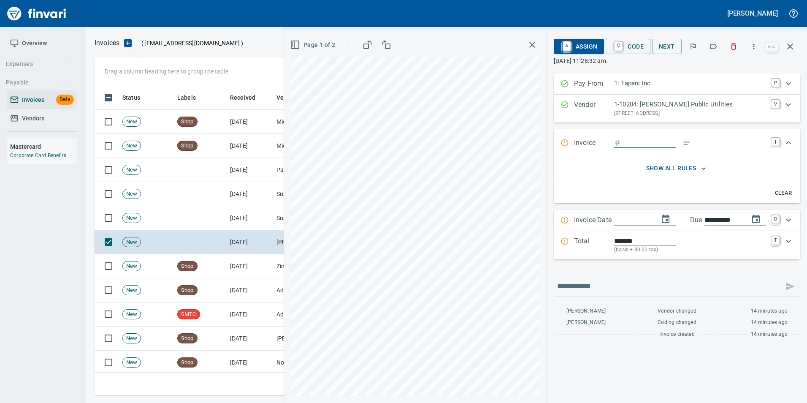
click at [713, 49] on icon "button" at bounding box center [713, 46] width 8 height 8
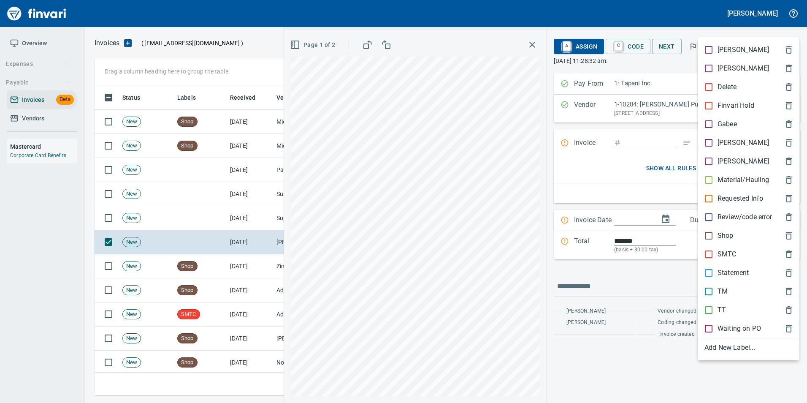
scroll to position [303, 689]
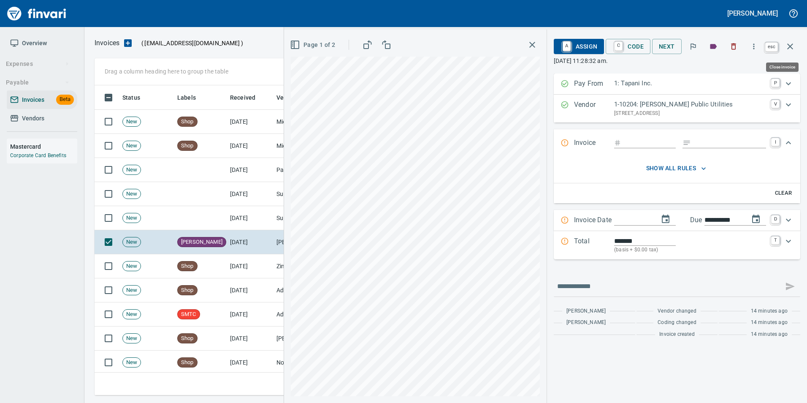
click at [792, 51] on button "button" at bounding box center [790, 46] width 20 height 20
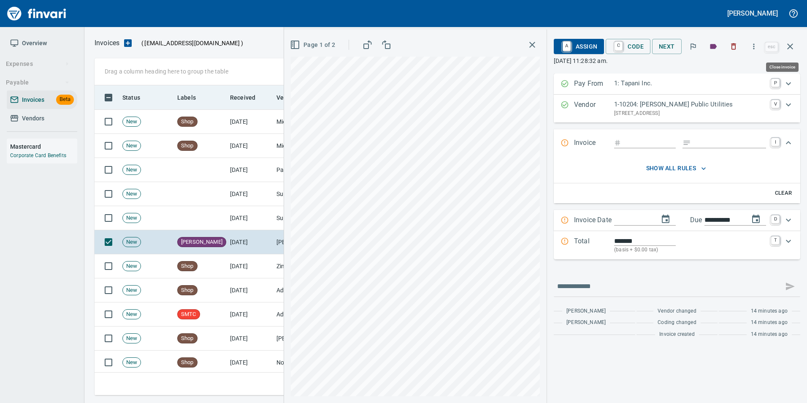
scroll to position [303, 689]
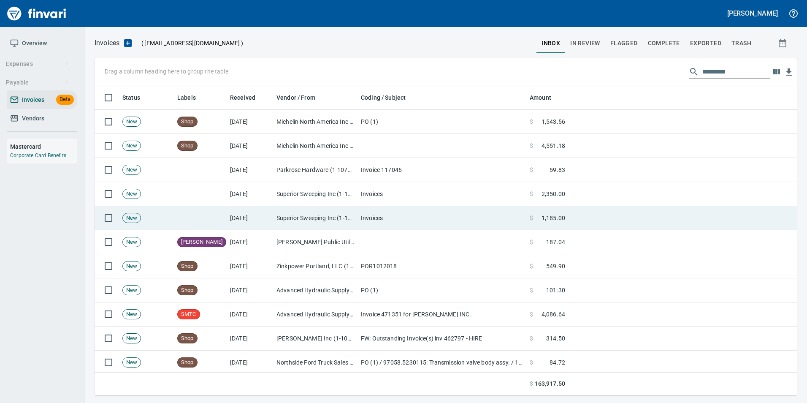
click at [426, 219] on td "Invoices" at bounding box center [441, 218] width 169 height 24
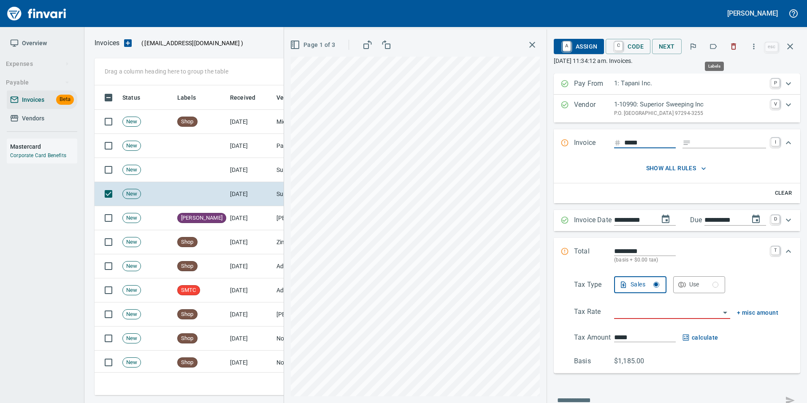
click at [717, 41] on button "button" at bounding box center [713, 46] width 19 height 19
click at [795, 45] on icon "button" at bounding box center [790, 46] width 10 height 10
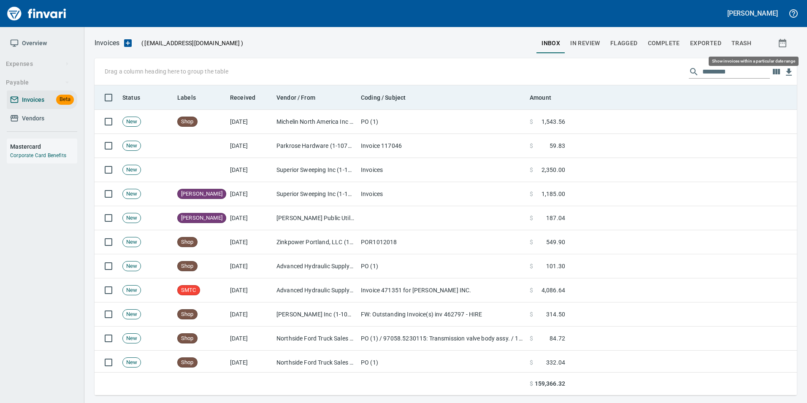
scroll to position [303, 689]
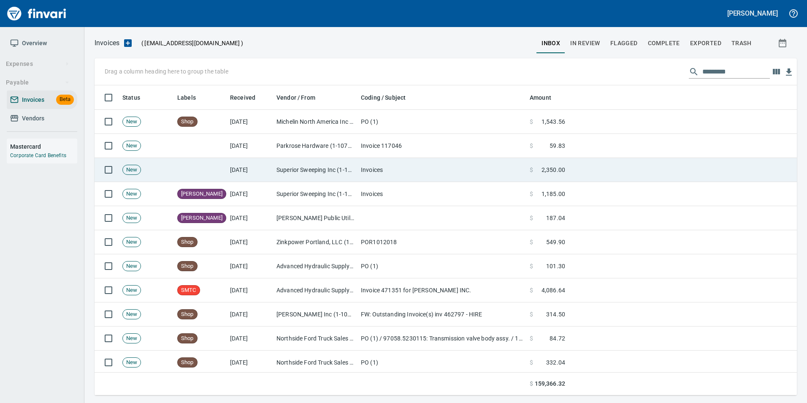
click at [391, 178] on td "Invoices" at bounding box center [441, 170] width 169 height 24
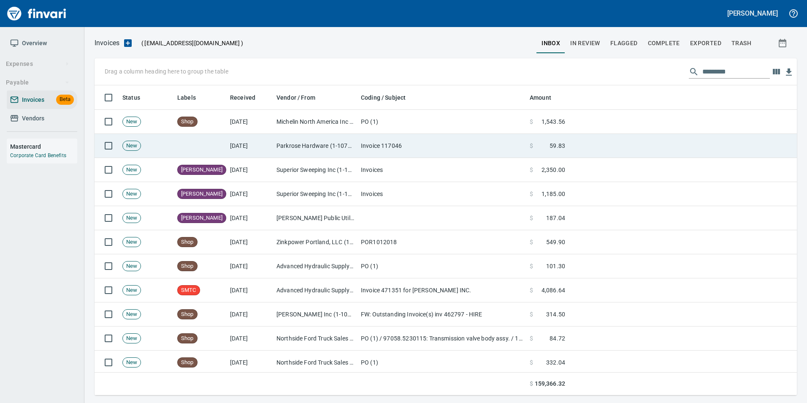
scroll to position [303, 689]
click at [506, 142] on td "Invoice 117046" at bounding box center [441, 146] width 169 height 24
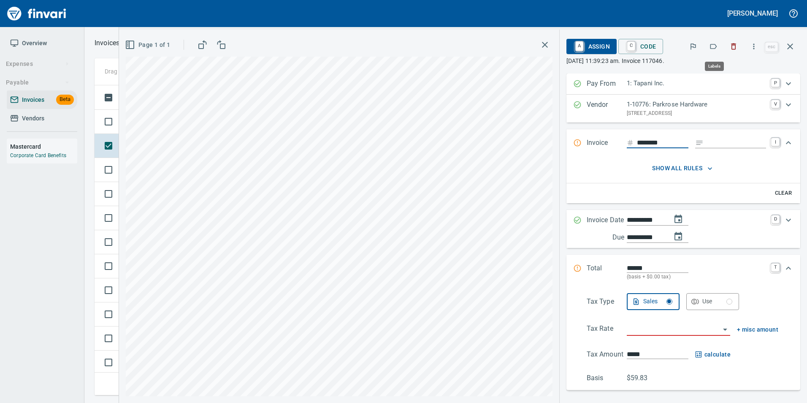
click at [714, 46] on icon "button" at bounding box center [713, 46] width 8 height 8
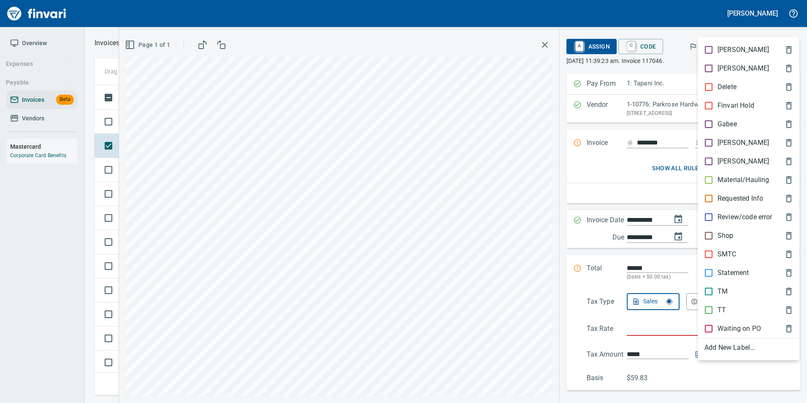
scroll to position [303, 689]
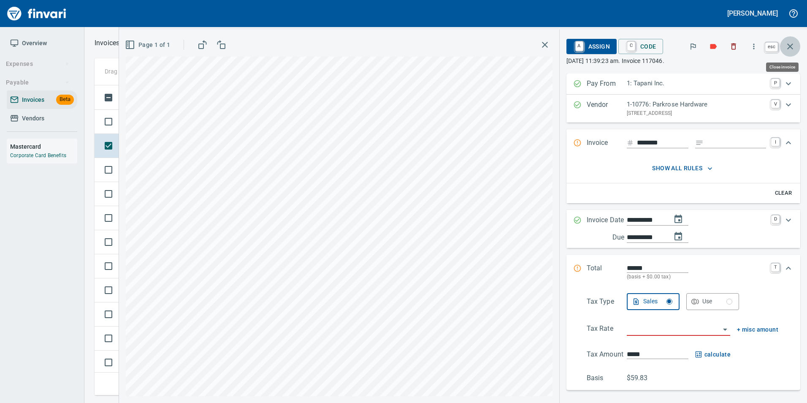
click at [791, 54] on button "button" at bounding box center [790, 46] width 20 height 20
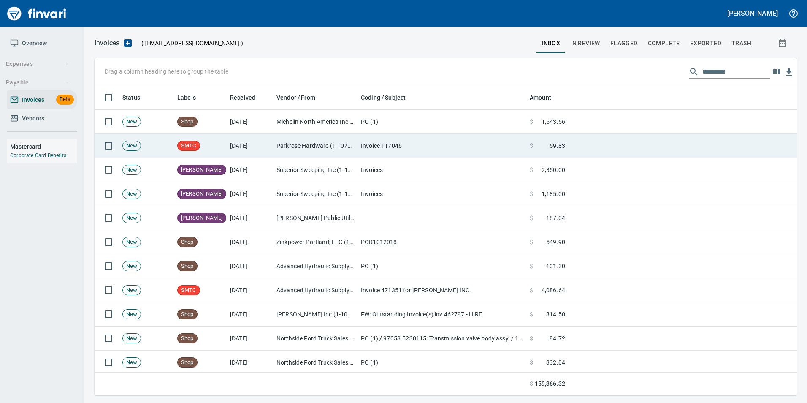
scroll to position [303, 690]
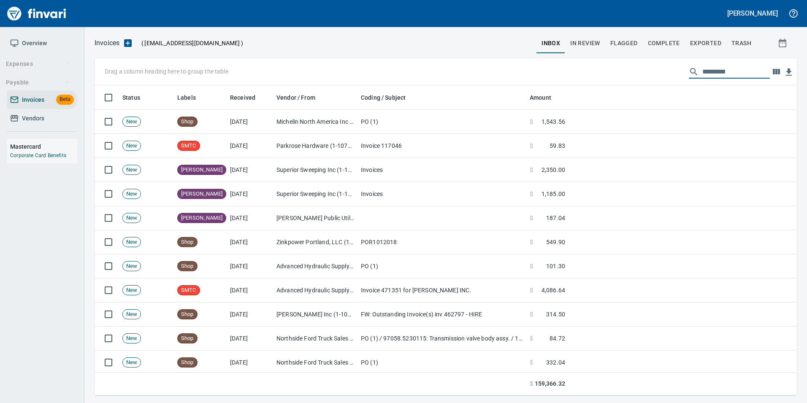
click at [708, 73] on input "text" at bounding box center [736, 72] width 68 height 14
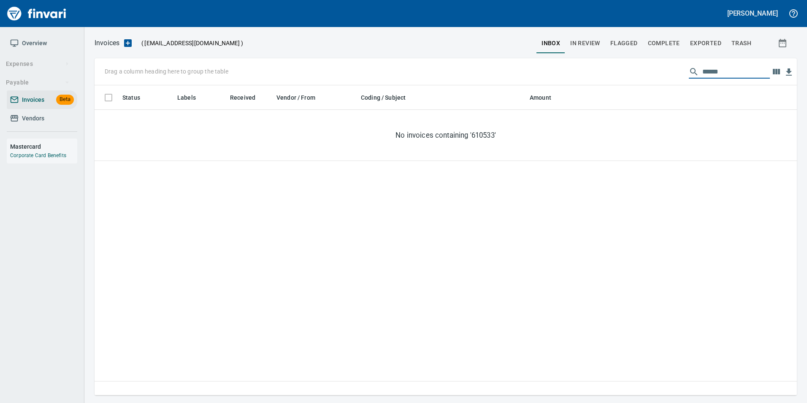
type input "******"
click at [580, 41] on span "In Review" at bounding box center [585, 43] width 30 height 11
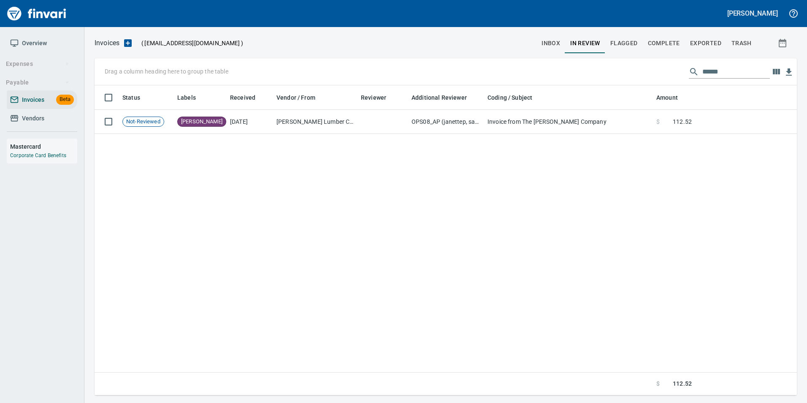
scroll to position [303, 696]
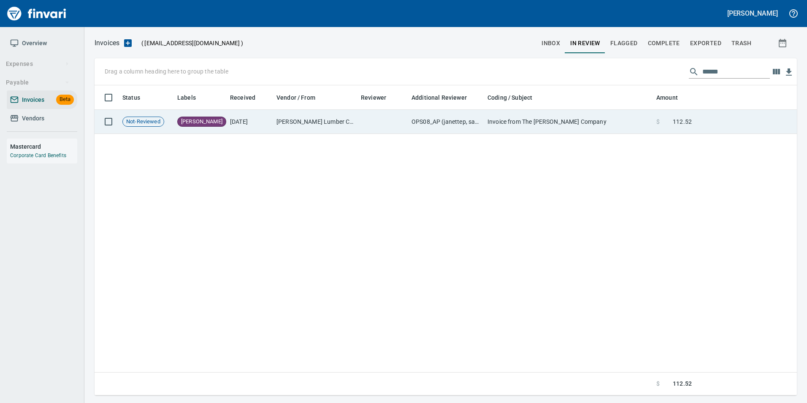
click at [614, 119] on td "Invoice from The Parr Company" at bounding box center [568, 122] width 169 height 24
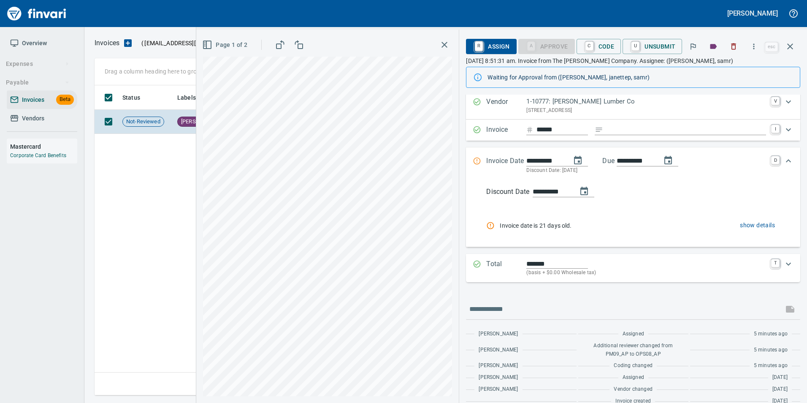
scroll to position [37, 0]
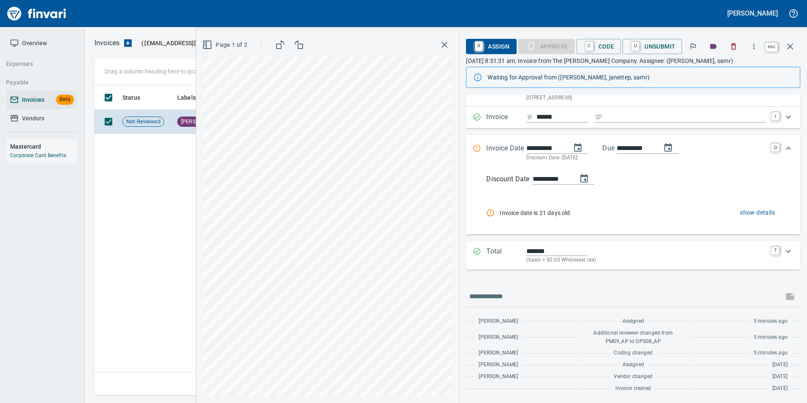
click at [789, 51] on icon "button" at bounding box center [790, 46] width 10 height 10
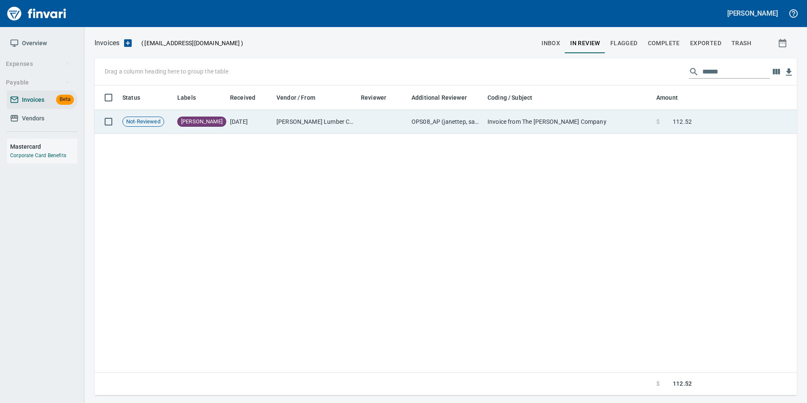
scroll to position [303, 696]
click at [637, 130] on td "Invoice from The Parr Company" at bounding box center [568, 122] width 169 height 24
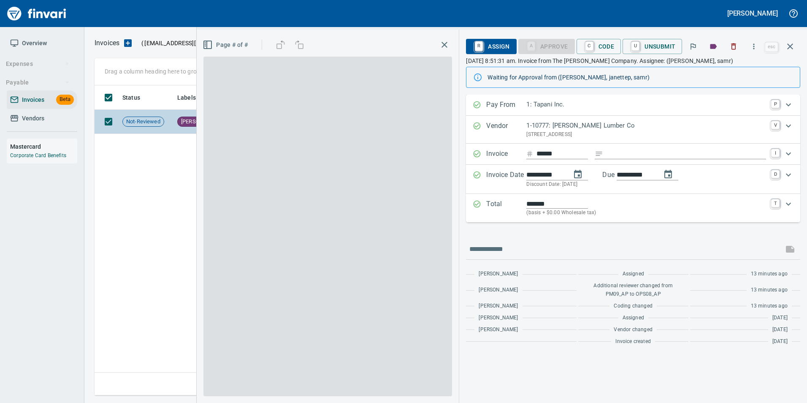
scroll to position [303, 695]
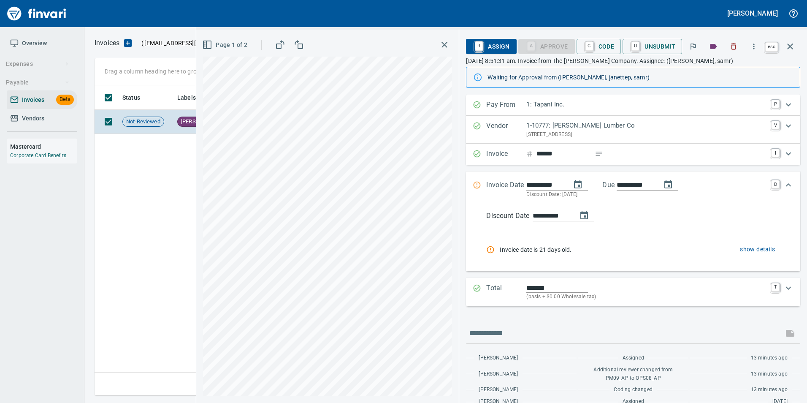
click at [795, 47] on button "button" at bounding box center [790, 46] width 20 height 20
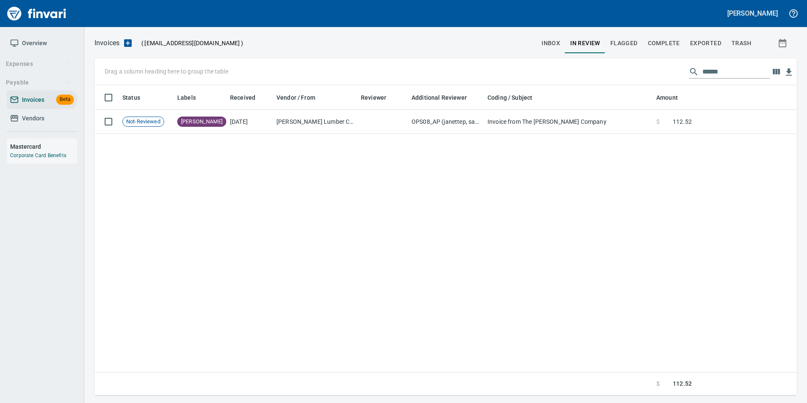
scroll to position [303, 695]
click at [715, 69] on input "******" at bounding box center [736, 72] width 68 height 14
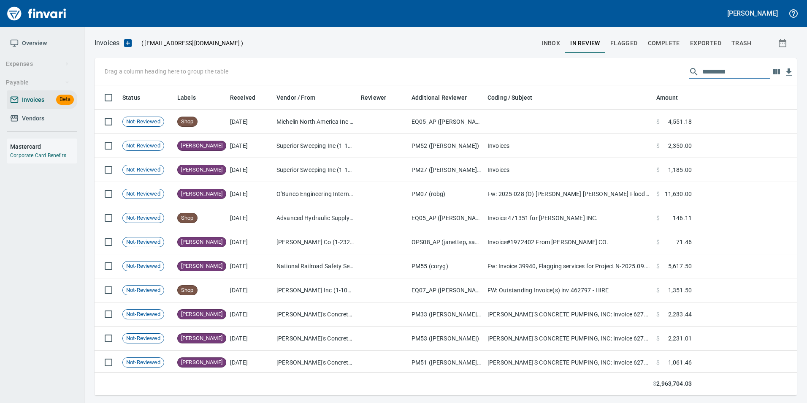
click at [560, 46] on span "inbox" at bounding box center [550, 43] width 19 height 11
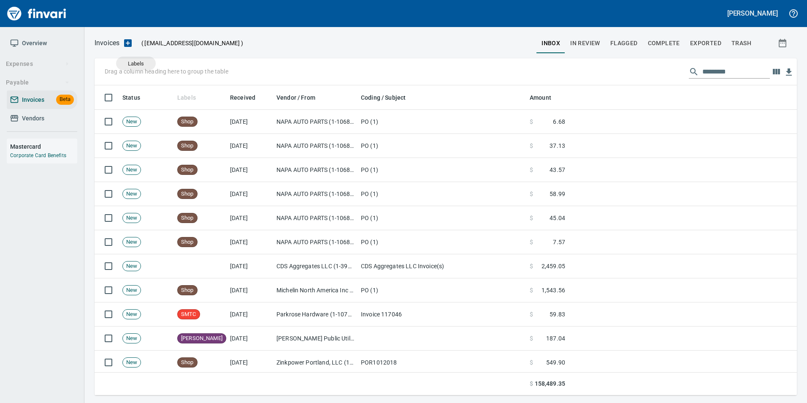
scroll to position [303, 690]
drag, startPoint x: 180, startPoint y: 96, endPoint x: 121, endPoint y: 70, distance: 63.9
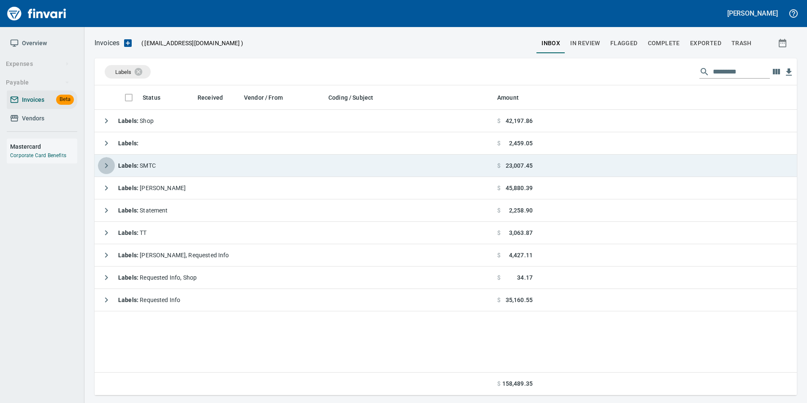
click at [108, 169] on icon "button" at bounding box center [106, 165] width 10 height 10
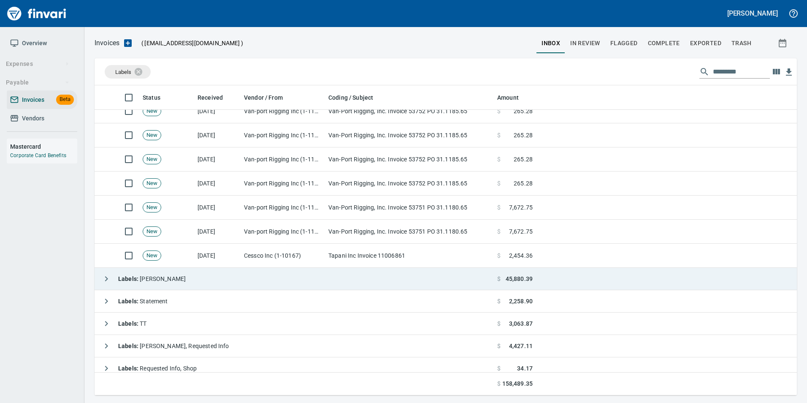
scroll to position [127, 0]
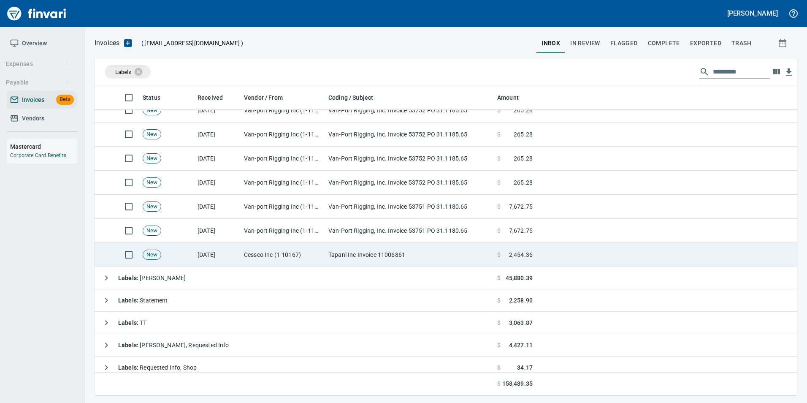
click at [230, 257] on td "[DATE]" at bounding box center [217, 255] width 46 height 24
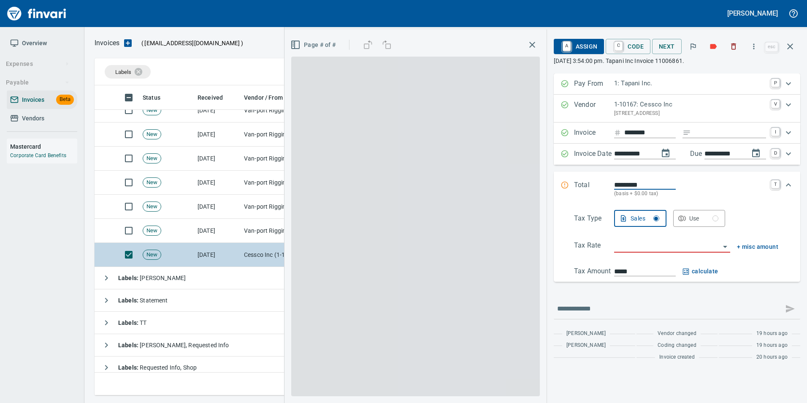
scroll to position [303, 689]
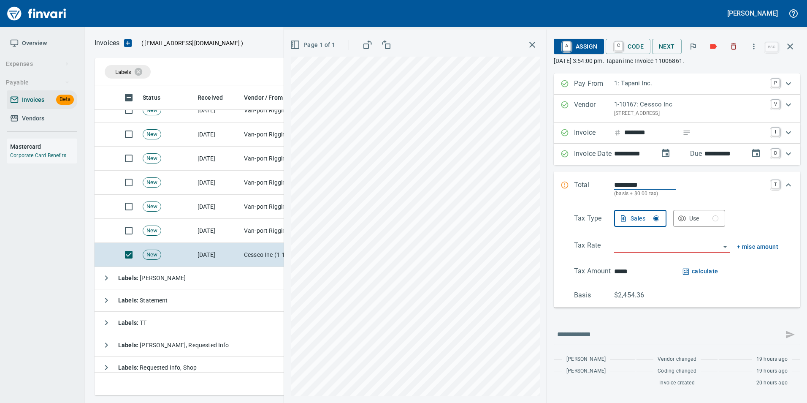
drag, startPoint x: 699, startPoint y: 129, endPoint x: 688, endPoint y: 134, distance: 12.3
click at [699, 130] on input "Expand" at bounding box center [730, 132] width 72 height 11
type input "**********"
click at [648, 249] on input "search" at bounding box center [667, 246] width 106 height 12
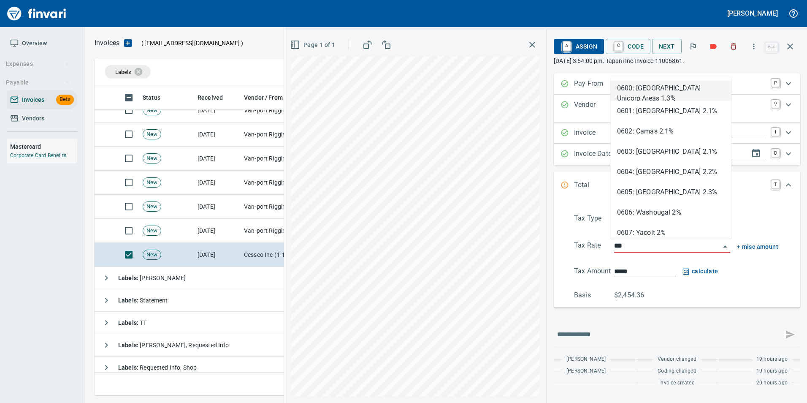
type input "****"
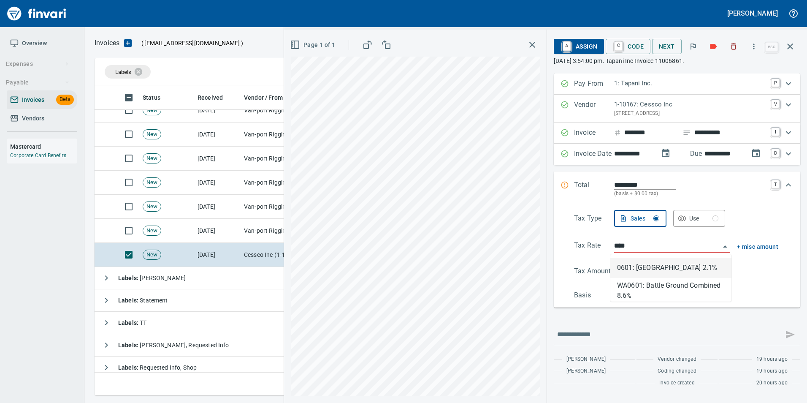
click at [637, 296] on li "WA0601: Battle Ground Combined 8.6%" at bounding box center [670, 288] width 121 height 20
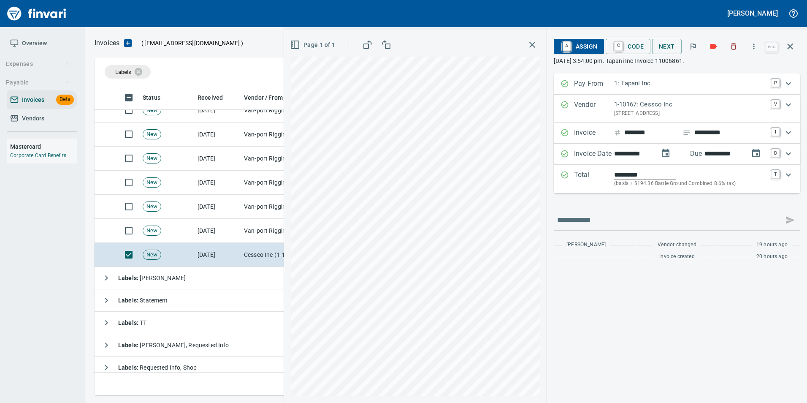
type input "*******"
type input "**********"
drag, startPoint x: 585, startPoint y: 51, endPoint x: 585, endPoint y: 56, distance: 5.1
click at [585, 50] on span "A Assign" at bounding box center [578, 46] width 37 height 14
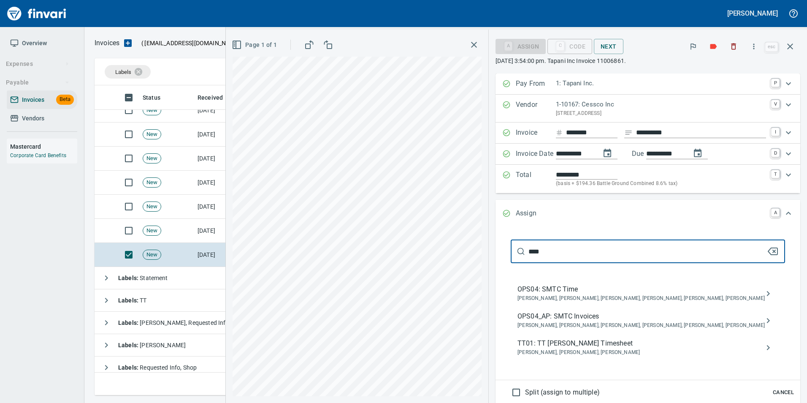
type input "****"
click at [614, 318] on span "OPS04_AP: SMTC Invoices" at bounding box center [640, 316] width 247 height 10
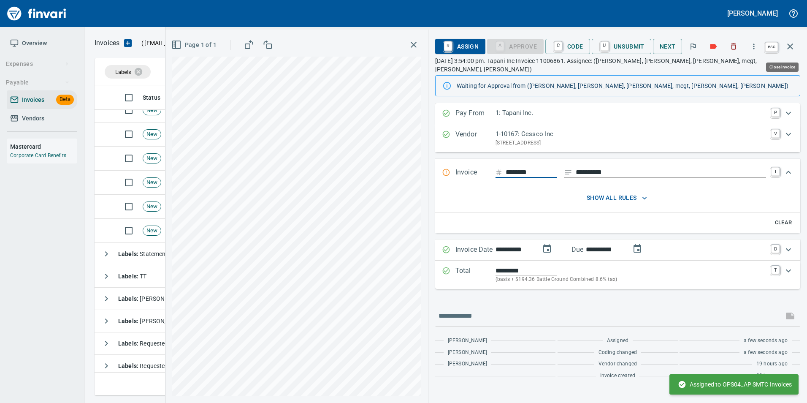
click at [790, 51] on icon "button" at bounding box center [790, 46] width 10 height 10
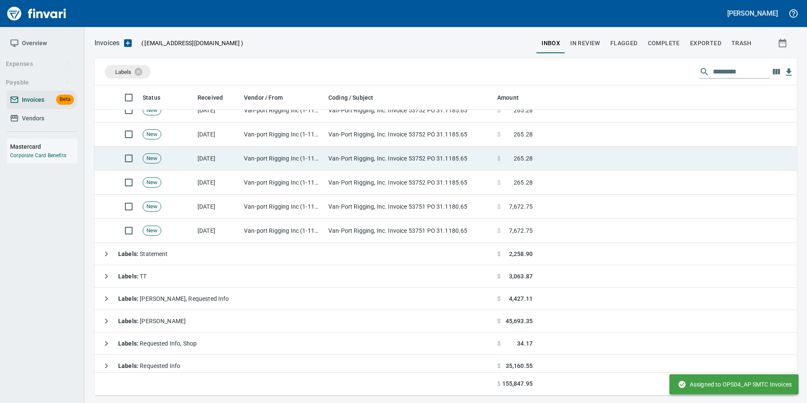
scroll to position [303, 689]
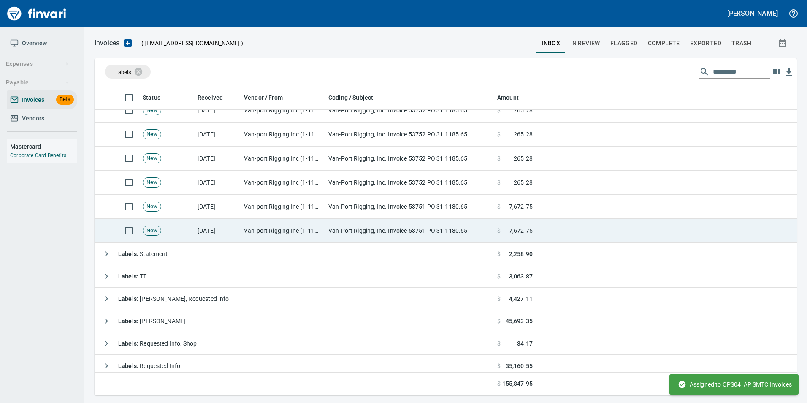
click at [340, 230] on td "Van-Port Rigging, Inc. Invoice 53751 PO 31.1180.65" at bounding box center [409, 231] width 169 height 24
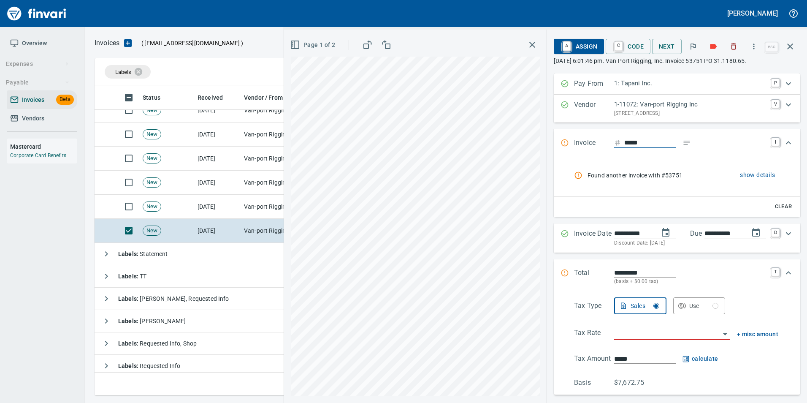
click at [743, 169] on button "show details" at bounding box center [757, 175] width 42 height 16
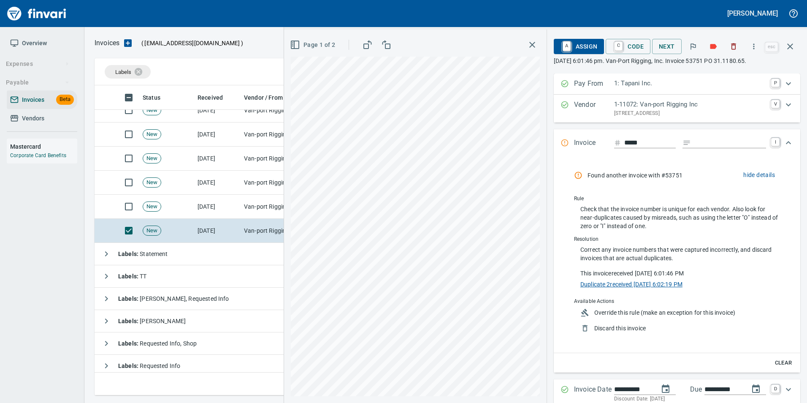
click at [669, 286] on link "Duplicate 2 received 9/25/2025, 6:02:19 PM" at bounding box center [631, 283] width 102 height 9
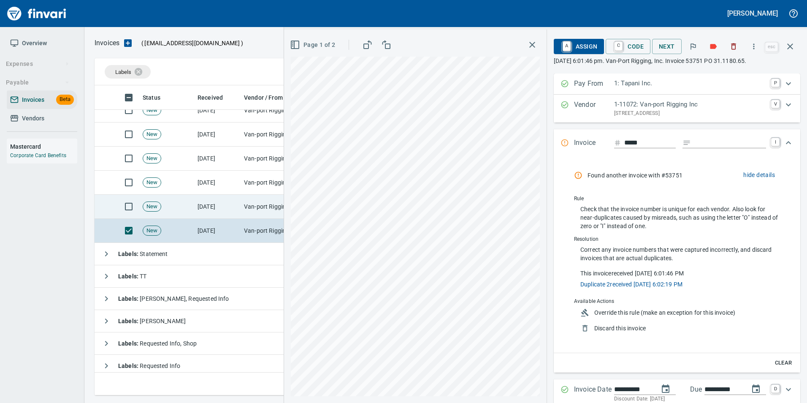
click at [193, 210] on td "New" at bounding box center [166, 207] width 55 height 24
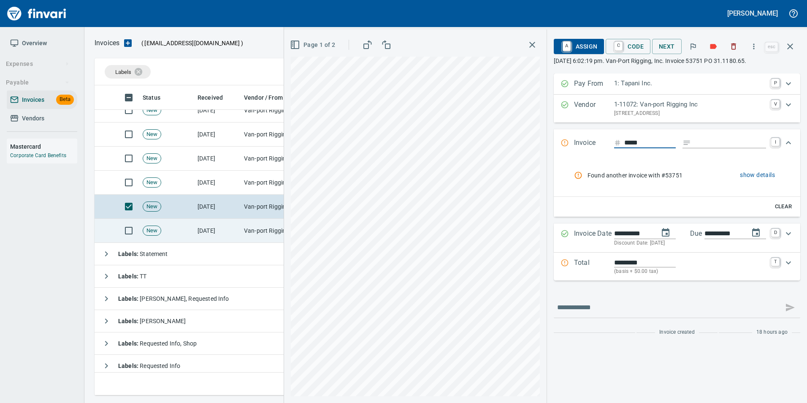
click at [197, 227] on td "[DATE]" at bounding box center [217, 231] width 46 height 24
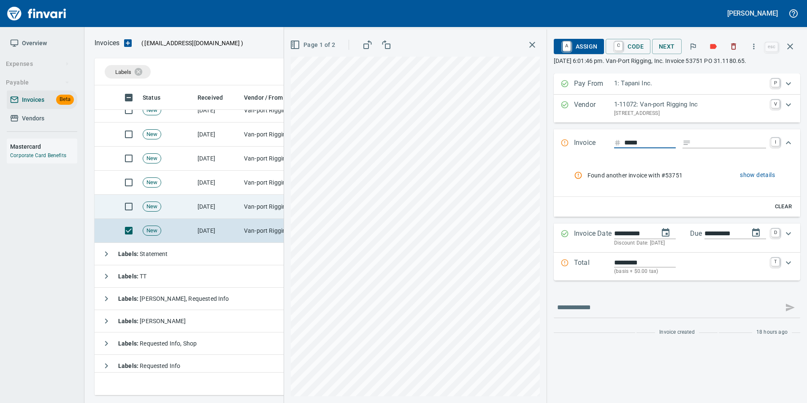
click at [196, 208] on td "[DATE]" at bounding box center [217, 207] width 46 height 24
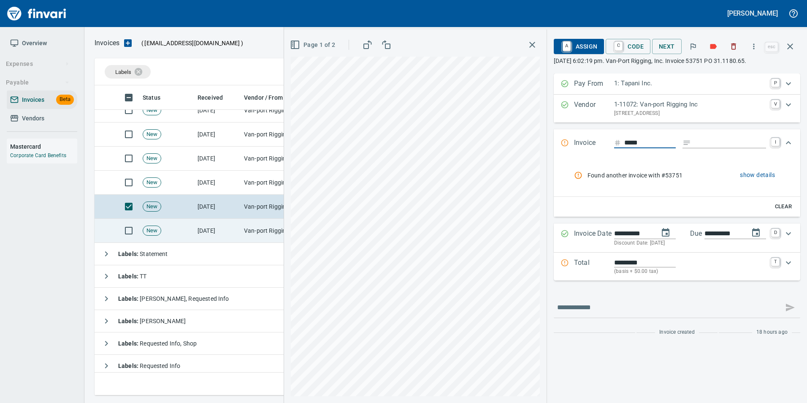
click at [199, 226] on td "[DATE]" at bounding box center [217, 231] width 46 height 24
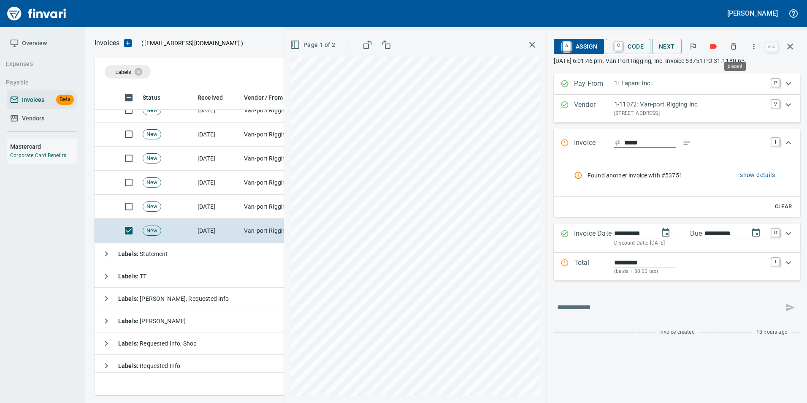
click at [740, 47] on button "button" at bounding box center [733, 46] width 19 height 19
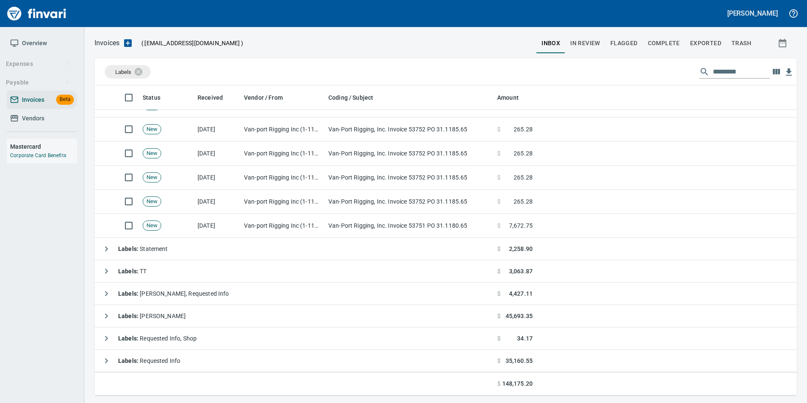
scroll to position [107, 0]
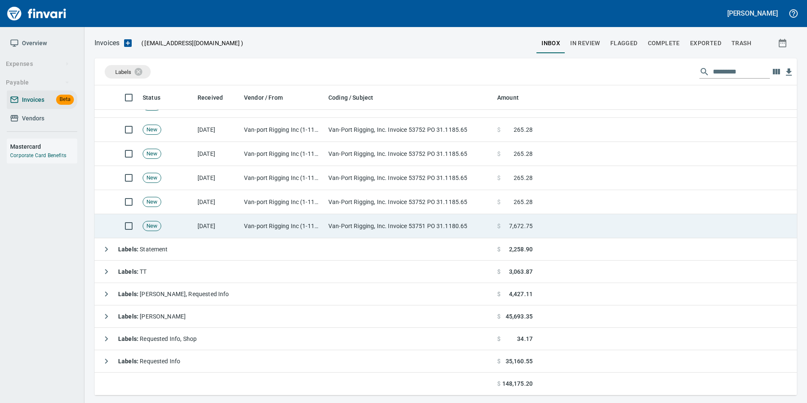
click at [404, 219] on td "Van-Port Rigging, Inc. Invoice 53751 PO 31.1180.65" at bounding box center [409, 226] width 169 height 24
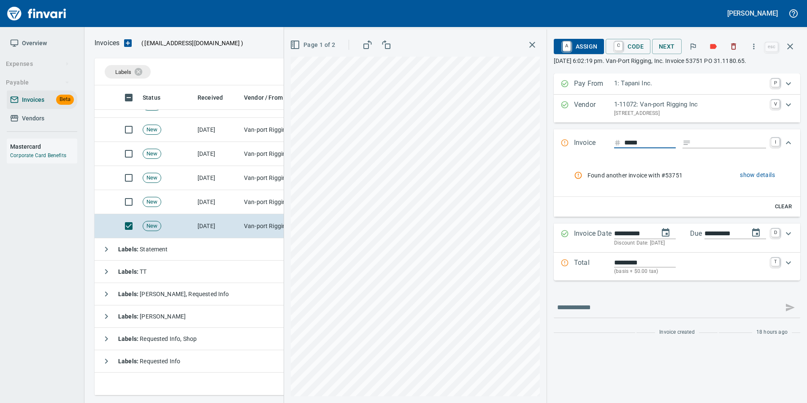
click at [754, 176] on span "show details" at bounding box center [757, 175] width 35 height 11
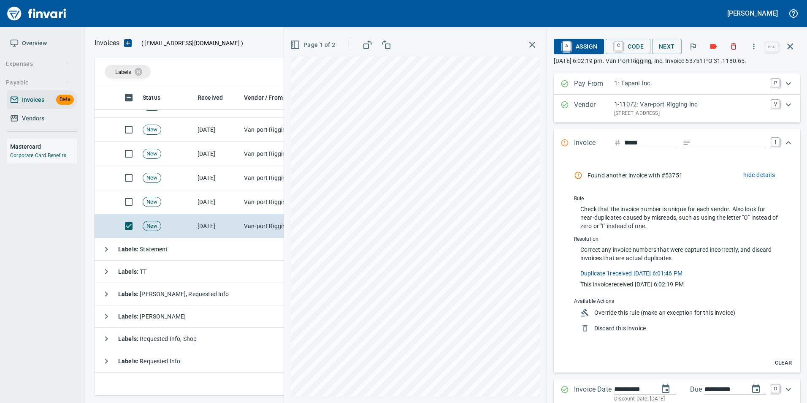
click at [754, 176] on span "hide details" at bounding box center [759, 175] width 32 height 11
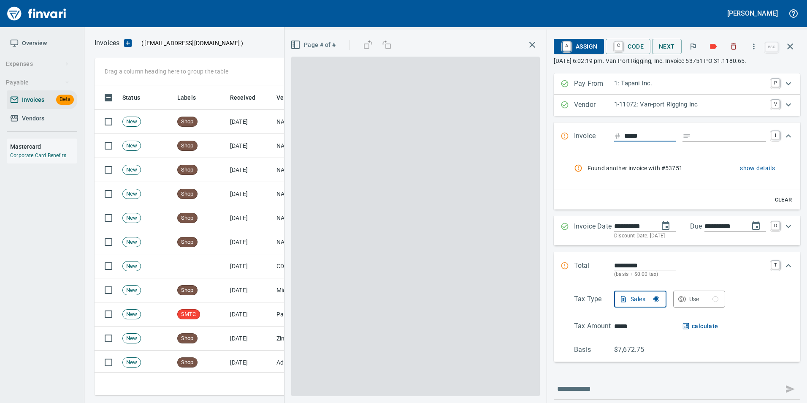
scroll to position [303, 689]
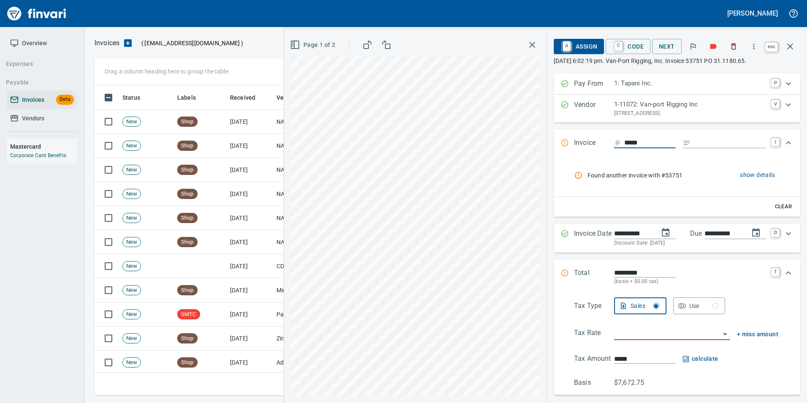
click at [796, 46] on button "button" at bounding box center [790, 46] width 20 height 20
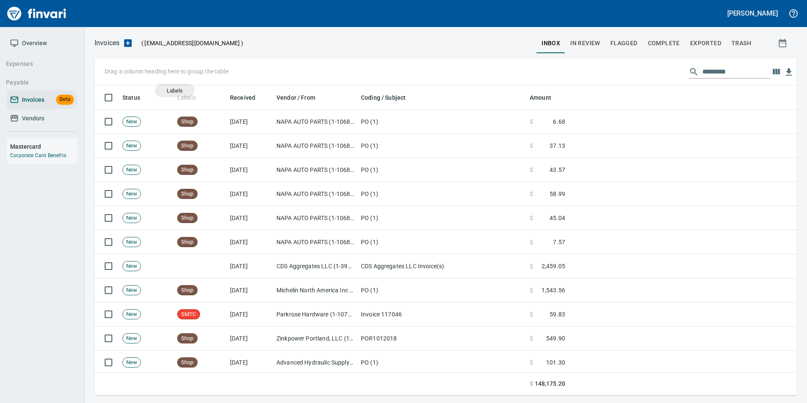
scroll to position [303, 690]
drag, startPoint x: 182, startPoint y: 93, endPoint x: 135, endPoint y: 71, distance: 51.9
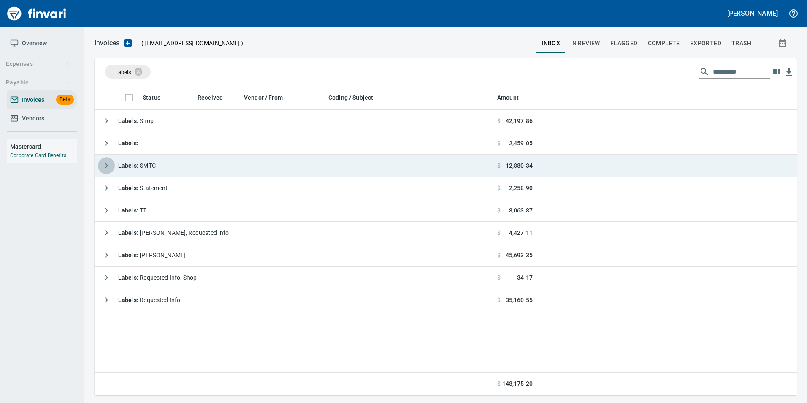
click at [105, 170] on icon "button" at bounding box center [106, 165] width 10 height 10
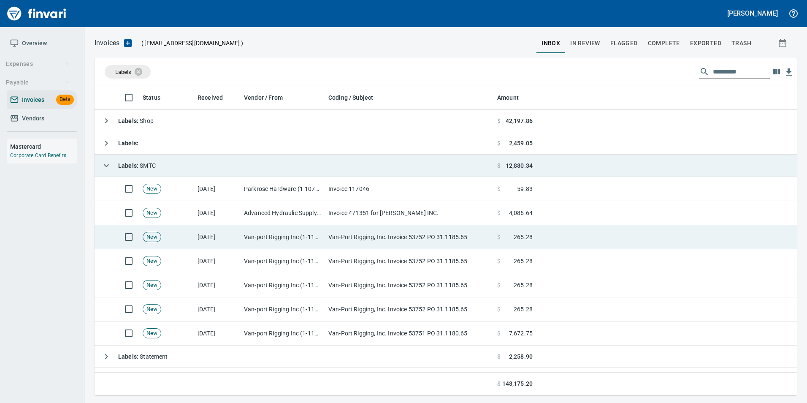
scroll to position [42, 0]
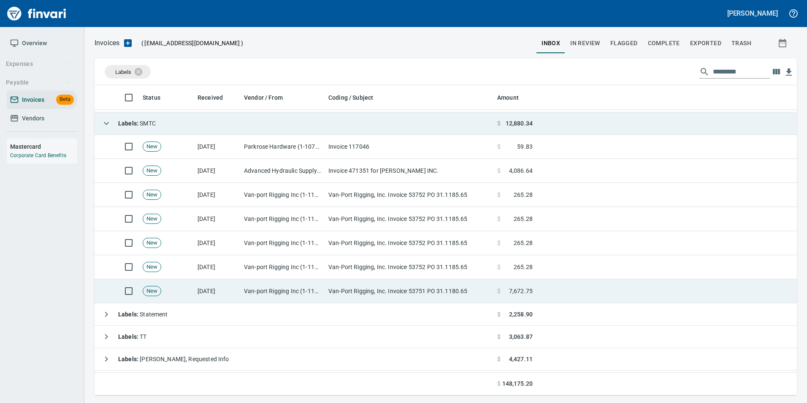
click at [168, 284] on td "New" at bounding box center [166, 291] width 55 height 24
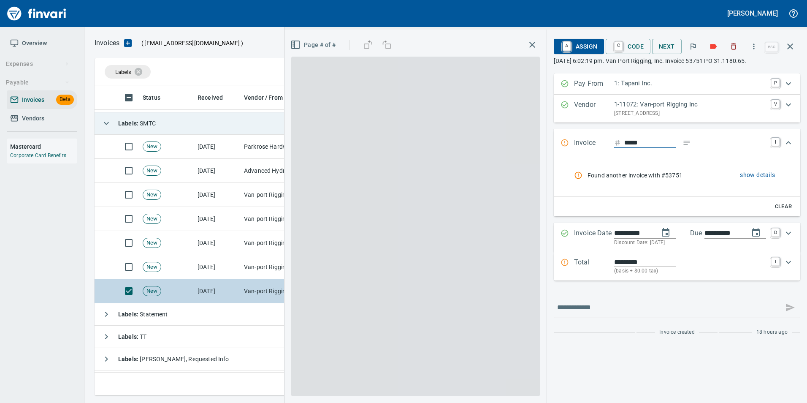
scroll to position [303, 689]
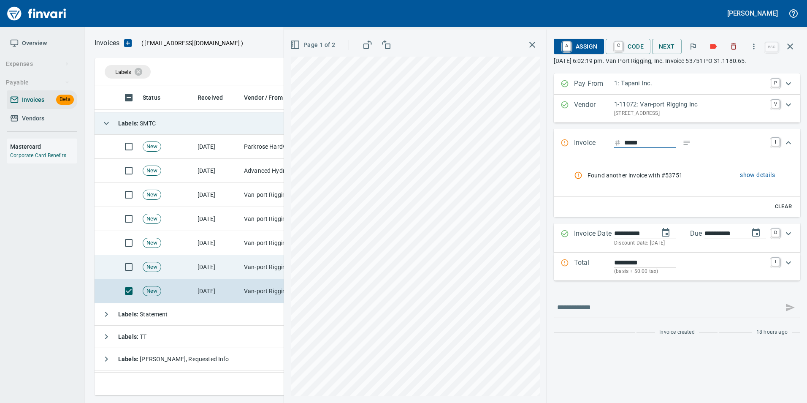
click at [177, 261] on td "New" at bounding box center [166, 267] width 55 height 24
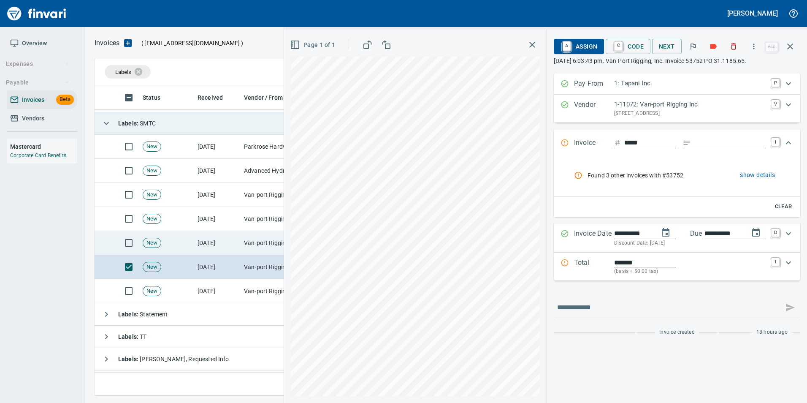
click at [183, 238] on td "New" at bounding box center [166, 243] width 55 height 24
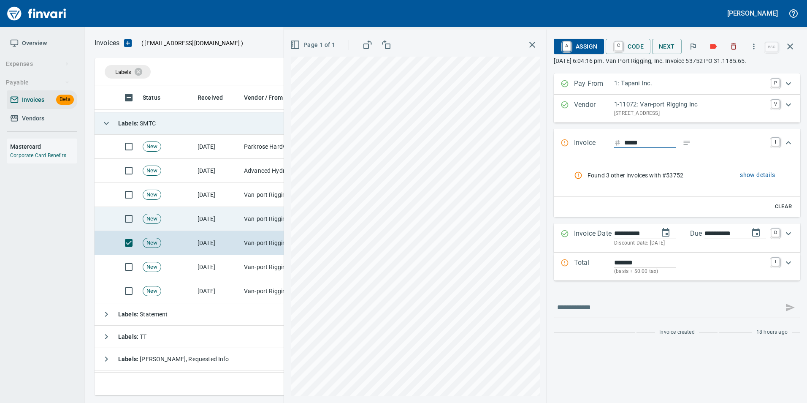
click at [183, 222] on td "New" at bounding box center [166, 219] width 55 height 24
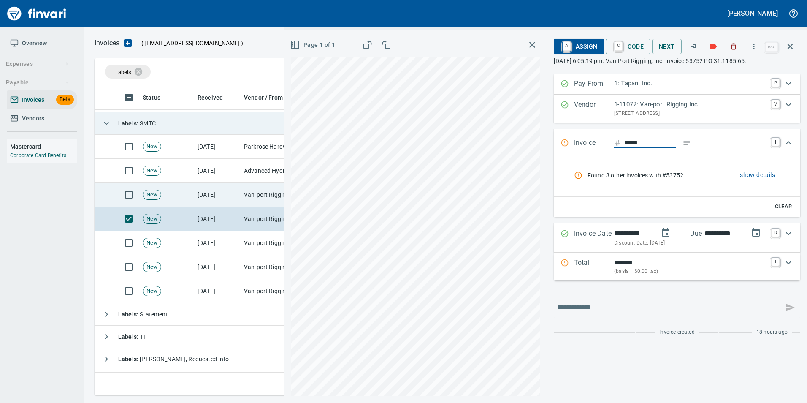
click at [181, 201] on td "New" at bounding box center [166, 195] width 55 height 24
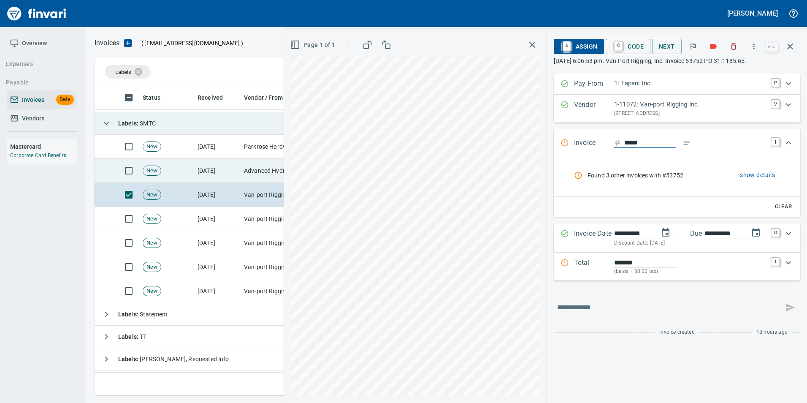
click at [182, 177] on td "New" at bounding box center [166, 171] width 55 height 24
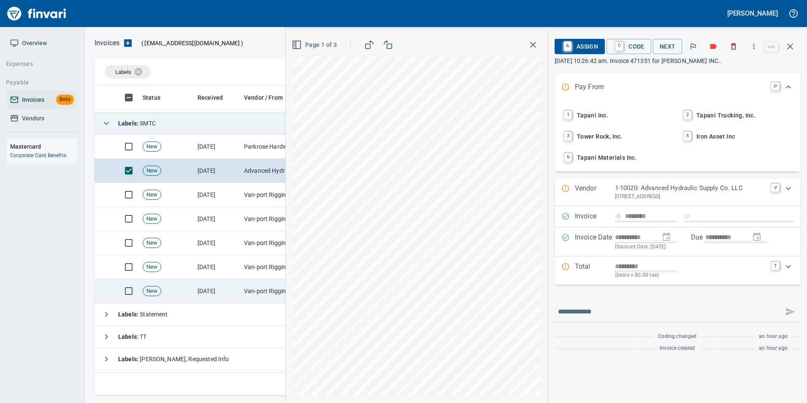
click at [186, 285] on td "New" at bounding box center [166, 291] width 55 height 24
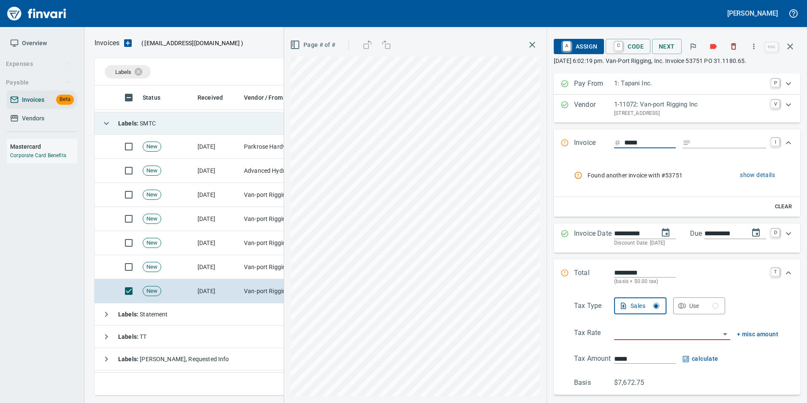
click at [756, 177] on span "show details" at bounding box center [757, 175] width 35 height 11
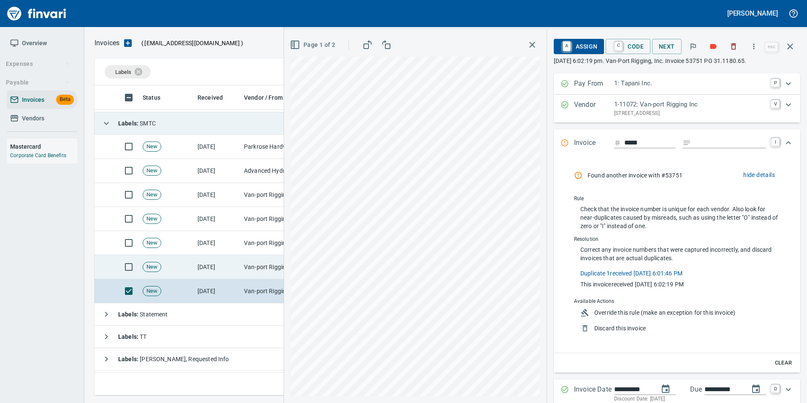
click at [219, 276] on td "[DATE]" at bounding box center [217, 267] width 46 height 24
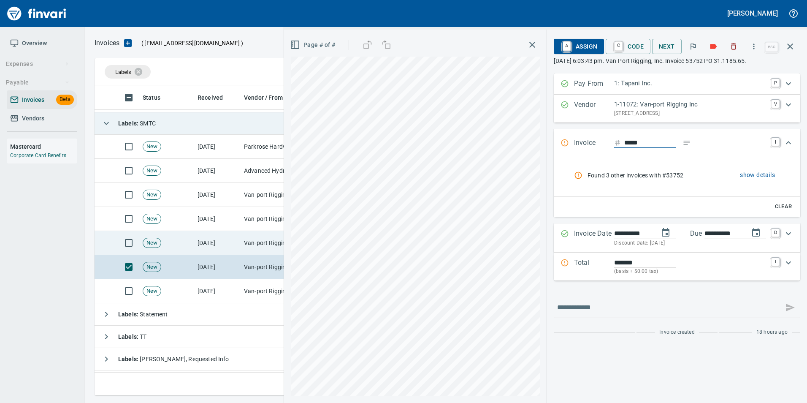
click at [203, 246] on td "[DATE]" at bounding box center [217, 243] width 46 height 24
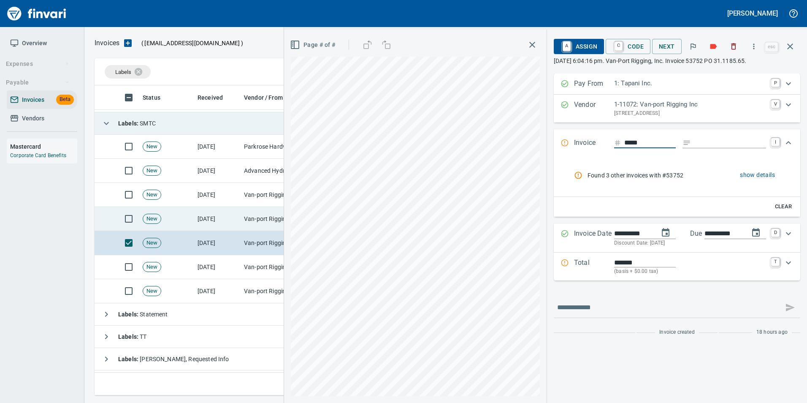
click at [199, 225] on td "[DATE]" at bounding box center [217, 219] width 46 height 24
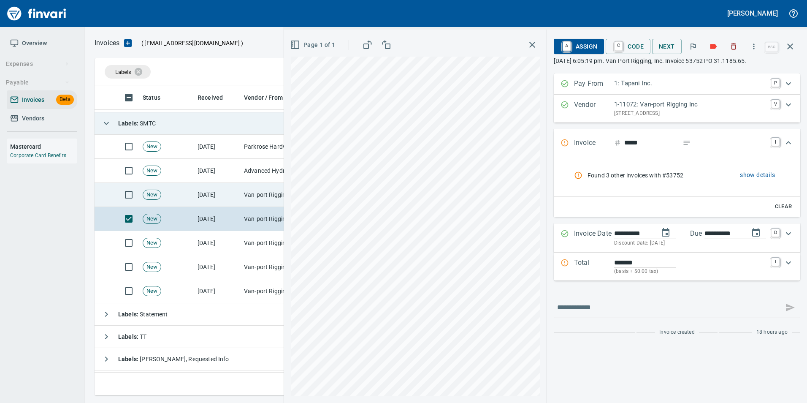
click at [190, 187] on td "New" at bounding box center [166, 195] width 55 height 24
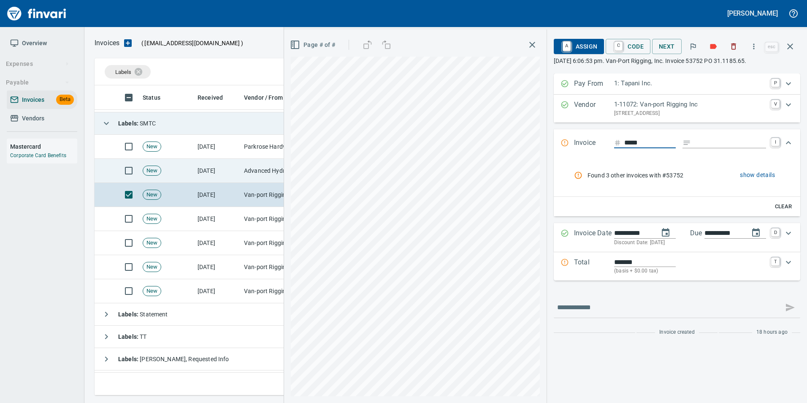
click at [187, 173] on td "New" at bounding box center [166, 171] width 55 height 24
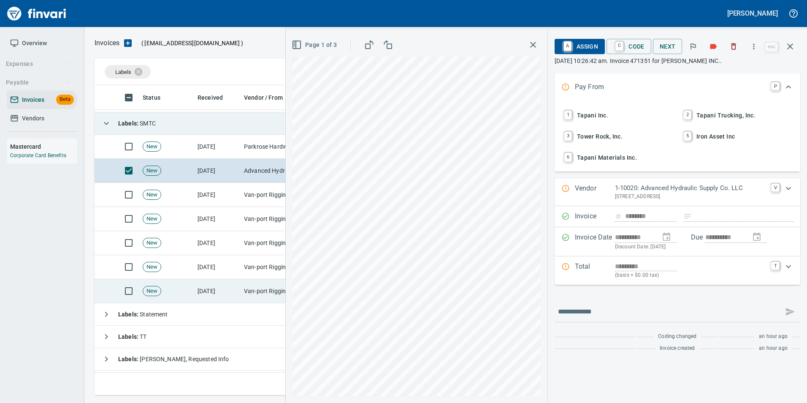
click at [178, 283] on td "New" at bounding box center [166, 291] width 55 height 24
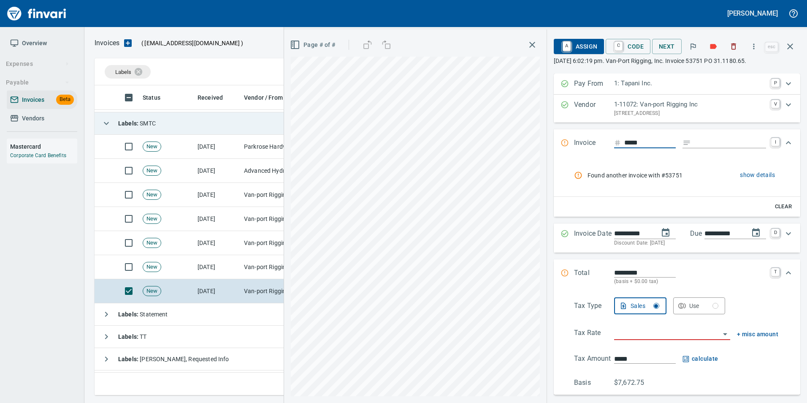
click at [635, 176] on span "Found another invoice with #53751" at bounding box center [648, 175] width 122 height 8
click at [575, 176] on icon "rules from agents" at bounding box center [578, 174] width 7 height 7
click at [698, 141] on input "Expand" at bounding box center [730, 143] width 72 height 11
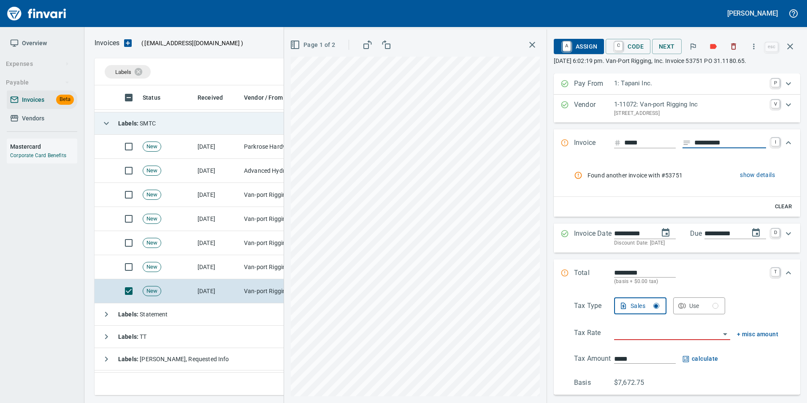
type input "**********"
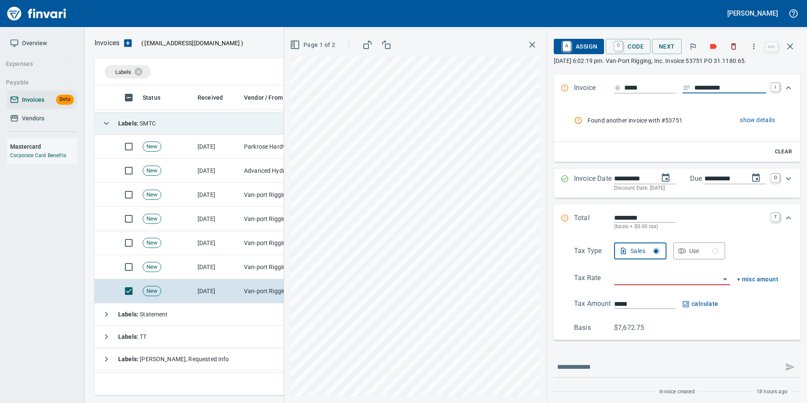
scroll to position [58, 0]
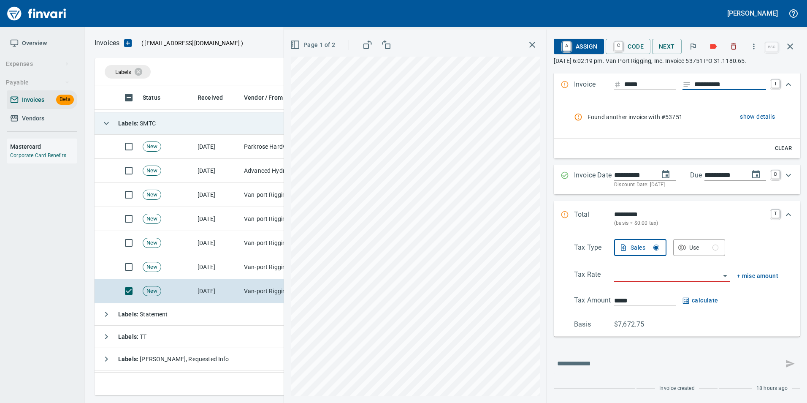
click at [312, 50] on button "Page 1 of 2" at bounding box center [313, 45] width 50 height 16
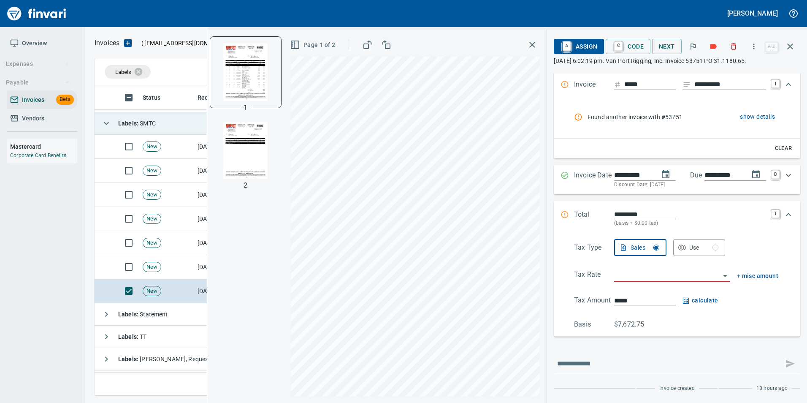
click at [240, 143] on img "button" at bounding box center [245, 150] width 57 height 57
click at [237, 81] on img "button" at bounding box center [245, 71] width 57 height 57
click at [640, 275] on input "search" at bounding box center [667, 275] width 106 height 12
click at [657, 320] on li "WA0666: Clark County Unicorp. Combined 8.5%" at bounding box center [665, 317] width 118 height 20
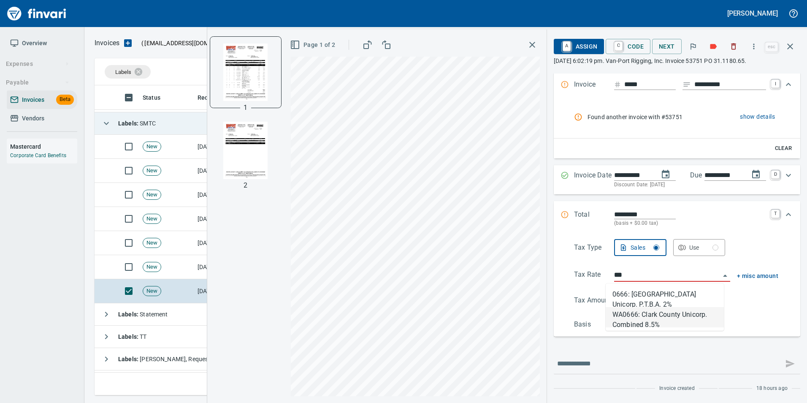
type input "**********"
type input "*******"
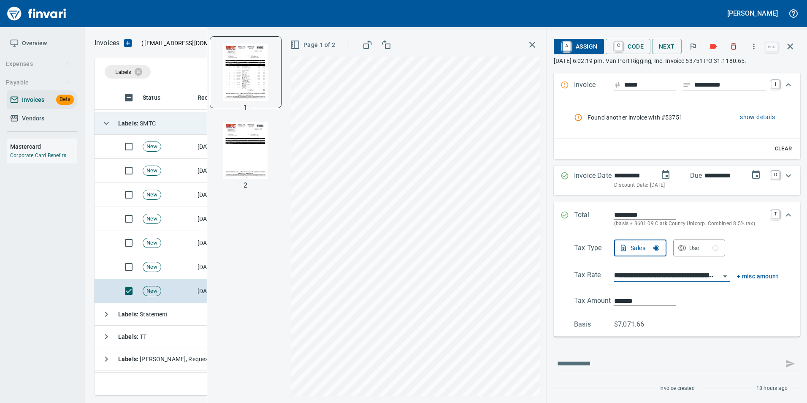
scroll to position [58, 0]
type input "**********"
click at [561, 212] on div "Total ********* (basis + $601.09 [GEOGRAPHIC_DATA] Unicorp. Combined 8.5% tax) T" at bounding box center [669, 218] width 218 height 18
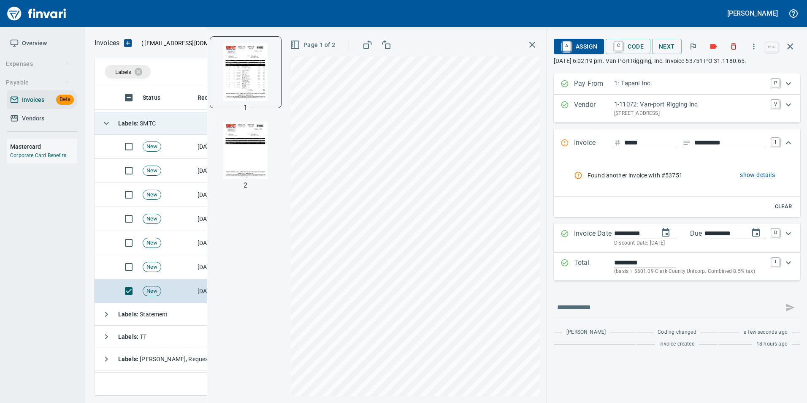
scroll to position [0, 0]
click at [758, 177] on span "show details" at bounding box center [757, 175] width 35 height 11
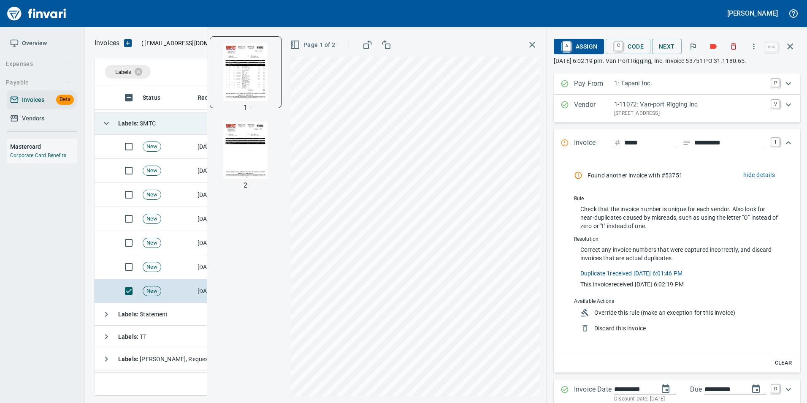
click at [766, 172] on span "hide details" at bounding box center [759, 175] width 32 height 11
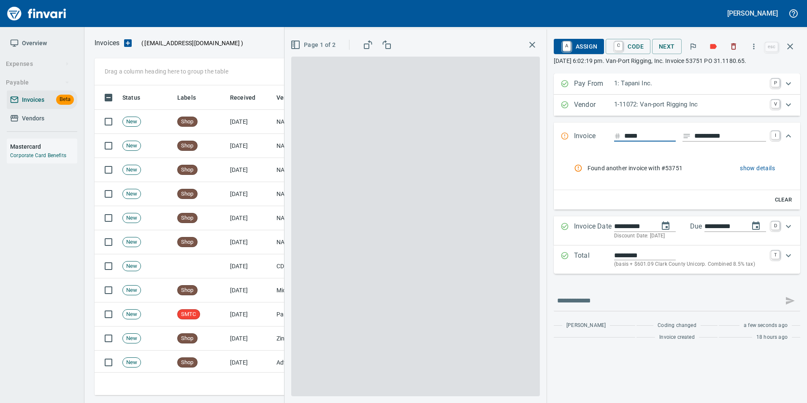
scroll to position [303, 689]
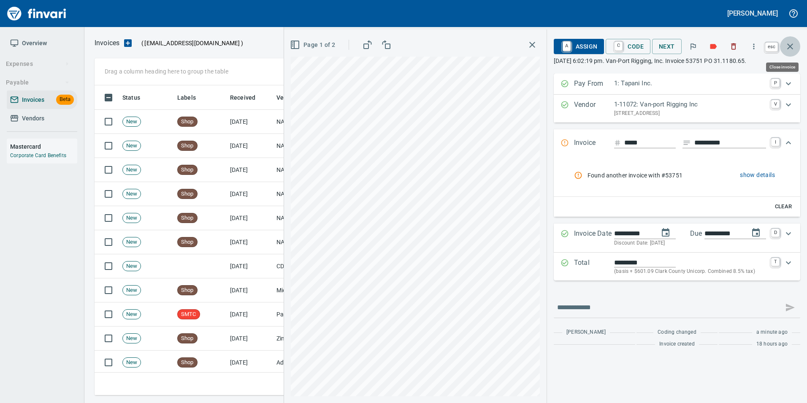
click at [793, 52] on button "button" at bounding box center [790, 46] width 20 height 20
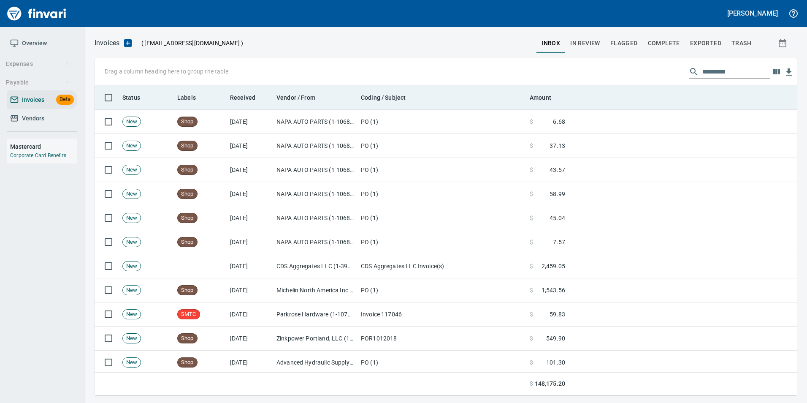
scroll to position [303, 690]
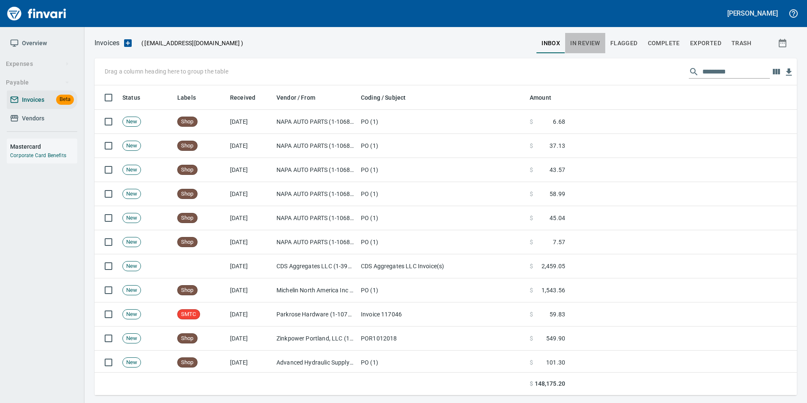
click at [582, 48] on span "In Review" at bounding box center [585, 43] width 30 height 11
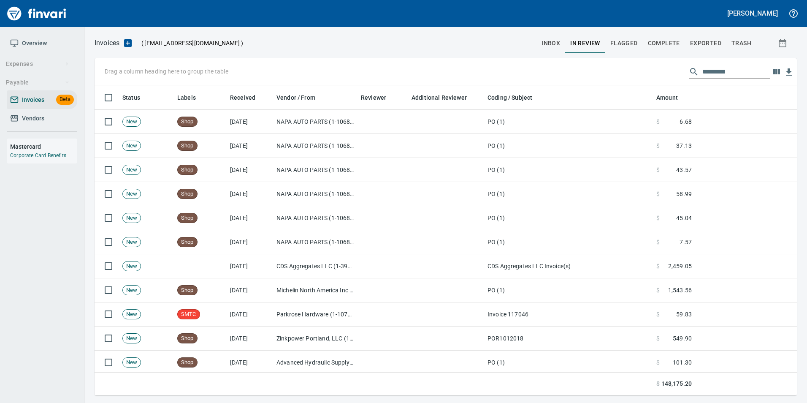
scroll to position [303, 690]
click at [721, 70] on input "text" at bounding box center [736, 72] width 68 height 14
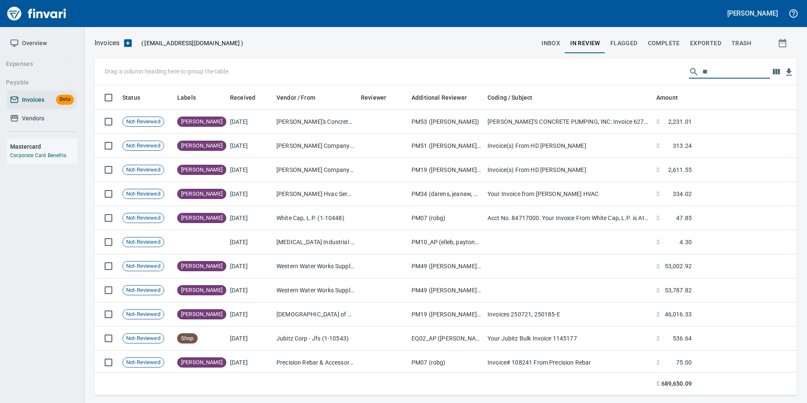
type input "*"
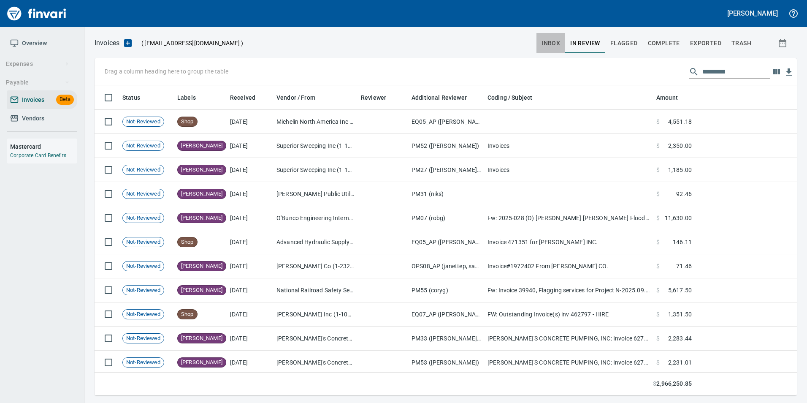
click at [563, 48] on button "inbox" at bounding box center [550, 43] width 29 height 20
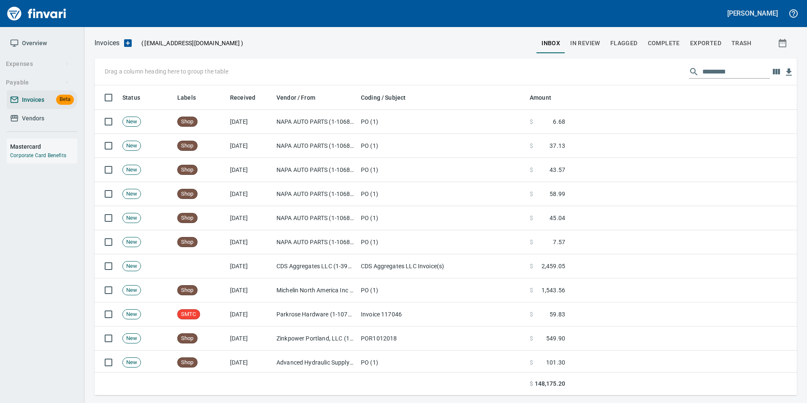
scroll to position [303, 690]
click at [713, 69] on input "text" at bounding box center [736, 72] width 68 height 14
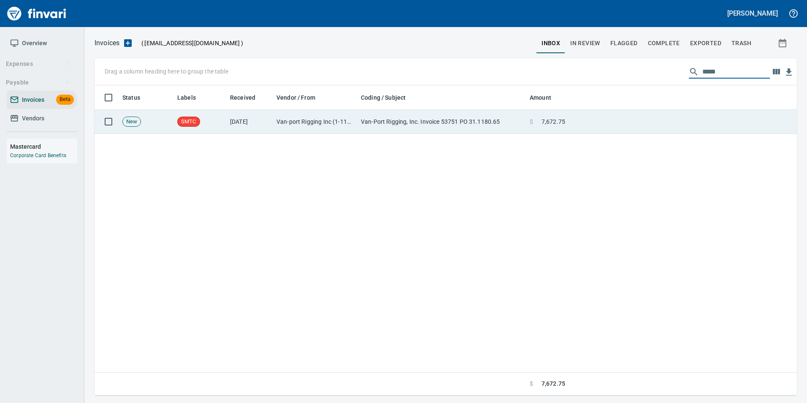
type input "*****"
click at [655, 118] on td at bounding box center [682, 122] width 228 height 24
